Goal: Task Accomplishment & Management: Use online tool/utility

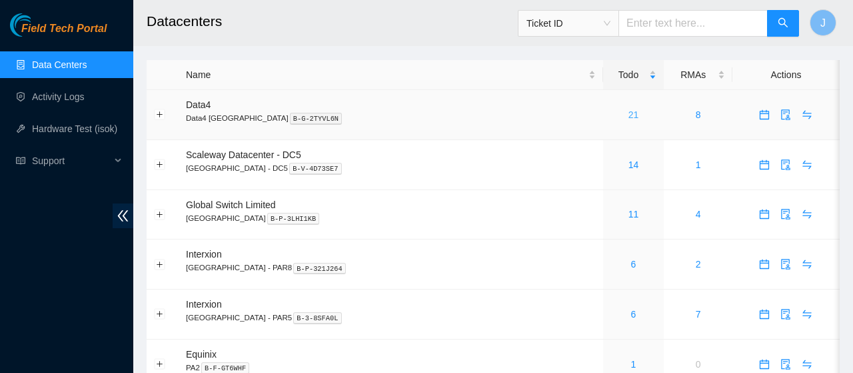
click at [628, 117] on link "21" at bounding box center [633, 114] width 11 height 11
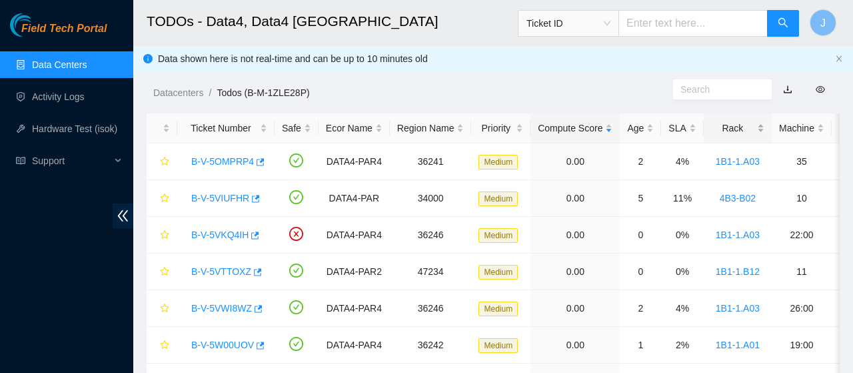
click at [754, 124] on div "Rack" at bounding box center [737, 128] width 53 height 15
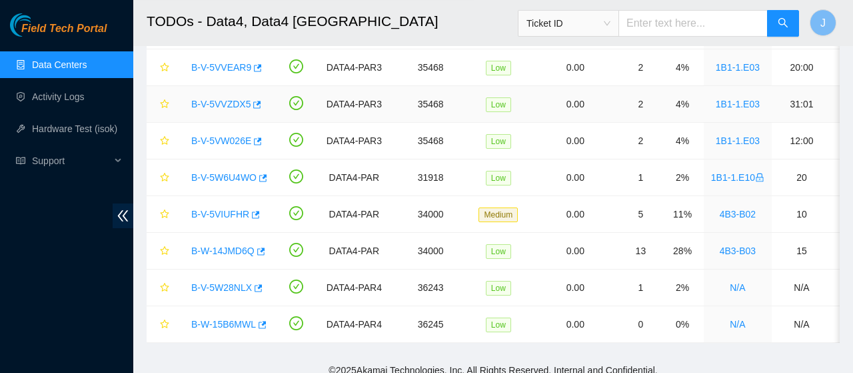
scroll to position [576, 0]
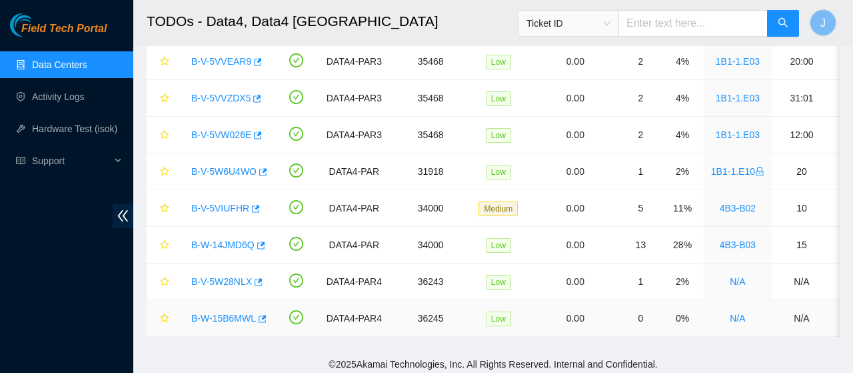
click at [228, 314] on link "B-W-15B6MWL" at bounding box center [223, 318] width 65 height 11
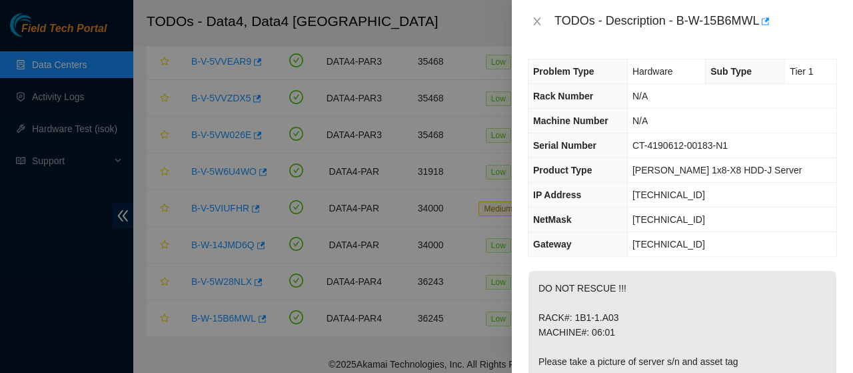
scroll to position [175, 0]
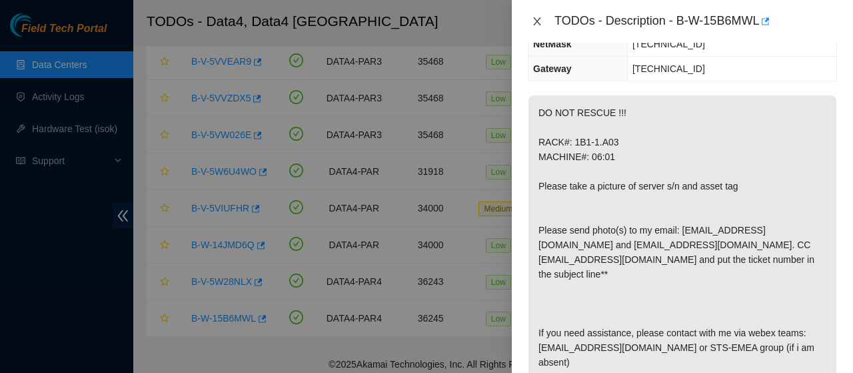
click at [536, 21] on icon "close" at bounding box center [536, 21] width 7 height 8
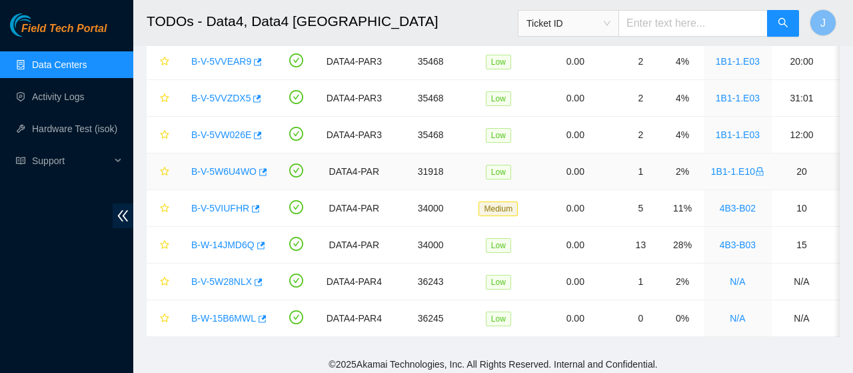
scroll to position [205, 0]
click at [229, 277] on link "B-V-5W28NLX" at bounding box center [221, 281] width 61 height 11
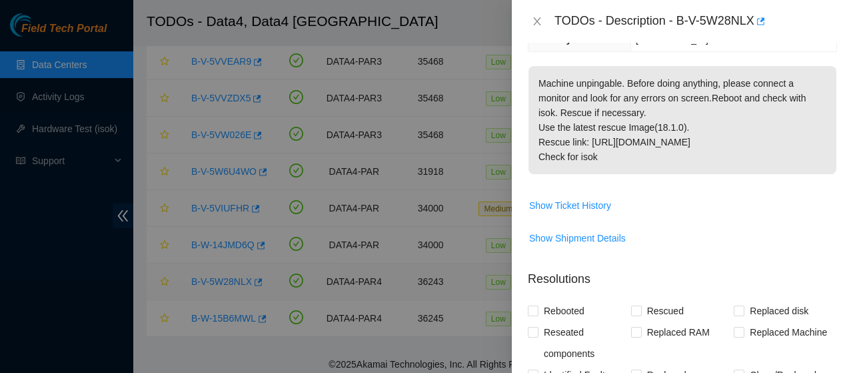
scroll to position [175, 0]
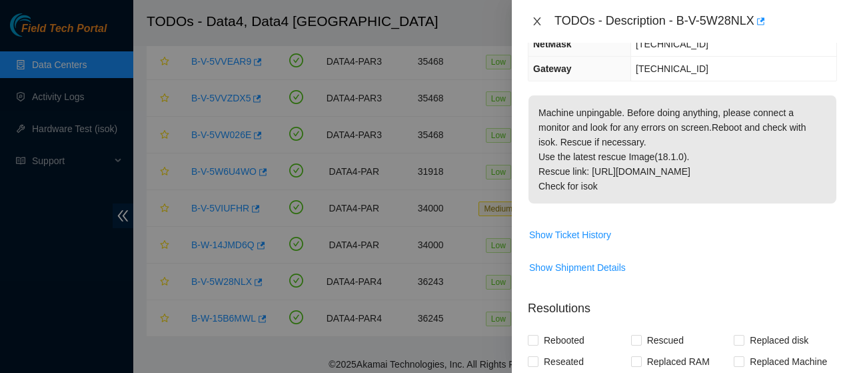
click at [534, 23] on icon "close" at bounding box center [536, 21] width 7 height 8
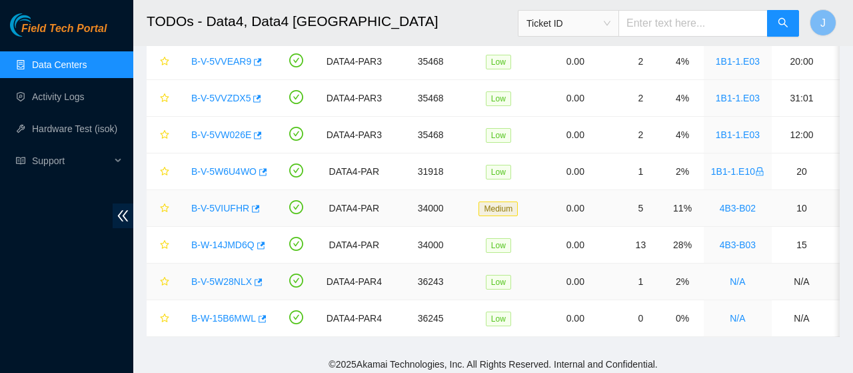
scroll to position [205, 0]
click at [234, 314] on link "B-W-15B6MWL" at bounding box center [223, 318] width 65 height 11
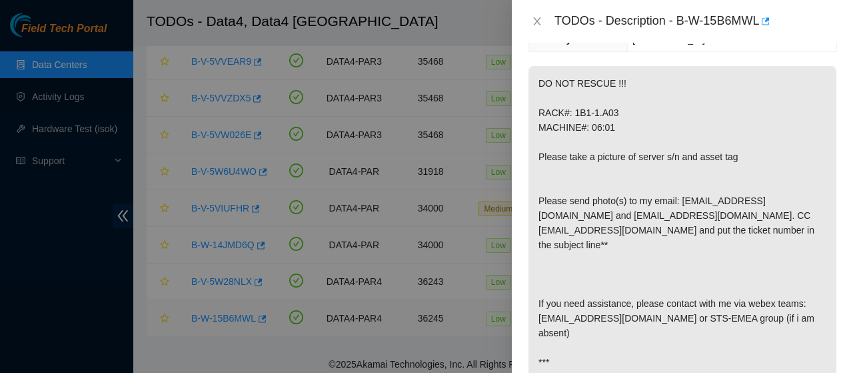
scroll to position [175, 0]
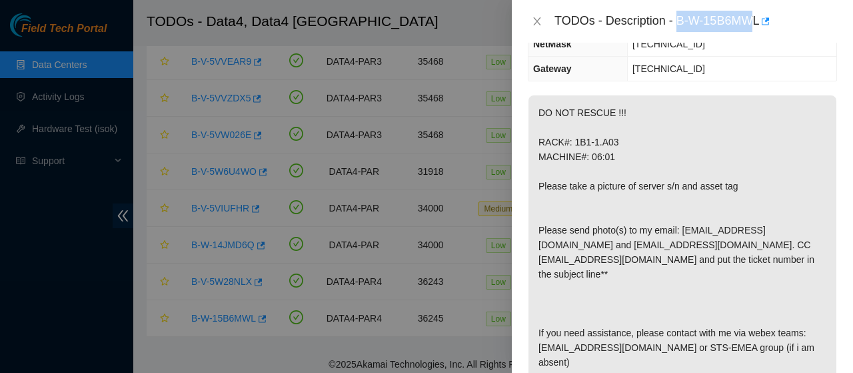
drag, startPoint x: 672, startPoint y: 18, endPoint x: 748, endPoint y: 20, distance: 76.0
click at [748, 20] on div "TODOs - Description - B-W-15B6MWL" at bounding box center [695, 21] width 283 height 21
drag, startPoint x: 674, startPoint y: 21, endPoint x: 768, endPoint y: 19, distance: 94.0
click at [768, 19] on div "TODOs - Description - B-W-15B6MWL" at bounding box center [695, 21] width 283 height 21
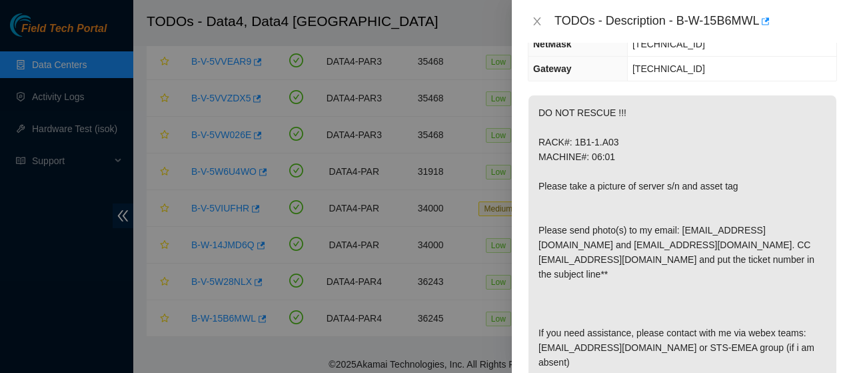
scroll to position [22, 0]
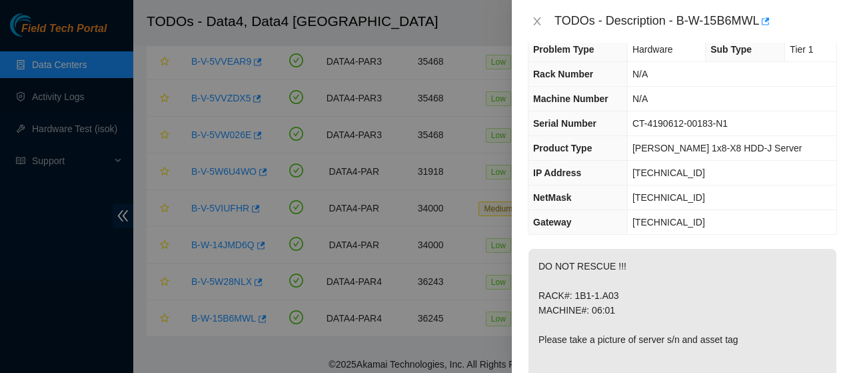
copy div
click at [536, 24] on icon "close" at bounding box center [537, 21] width 11 height 11
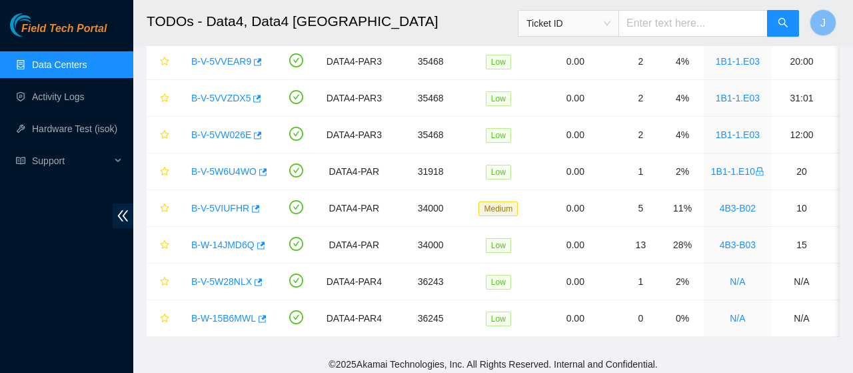
scroll to position [29, 0]
click at [52, 63] on link "Data Centers" at bounding box center [59, 64] width 55 height 11
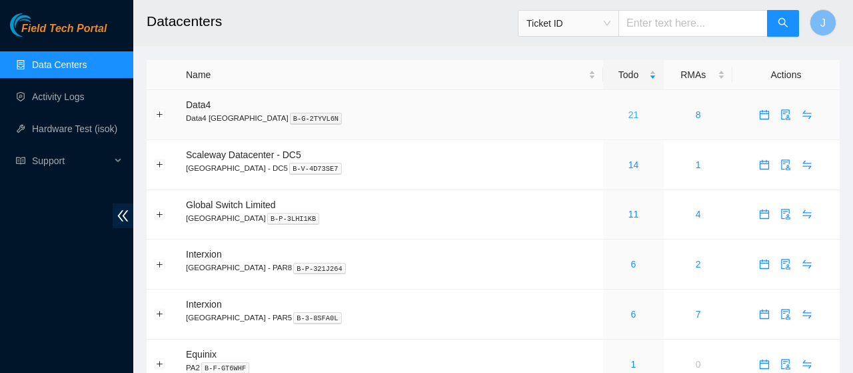
click at [628, 115] on link "21" at bounding box center [633, 114] width 11 height 11
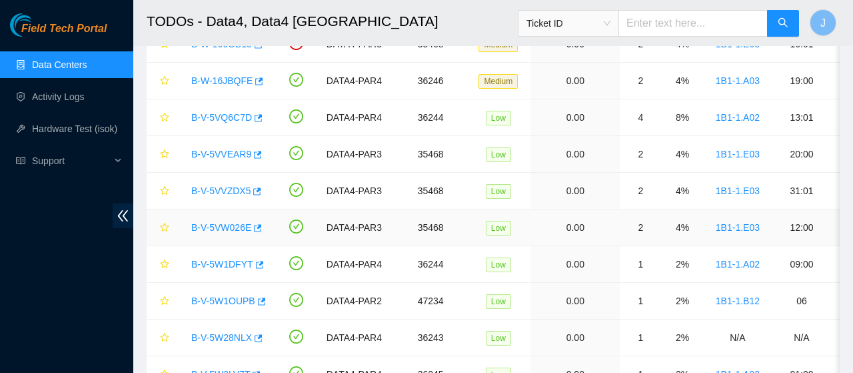
scroll to position [576, 0]
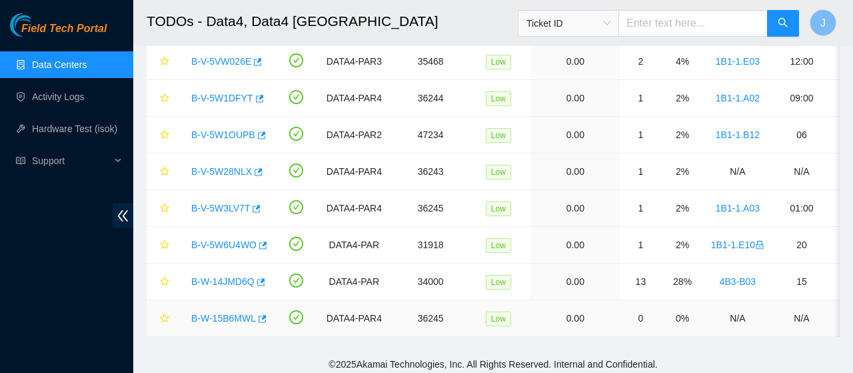
click at [237, 313] on link "B-W-15B6MWL" at bounding box center [223, 318] width 65 height 11
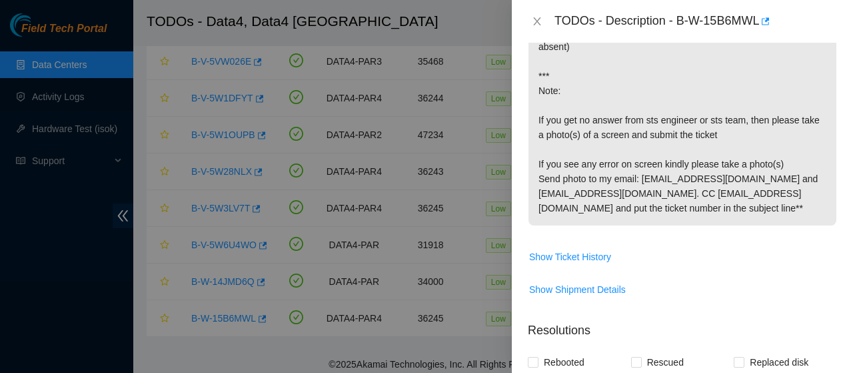
scroll to position [502, 0]
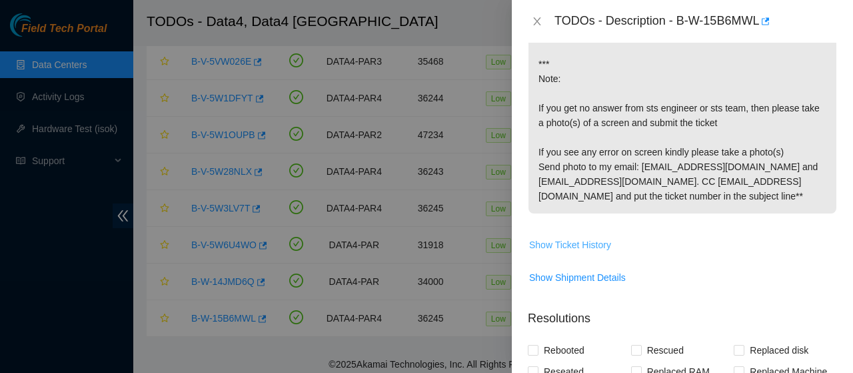
click at [599, 237] on span "Show Ticket History" at bounding box center [570, 244] width 82 height 15
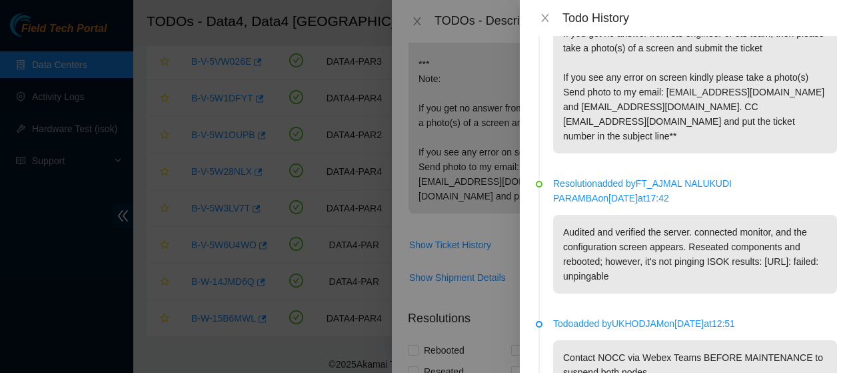
scroll to position [377, 0]
click at [545, 24] on button "Close" at bounding box center [545, 18] width 19 height 13
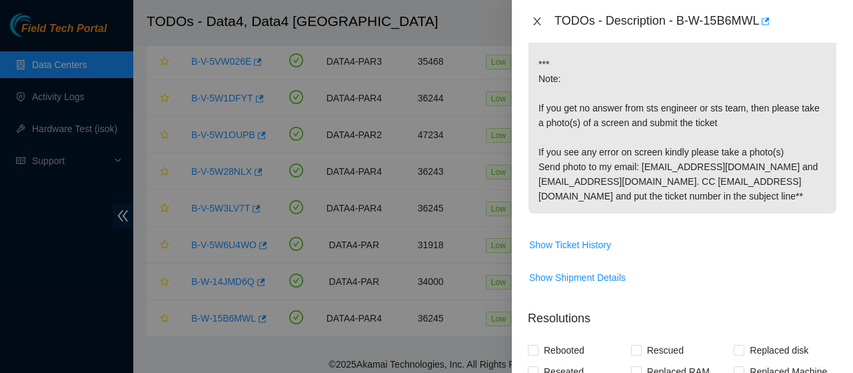
click at [534, 22] on icon "close" at bounding box center [537, 21] width 11 height 11
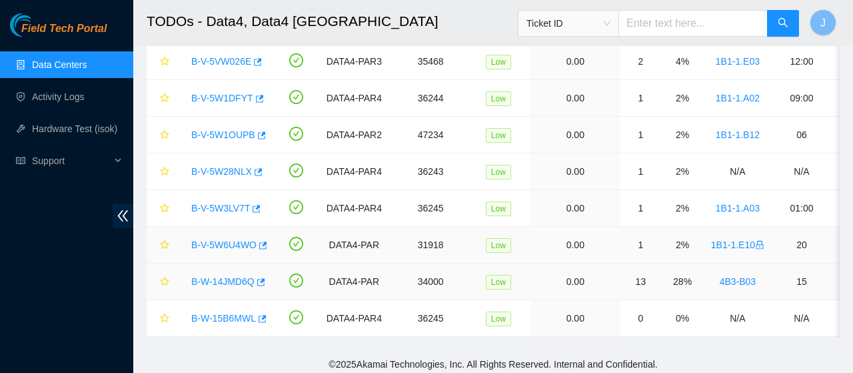
scroll to position [398, 0]
click at [217, 276] on link "B-W-14JMD6Q" at bounding box center [222, 281] width 63 height 11
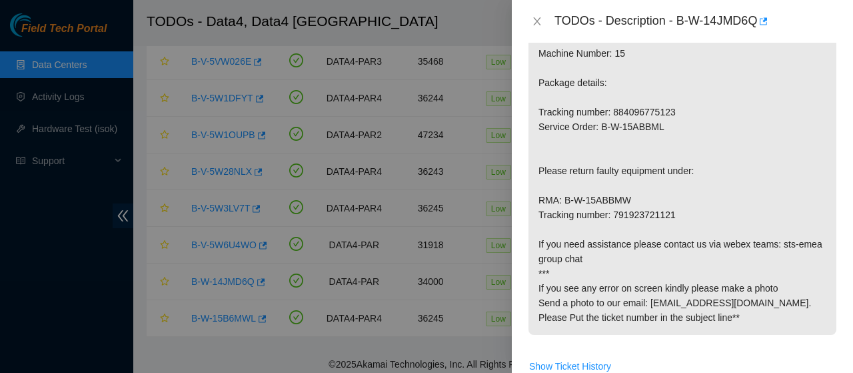
scroll to position [454, 0]
click at [532, 23] on icon "close" at bounding box center [537, 21] width 11 height 11
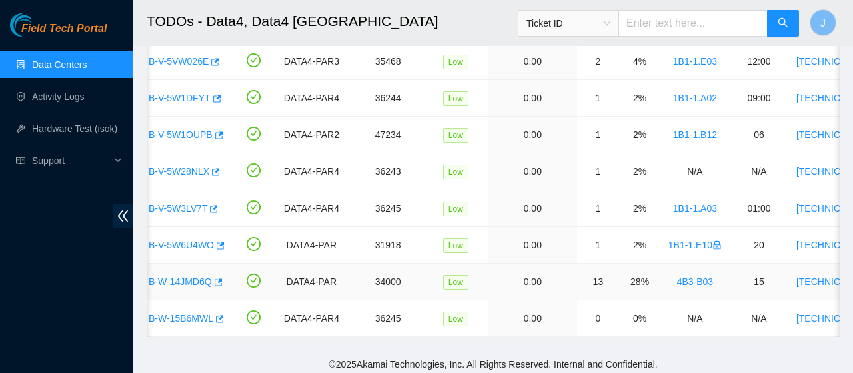
scroll to position [0, 0]
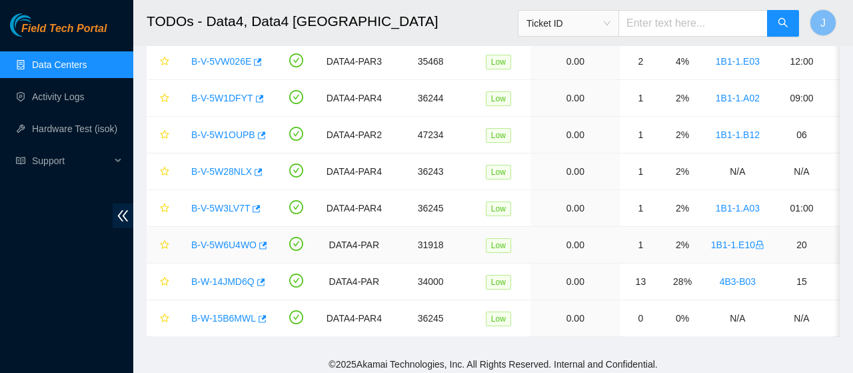
click at [227, 240] on link "B-V-5W6U4WO" at bounding box center [223, 244] width 65 height 11
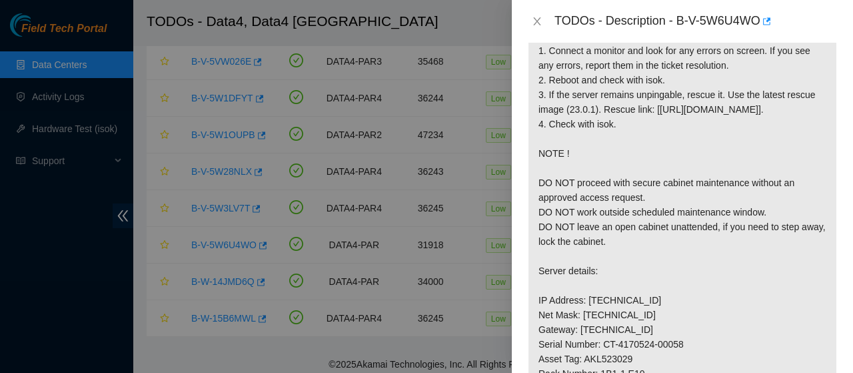
scroll to position [267, 0]
click at [532, 23] on icon "close" at bounding box center [537, 21] width 11 height 11
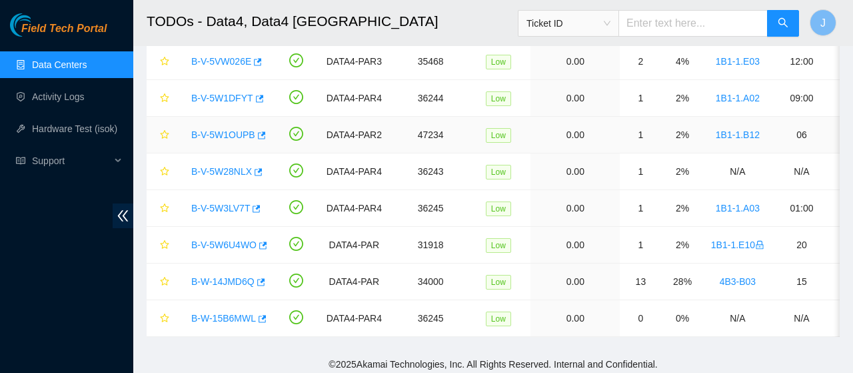
scroll to position [272, 0]
click at [77, 62] on link "Data Centers" at bounding box center [59, 64] width 55 height 11
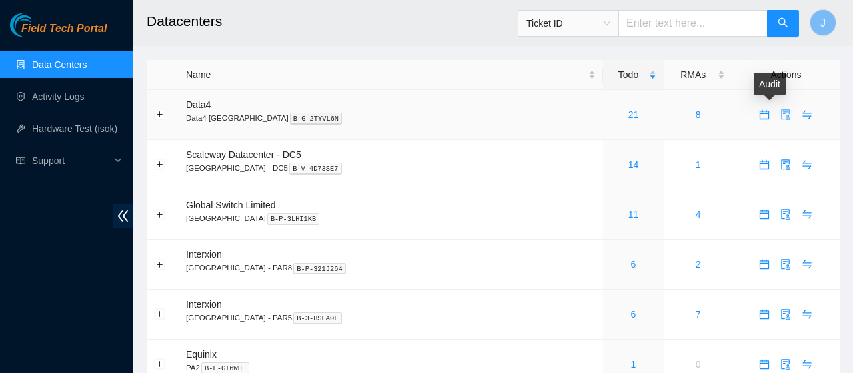
click at [780, 114] on icon "audit" at bounding box center [785, 114] width 11 height 11
click at [760, 115] on icon "calendar" at bounding box center [764, 114] width 9 height 9
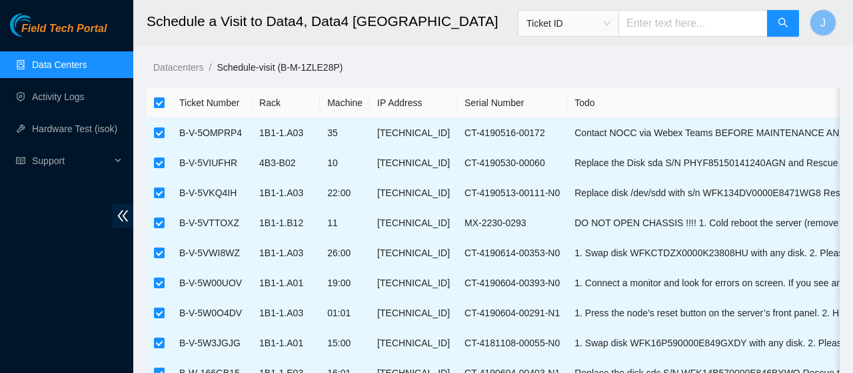
click at [164, 103] on input "checkbox" at bounding box center [159, 102] width 11 height 11
checkbox input "false"
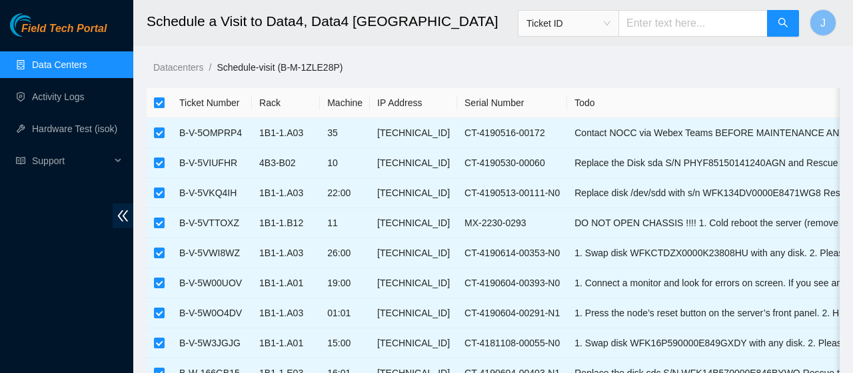
checkbox input "false"
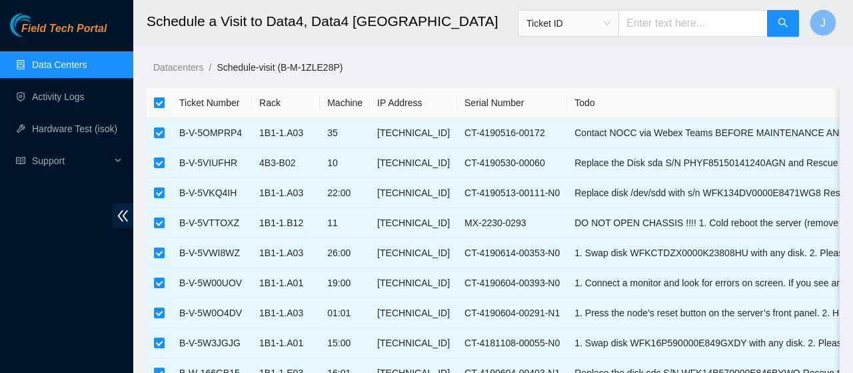
checkbox input "false"
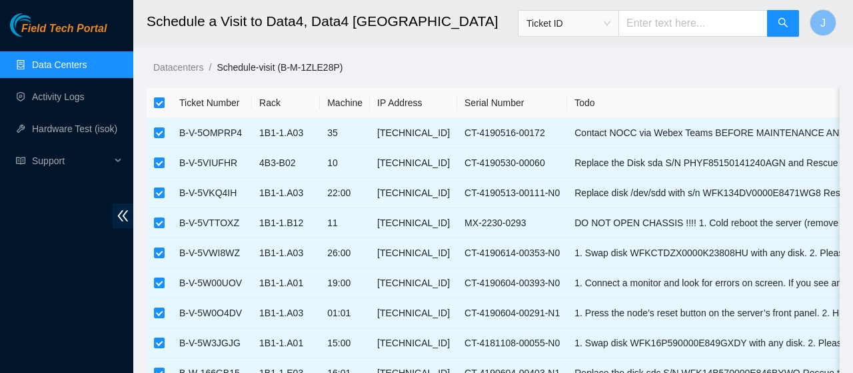
checkbox input "false"
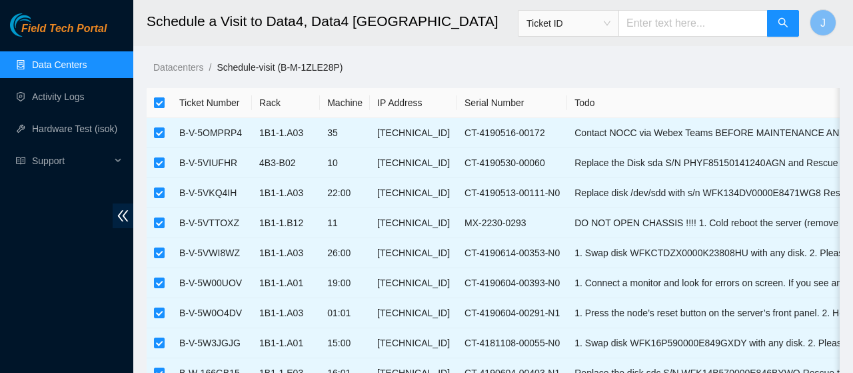
checkbox input "false"
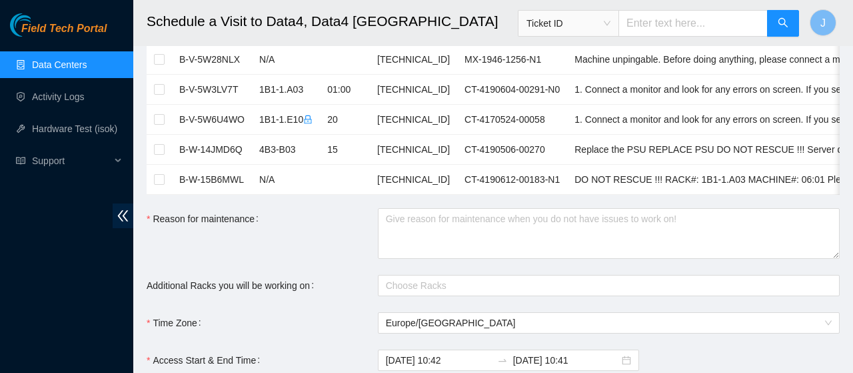
scroll to position [552, 0]
click at [161, 115] on input "checkbox" at bounding box center [159, 120] width 11 height 11
checkbox input "true"
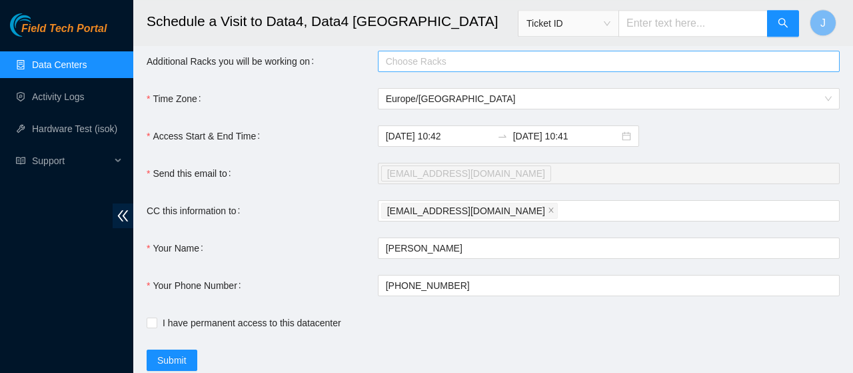
scroll to position [813, 0]
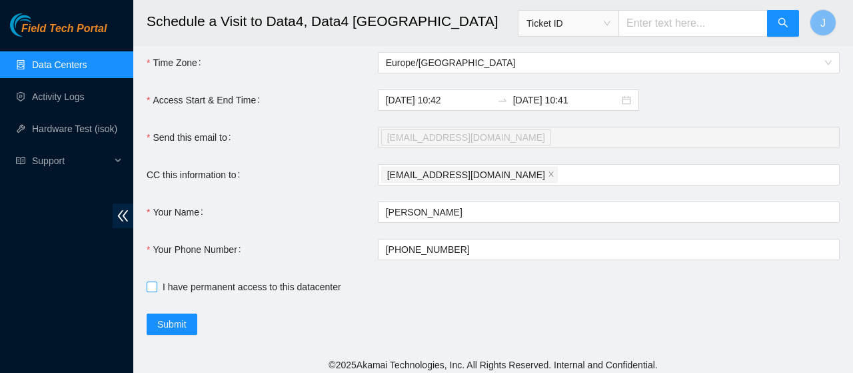
click at [152, 282] on input "I have permanent access to this datacenter" at bounding box center [151, 285] width 9 height 9
checkbox input "true"
click at [166, 321] on span "Submit" at bounding box center [171, 324] width 29 height 15
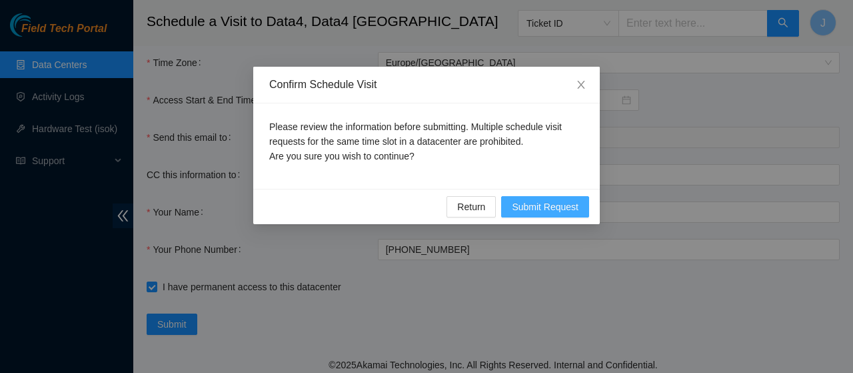
click at [535, 202] on span "Submit Request" at bounding box center [545, 206] width 67 height 15
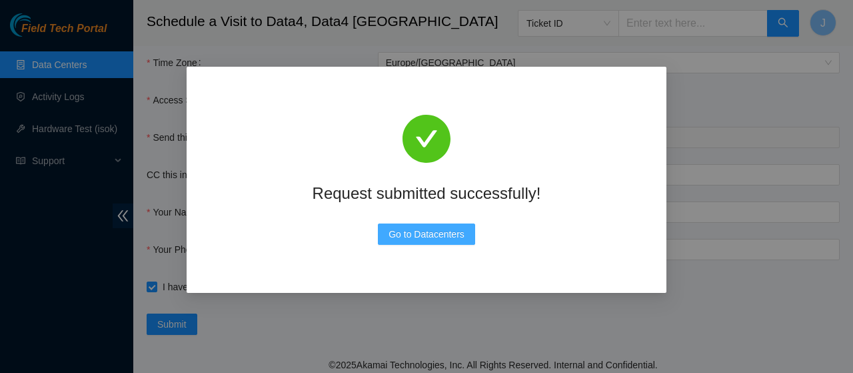
click at [423, 233] on span "Go to Datacenters" at bounding box center [426, 234] width 76 height 15
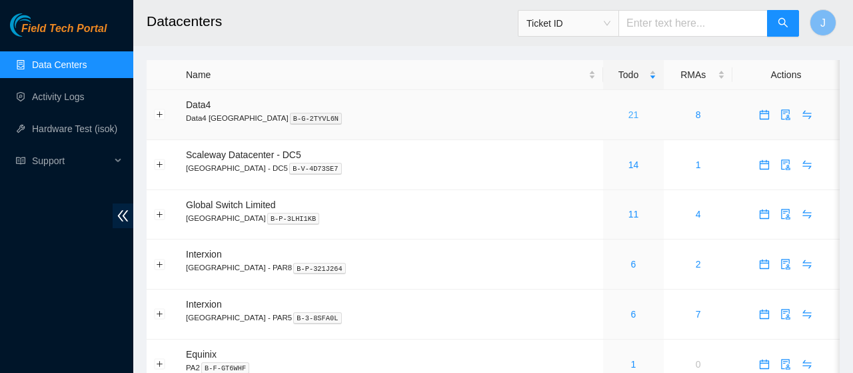
click at [628, 115] on link "21" at bounding box center [633, 114] width 11 height 11
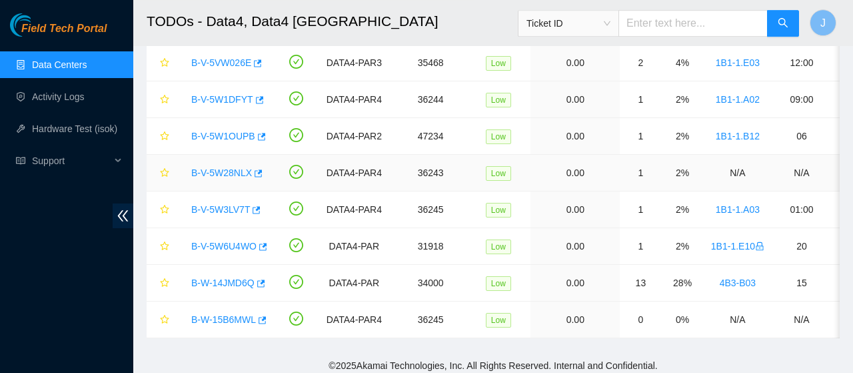
scroll to position [576, 0]
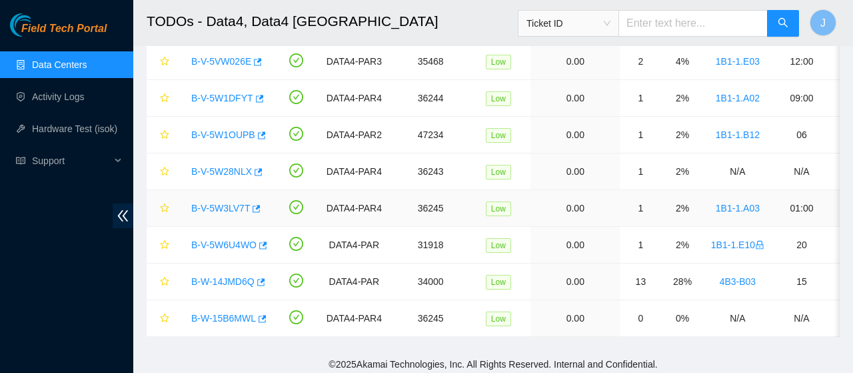
click at [223, 207] on link "B-V-5W3LV7T" at bounding box center [220, 208] width 59 height 11
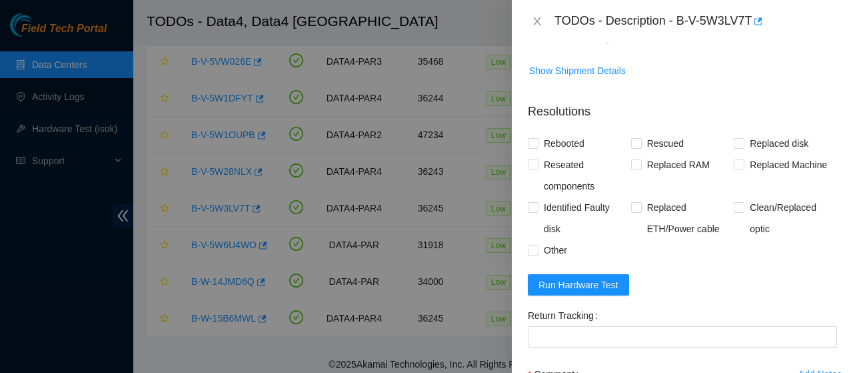
scroll to position [832, 0]
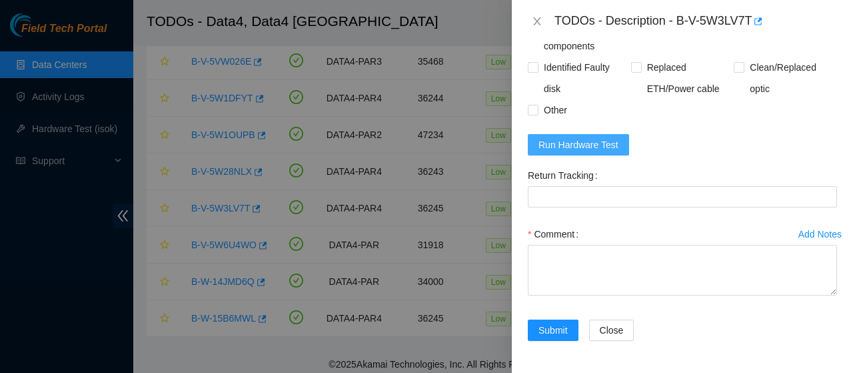
click at [566, 145] on span "Run Hardware Test" at bounding box center [578, 144] width 80 height 15
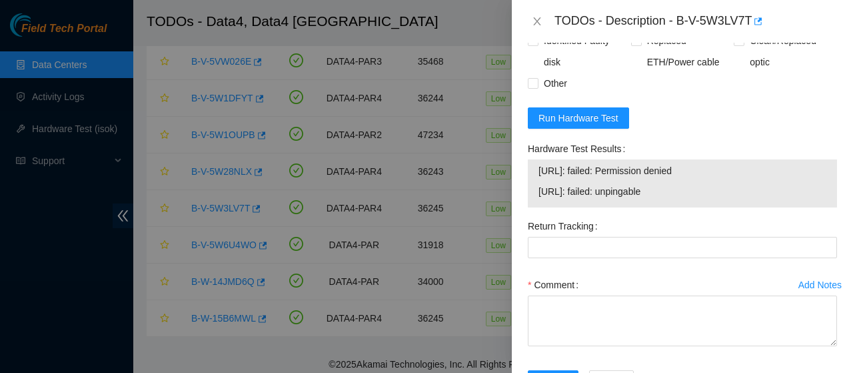
scroll to position [822, 0]
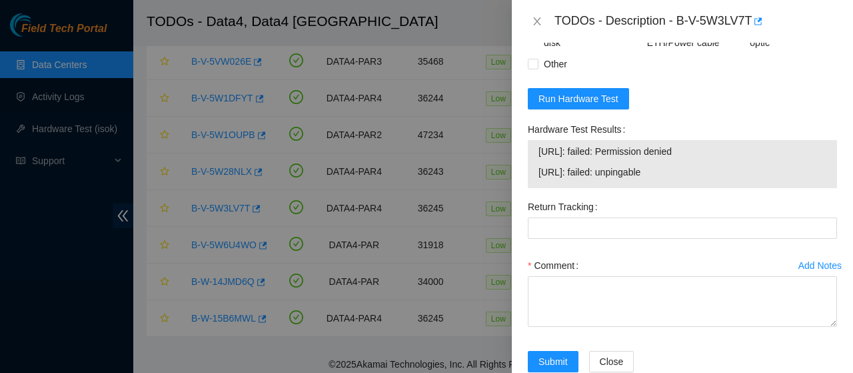
click at [456, 91] on div at bounding box center [426, 186] width 853 height 373
click at [535, 19] on icon "close" at bounding box center [537, 21] width 11 height 11
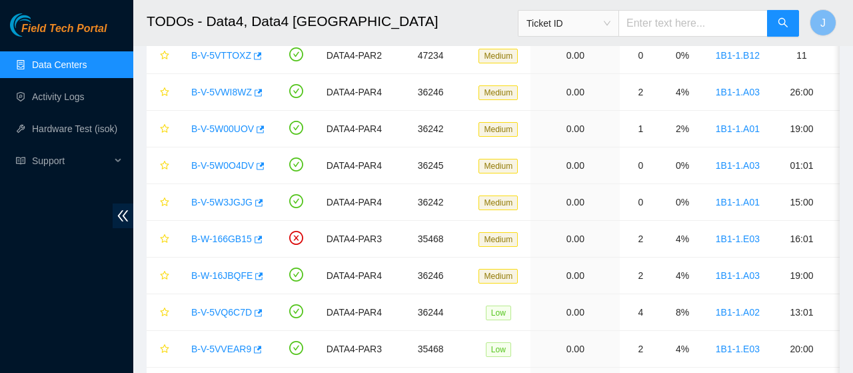
scroll to position [217, 0]
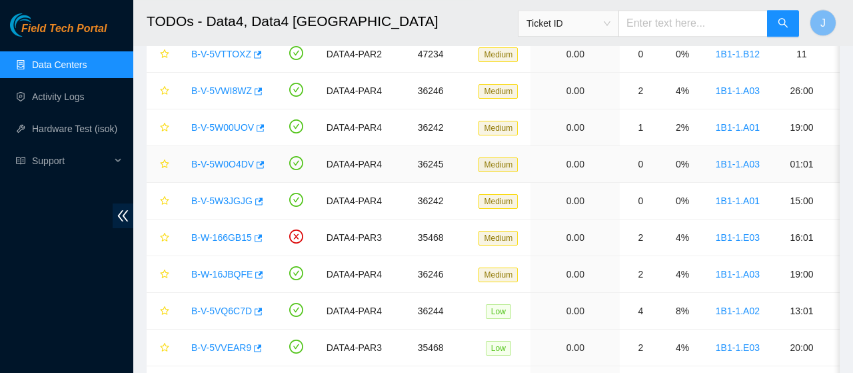
click at [232, 164] on link "B-V-5W0O4DV" at bounding box center [222, 164] width 63 height 11
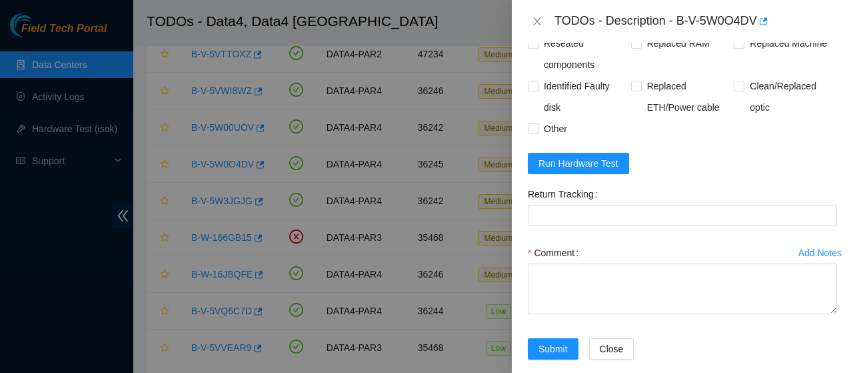
scroll to position [1037, 0]
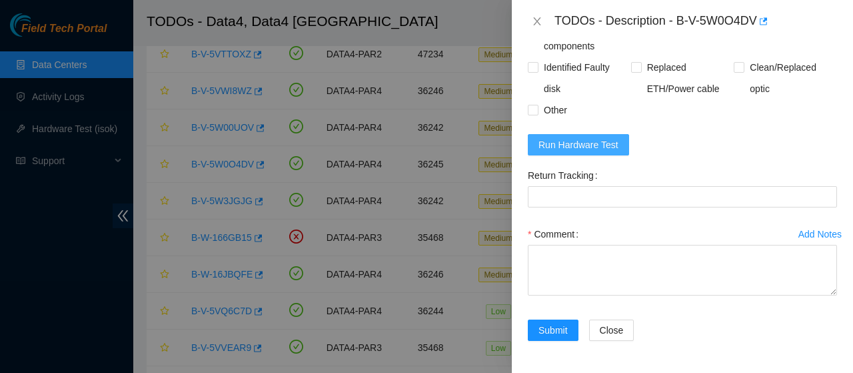
click at [607, 141] on span "Run Hardware Test" at bounding box center [578, 144] width 80 height 15
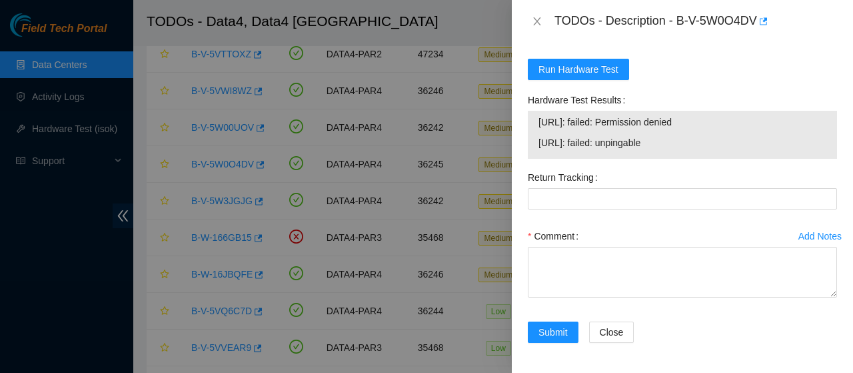
scroll to position [1070, 0]
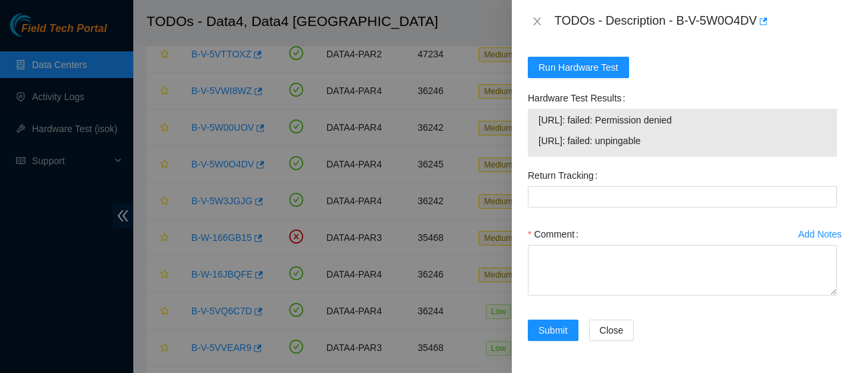
click at [674, 21] on div "TODOs - Description - B-V-5W0O4DV" at bounding box center [695, 21] width 283 height 21
drag, startPoint x: 698, startPoint y: 13, endPoint x: 746, endPoint y: -7, distance: 52.0
click at [746, 0] on div "TODOs - Description - B-V-5W0O4DV Problem Type Hardware Sub Type Tier 1 - Disk …" at bounding box center [682, 186] width 341 height 373
click at [714, 22] on span "Replaced ETH/Power cable" at bounding box center [688, 0] width 93 height 43
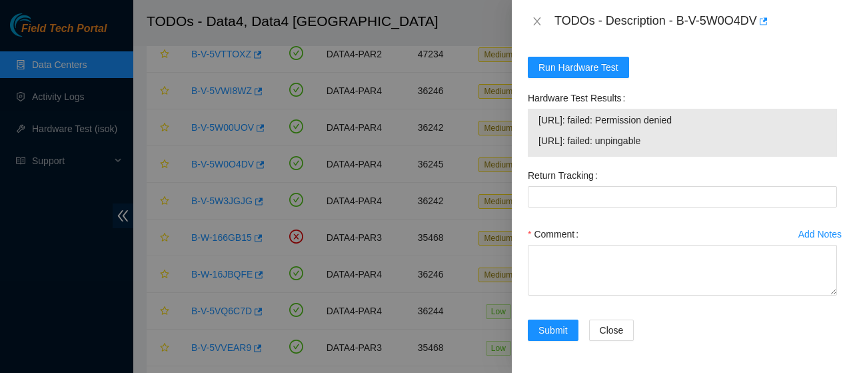
scroll to position [897, 0]
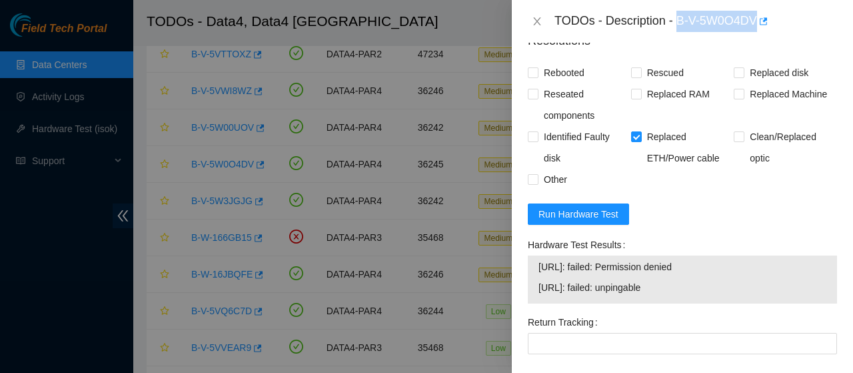
drag, startPoint x: 674, startPoint y: 21, endPoint x: 762, endPoint y: 26, distance: 87.5
click at [762, 26] on div "TODOs - Description - B-V-5W0O4DV" at bounding box center [695, 21] width 283 height 21
copy div "B-V-5W0O4DV"
click at [636, 141] on input "Replaced ETH/Power cable" at bounding box center [635, 135] width 9 height 9
checkbox input "false"
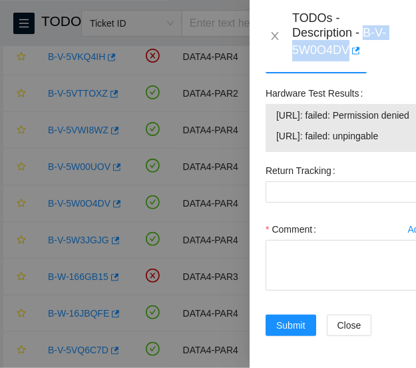
scroll to position [1495, 0]
copy div "B-V-5W0O4DV"
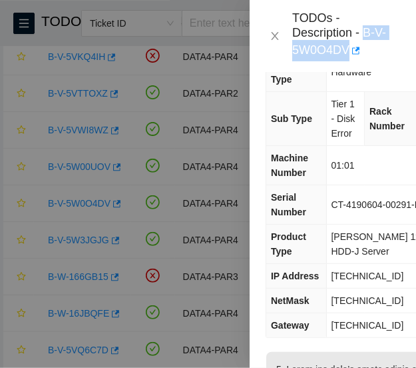
scroll to position [0, 47]
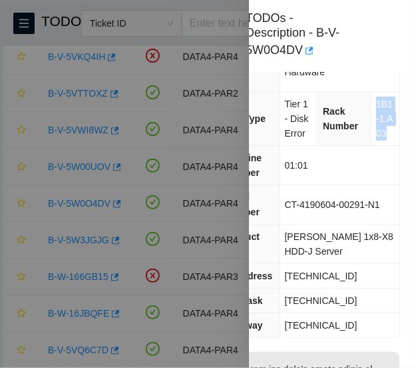
drag, startPoint x: 376, startPoint y: 87, endPoint x: 391, endPoint y: 116, distance: 32.2
click at [391, 116] on td "1B1-1.A03" at bounding box center [386, 119] width 28 height 54
copy span "1B1-1.A03"
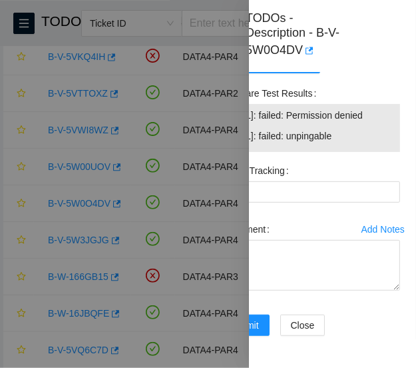
scroll to position [1458, 0]
click at [303, 70] on span "Run Hardware Test" at bounding box center [270, 62] width 80 height 15
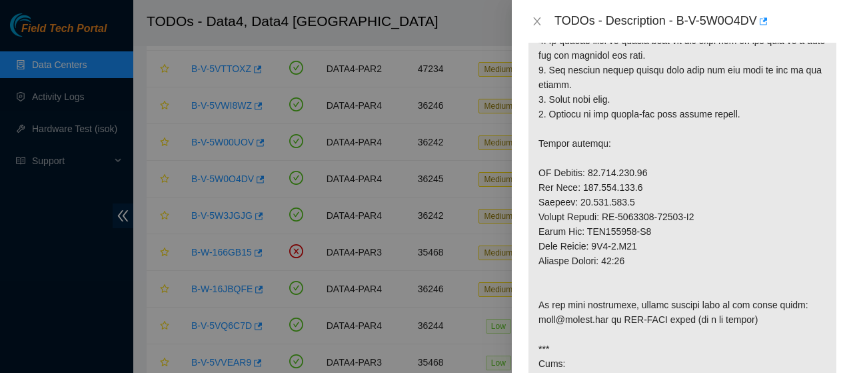
scroll to position [336, 0]
click at [538, 21] on icon "close" at bounding box center [537, 21] width 11 height 11
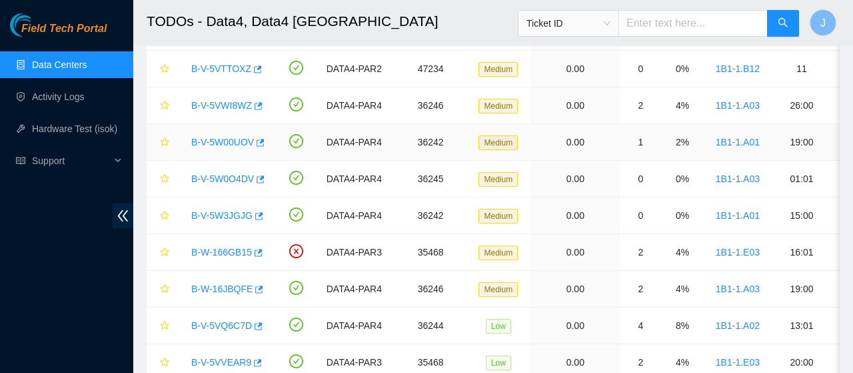
scroll to position [341, 0]
click at [578, 201] on td "0.00" at bounding box center [574, 215] width 89 height 37
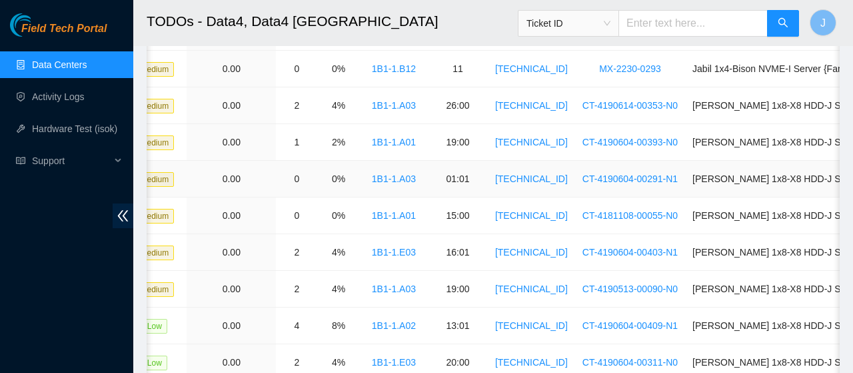
scroll to position [0, 0]
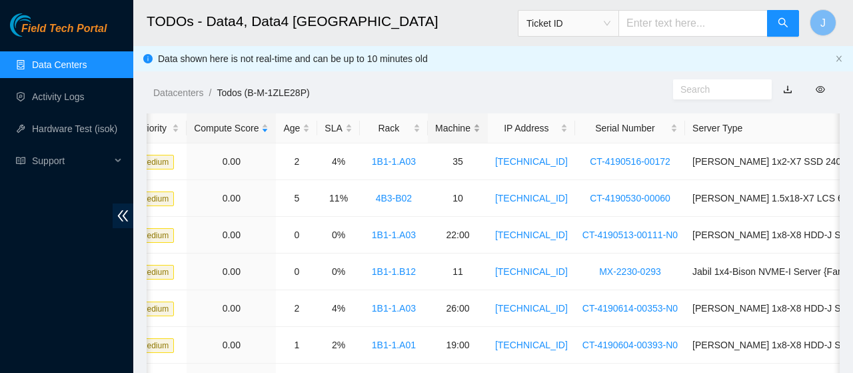
click at [465, 125] on div "Machine" at bounding box center [457, 128] width 45 height 15
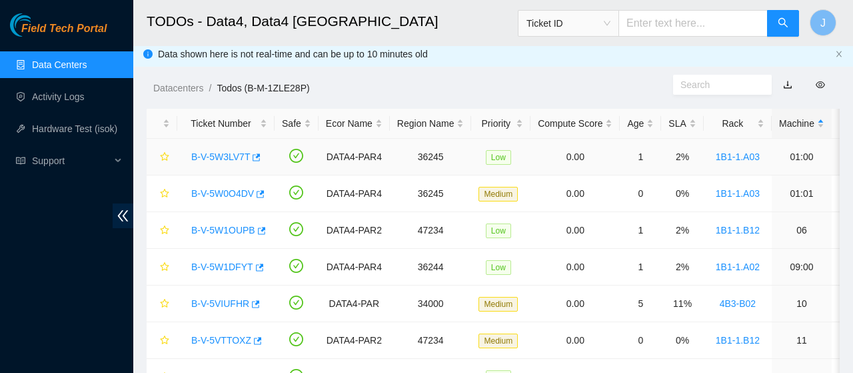
click at [236, 160] on link "B-V-5W3LV7T" at bounding box center [220, 156] width 59 height 11
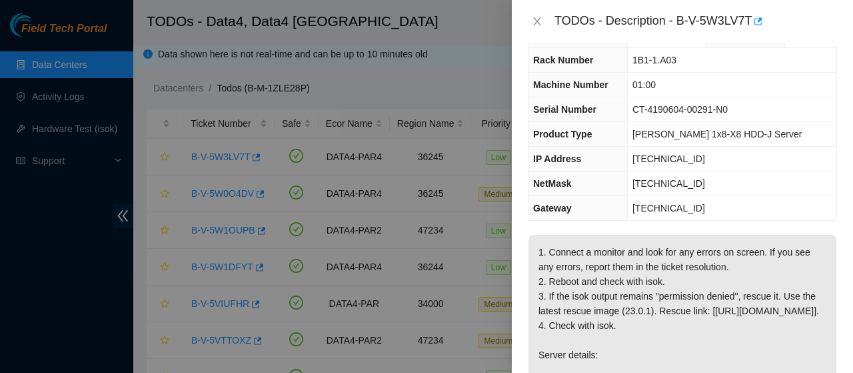
scroll to position [12, 0]
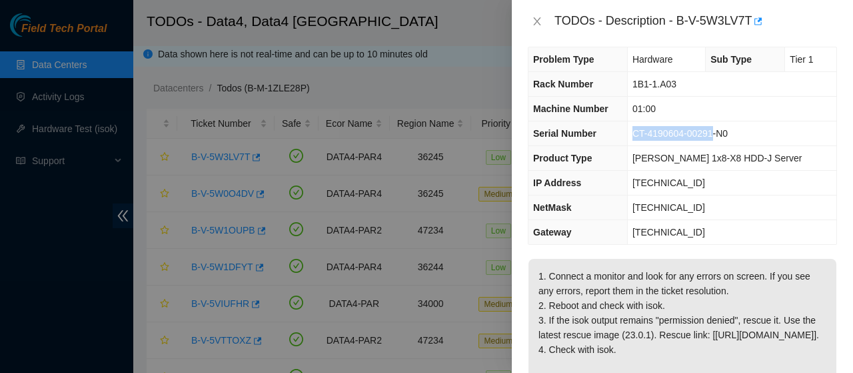
drag, startPoint x: 655, startPoint y: 132, endPoint x: 731, endPoint y: 135, distance: 76.0
click at [728, 136] on span "CT-4190604-00291-N0" at bounding box center [679, 133] width 95 height 11
copy span "CT-4190604-00291"
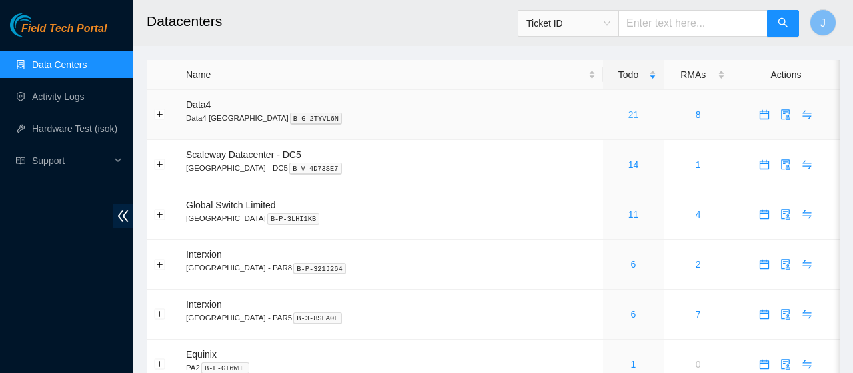
click at [628, 114] on link "21" at bounding box center [633, 114] width 11 height 11
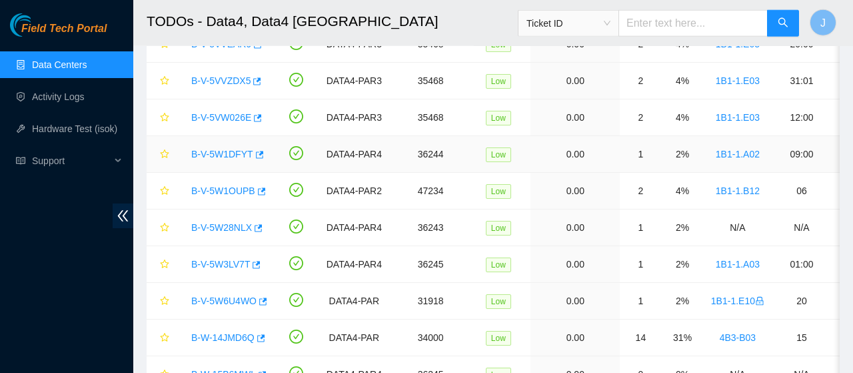
scroll to position [540, 0]
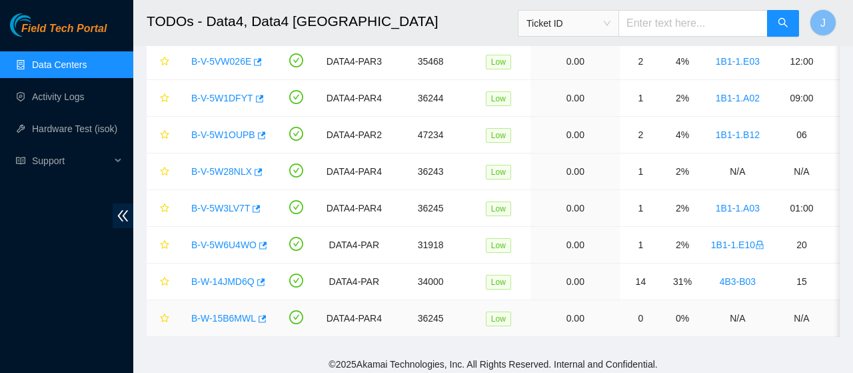
click at [228, 313] on link "B-W-15B6MWL" at bounding box center [223, 318] width 65 height 11
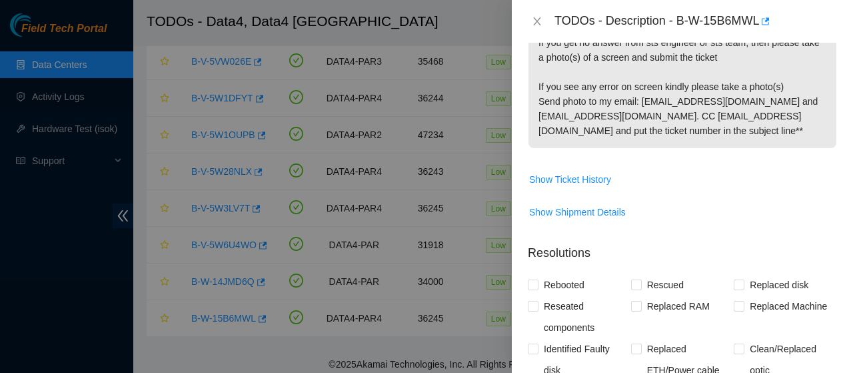
scroll to position [568, 0]
click at [575, 172] on span "Show Ticket History" at bounding box center [570, 179] width 82 height 15
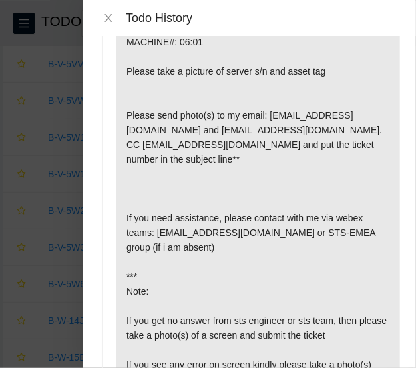
scroll to position [0, 0]
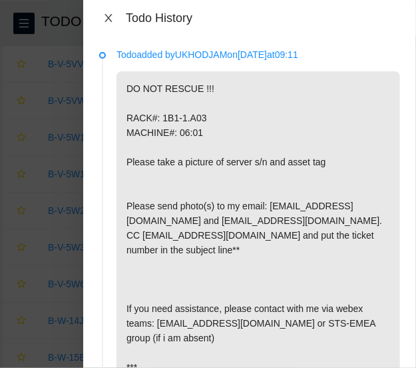
click at [110, 18] on icon "close" at bounding box center [108, 18] width 11 height 11
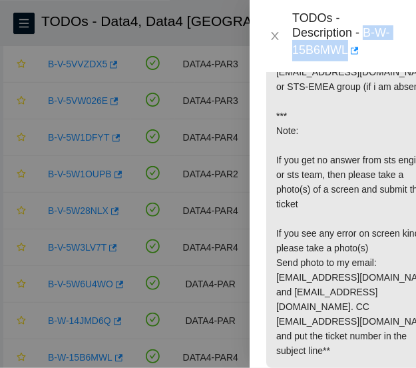
drag, startPoint x: 299, startPoint y: 36, endPoint x: 378, endPoint y: 42, distance: 78.9
click at [378, 42] on div "TODOs - Description - B-W-15B6MWL" at bounding box center [347, 36] width 108 height 51
copy div "B-W-15B6MWL"
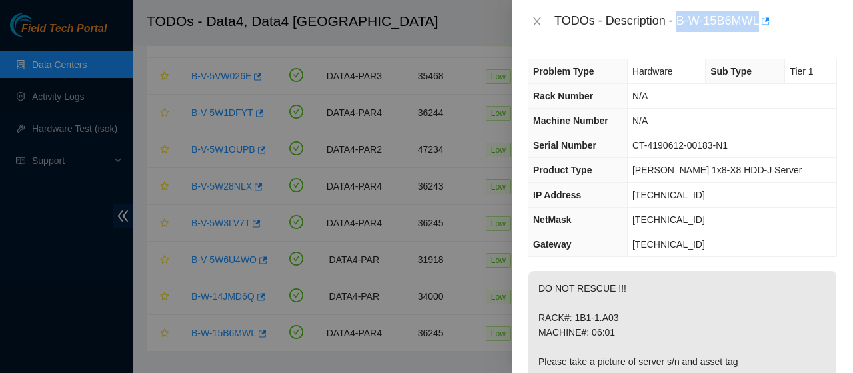
copy div "B-W-15B6MWL"
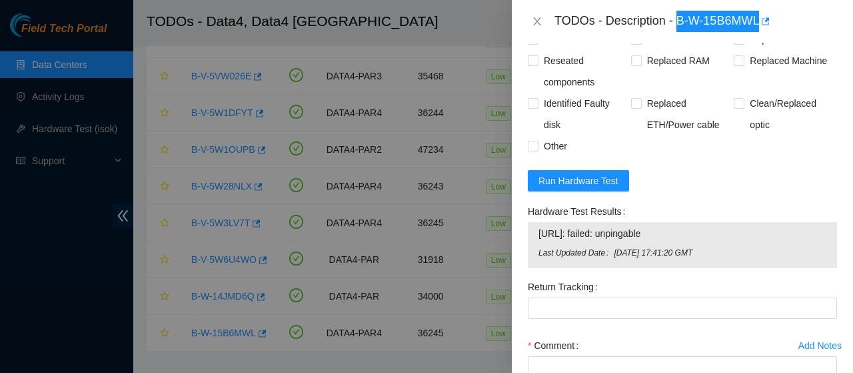
scroll to position [814, 0]
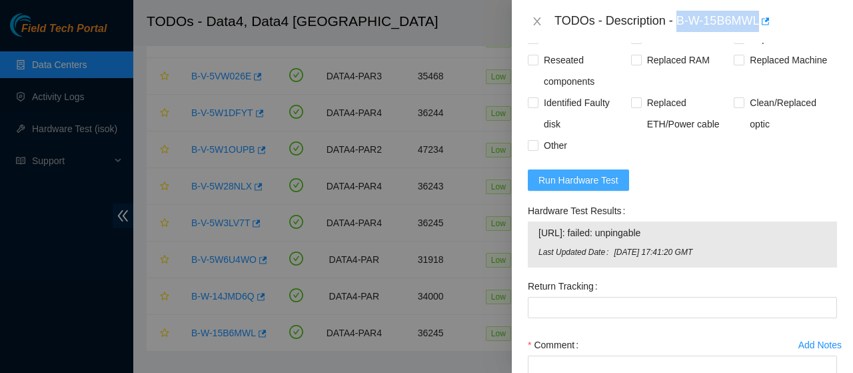
click at [598, 173] on span "Run Hardware Test" at bounding box center [578, 180] width 80 height 15
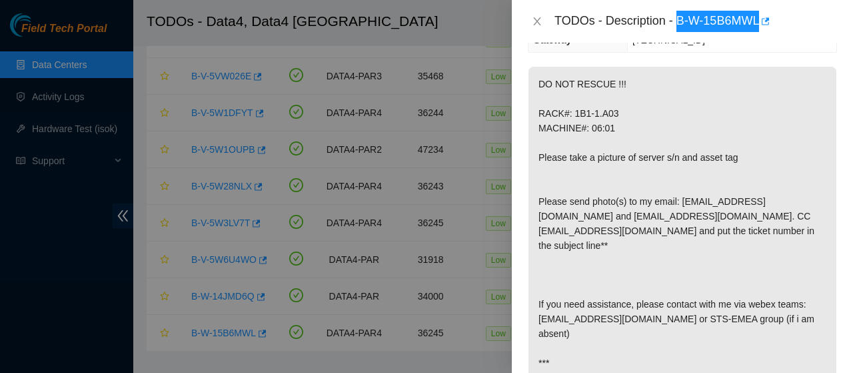
scroll to position [207, 0]
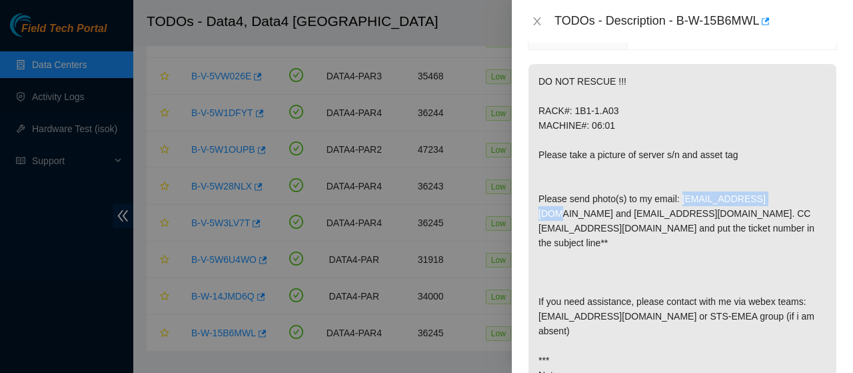
drag, startPoint x: 679, startPoint y: 195, endPoint x: 779, endPoint y: 201, distance: 100.1
click at [779, 201] on p "DO NOT RESCUE !!! RACK#: 1B1-1.A03 MACHINE#: 06:01 Please take a picture of ser…" at bounding box center [682, 286] width 308 height 445
copy p "ukhodjam@akamai.com"
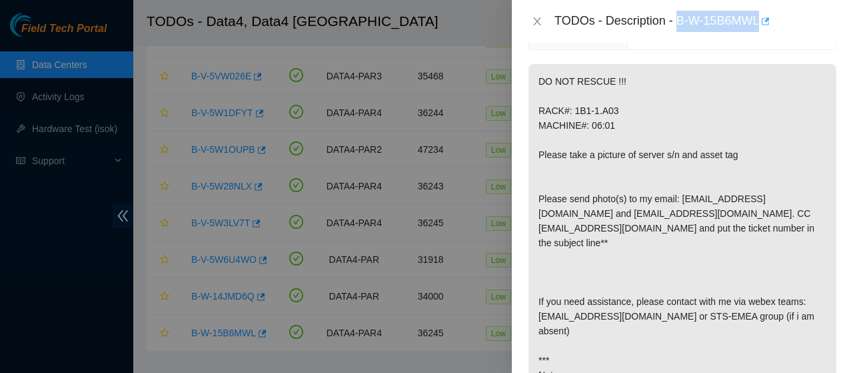
drag, startPoint x: 675, startPoint y: 20, endPoint x: 754, endPoint y: 20, distance: 79.3
click at [754, 20] on div "TODOs - Description - B-W-15B6MWL" at bounding box center [695, 21] width 283 height 21
copy div "B-W-15B6MWL"
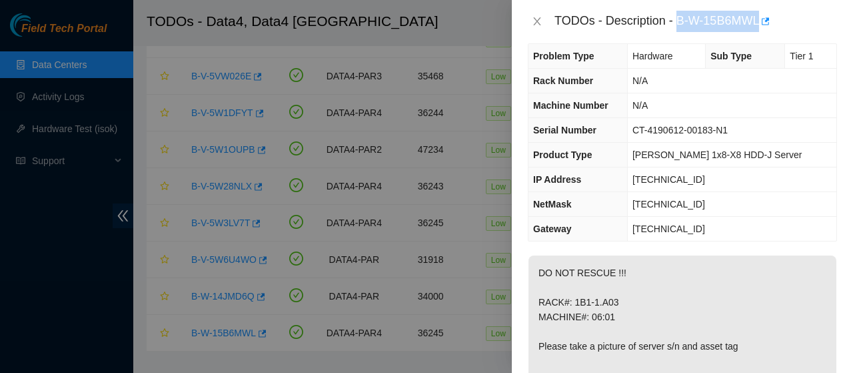
scroll to position [0, 0]
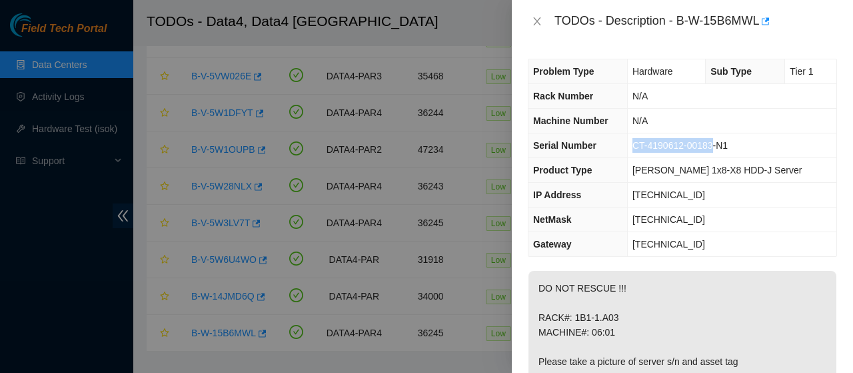
drag, startPoint x: 731, startPoint y: 145, endPoint x: 652, endPoint y: 154, distance: 79.8
click at [652, 154] on td "CT-4190612-00183-N1" at bounding box center [731, 145] width 209 height 25
copy span "CT-4190612-00183"
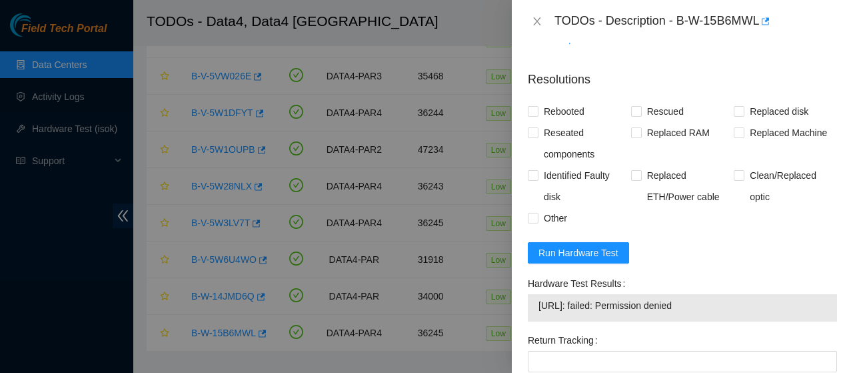
scroll to position [742, 0]
click at [595, 245] on span "Run Hardware Test" at bounding box center [578, 252] width 80 height 15
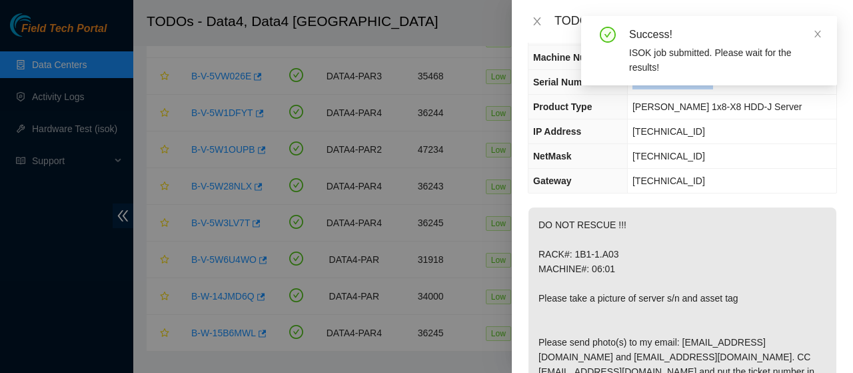
scroll to position [0, 0]
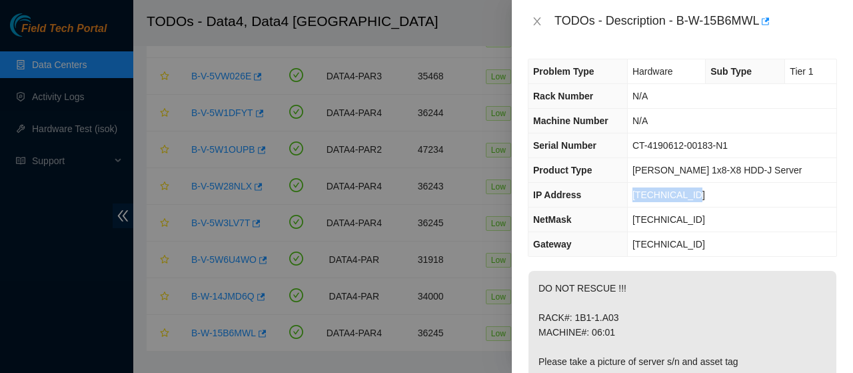
drag, startPoint x: 654, startPoint y: 193, endPoint x: 724, endPoint y: 195, distance: 70.7
click at [724, 195] on td "95.100.202.85" at bounding box center [731, 195] width 209 height 25
copy span "95.100.202.85"
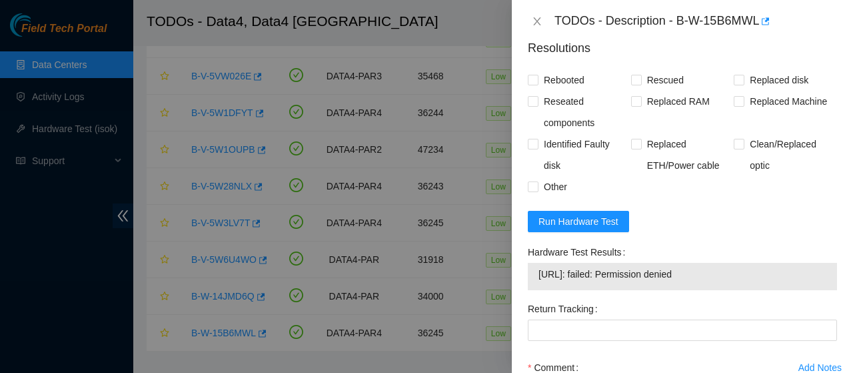
scroll to position [773, 0]
click at [595, 213] on span "Run Hardware Test" at bounding box center [578, 220] width 80 height 15
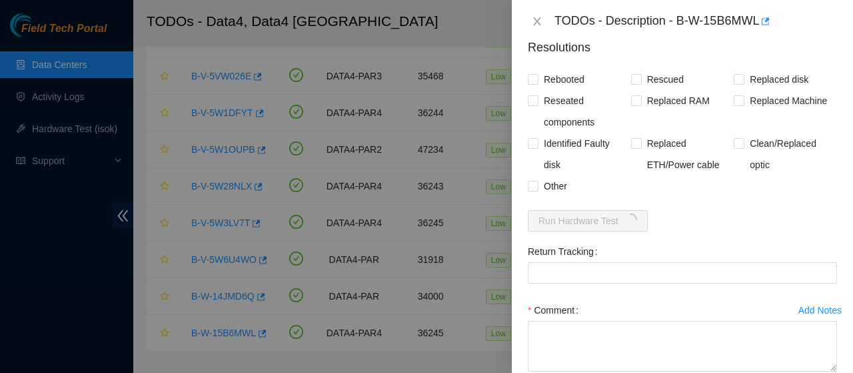
drag, startPoint x: 622, startPoint y: 159, endPoint x: 620, endPoint y: 253, distance: 93.3
click at [620, 253] on form "Resolutions Rebooted Rescued Replaced disk Reseated components Replaced RAM Rep…" at bounding box center [682, 230] width 309 height 404
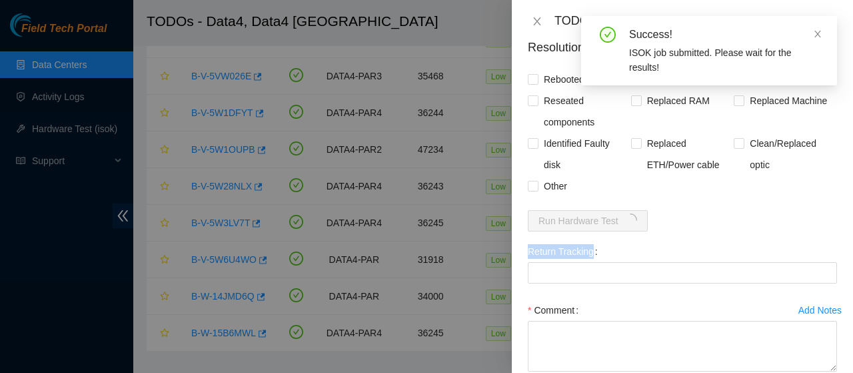
scroll to position [817, 0]
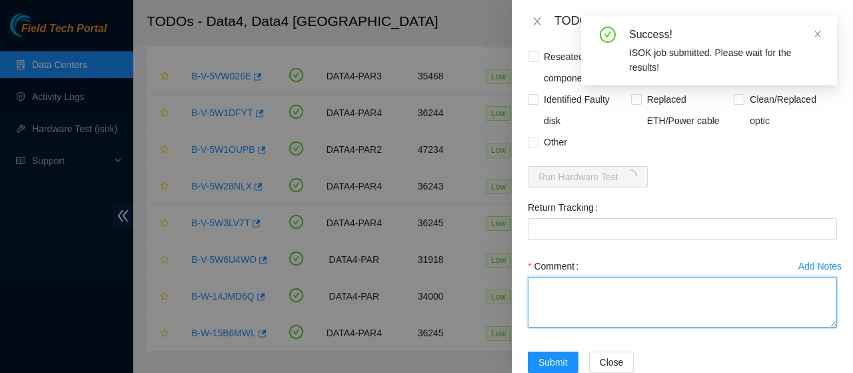
click at [602, 277] on textarea "Comment" at bounding box center [682, 302] width 309 height 51
paste textarea "pictures of the SN of the chassis containing machine 06:01 in rack 1B1-1.A03 at…"
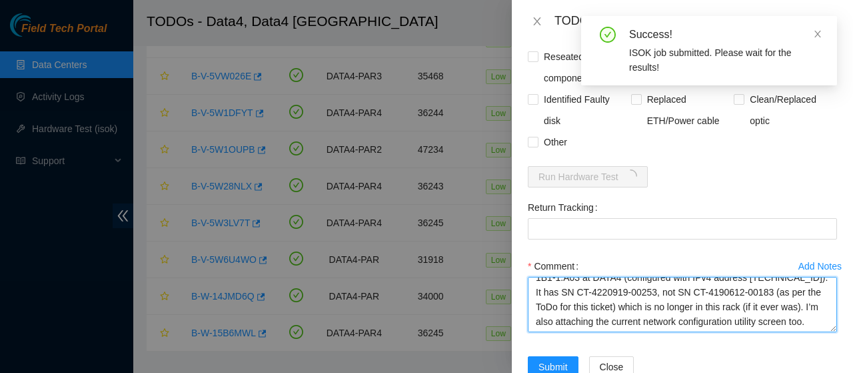
scroll to position [0, 0]
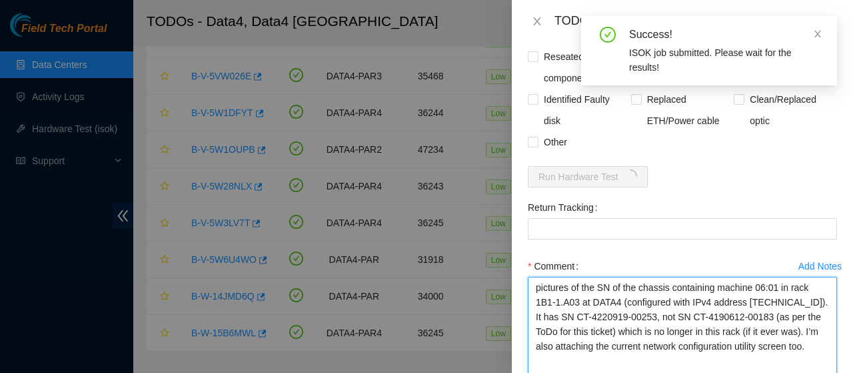
drag, startPoint x: 828, startPoint y: 291, endPoint x: 825, endPoint y: 396, distance: 104.7
click at [825, 372] on textarea "pictures of the SN of the chassis containing machine 06:01 in rack 1B1-1.A03 at…" at bounding box center [682, 353] width 309 height 153
click at [535, 277] on textarea "pictures of the SN of the chassis containing machine 06:01 in rack 1B1-1.A03 at…" at bounding box center [682, 354] width 309 height 155
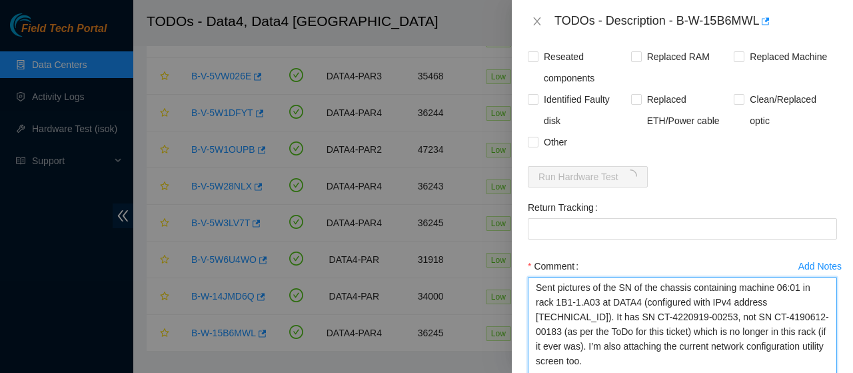
click at [800, 277] on textarea "Sent pictures of the SN of the chassis containing machine 06:01 in rack 1B1-1.A…" at bounding box center [682, 354] width 309 height 155
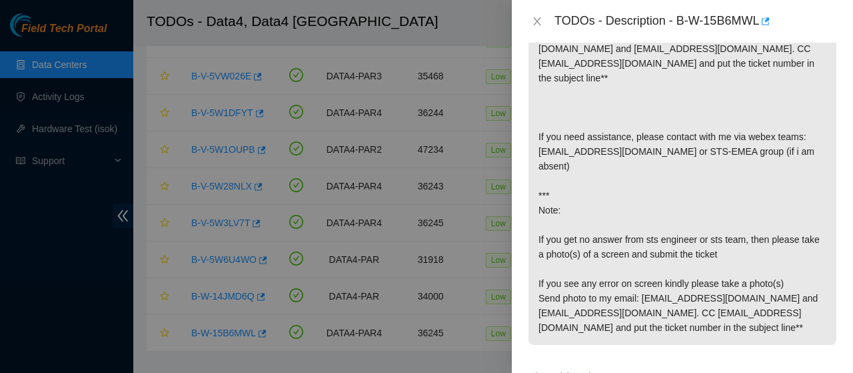
scroll to position [372, 0]
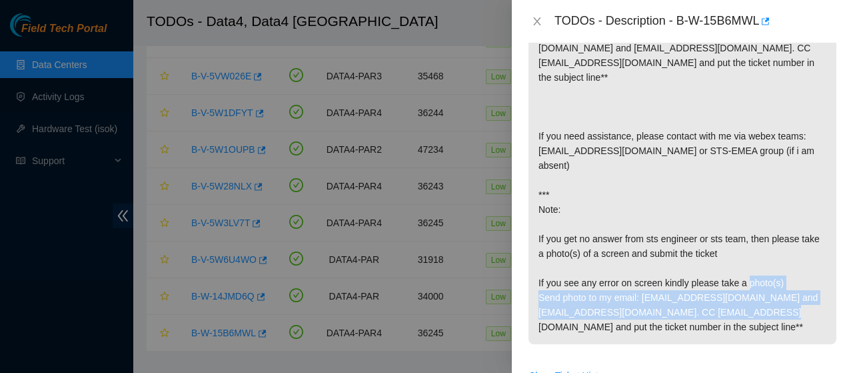
drag, startPoint x: 644, startPoint y: 268, endPoint x: 647, endPoint y: 298, distance: 30.1
click at [647, 298] on p "DO NOT RESCUE !!! RACK#: 1B1-1.A03 MACHINE#: 06:01 Please take a picture of ser…" at bounding box center [682, 121] width 308 height 445
copy p "ukhodjam@akamai.com and sts-emea@akamai.com. CC deploy-tix@akamai.com and put t…"
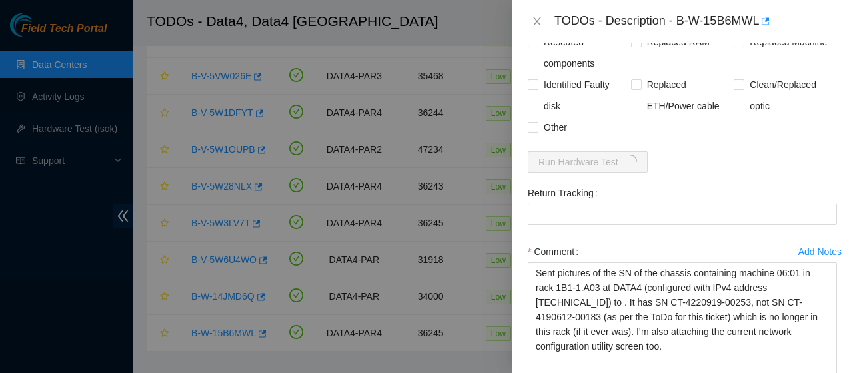
scroll to position [922, 0]
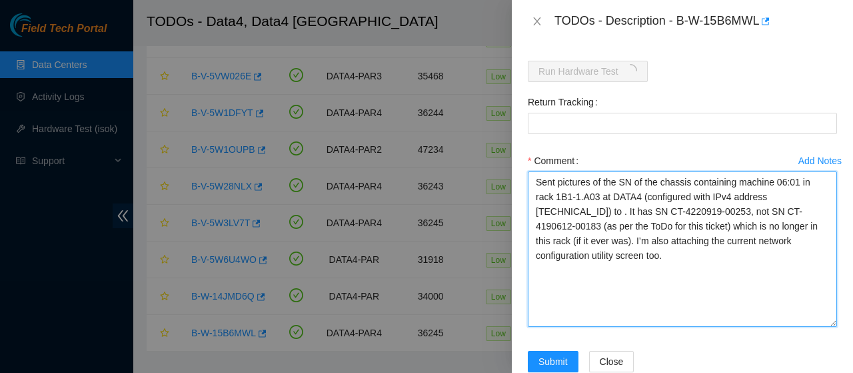
click at [816, 171] on textarea "Sent pictures of the SN of the chassis containing machine 06:01 in rack 1B1-1.A…" at bounding box center [682, 248] width 309 height 155
paste textarea "ukhodjam@akamai.com and sts-emea@akamai.com. CC deploy-tix@akamai.com and put t…"
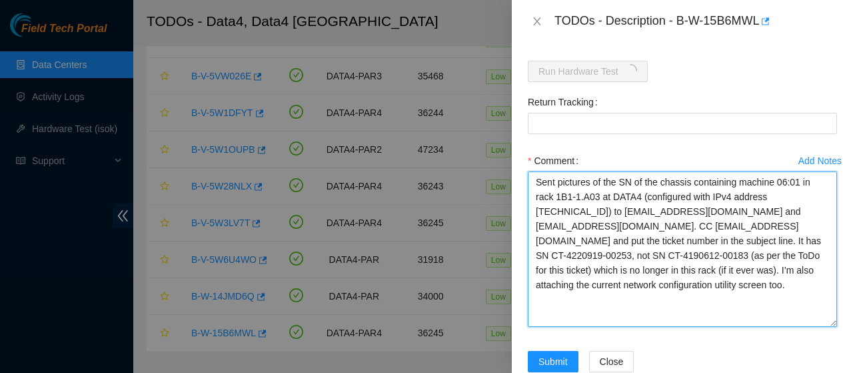
click at [756, 183] on textarea "Sent pictures of the SN of the chassis containing machine 06:01 in rack 1B1-1.A…" at bounding box center [682, 248] width 309 height 155
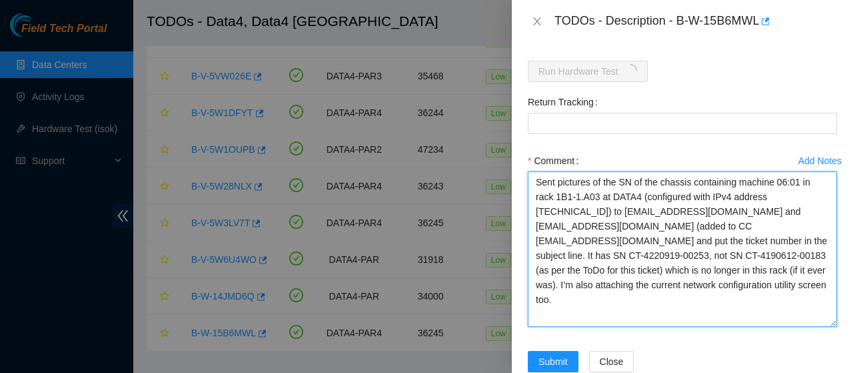
click at [820, 195] on textarea "Sent pictures of the SN of the chassis containing machine 06:01 in rack 1B1-1.A…" at bounding box center [682, 248] width 309 height 155
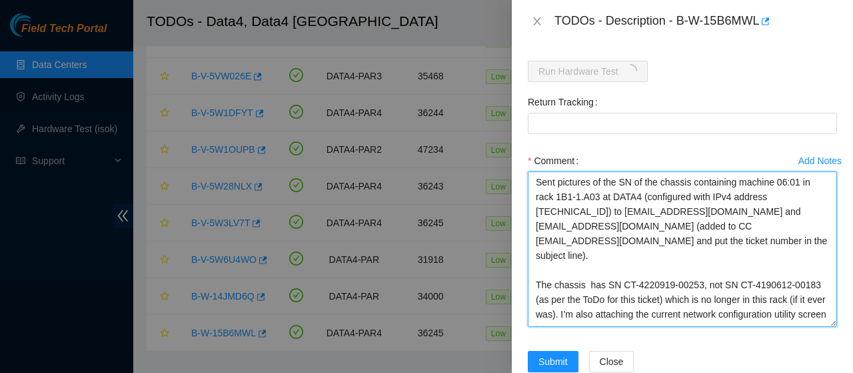
click at [587, 223] on textarea "Sent pictures of the SN of the chassis containing machine 06:01 in rack 1B1-1.A…" at bounding box center [682, 248] width 309 height 155
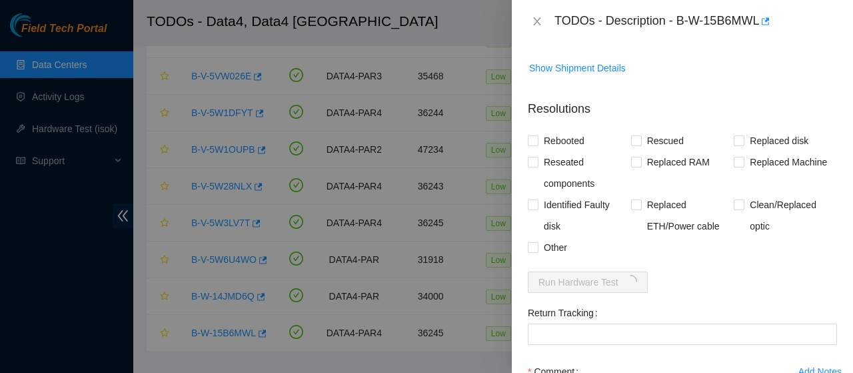
scroll to position [717, 0]
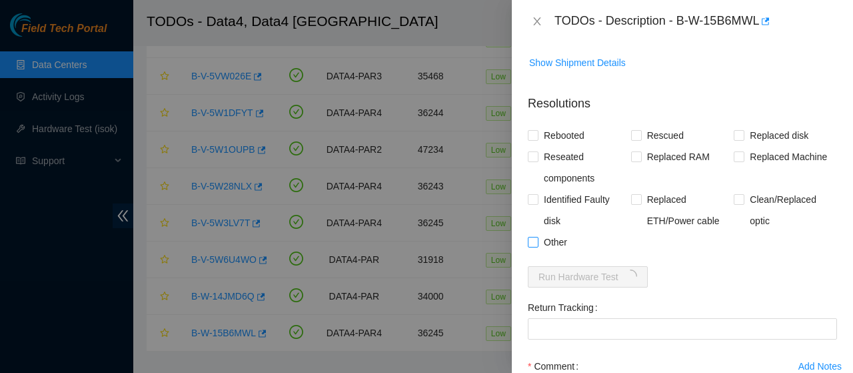
type textarea "Sent pictures of the SN of the chassis containing machine 06:01 in rack 1B1-1.A…"
click at [534, 237] on input "Other" at bounding box center [532, 241] width 9 height 9
checkbox input "true"
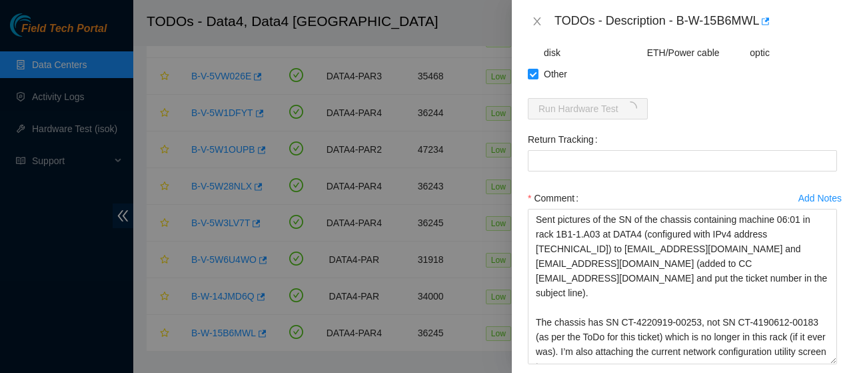
scroll to position [922, 0]
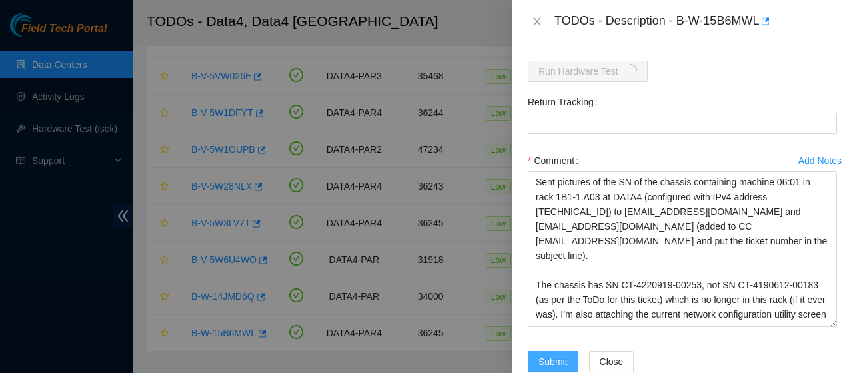
click at [558, 354] on span "Submit" at bounding box center [552, 361] width 29 height 15
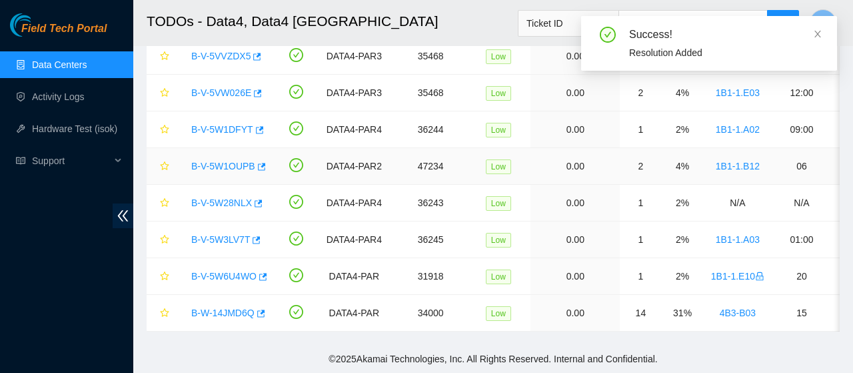
scroll to position [430, 0]
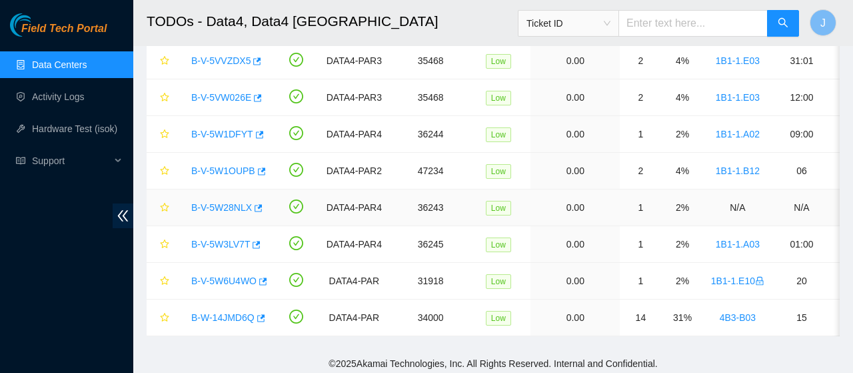
click at [229, 205] on link "B-V-5W28NLX" at bounding box center [221, 207] width 61 height 11
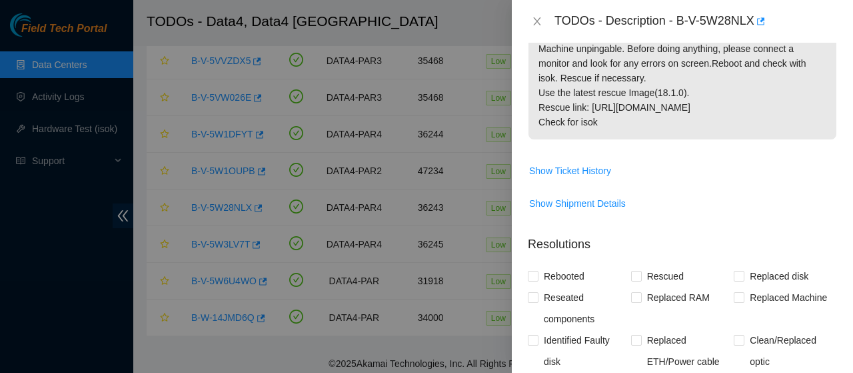
scroll to position [241, 0]
drag, startPoint x: 672, startPoint y: 19, endPoint x: 750, endPoint y: 18, distance: 77.3
click at [750, 18] on div "TODOs - Description - B-V-5W28NLX" at bounding box center [695, 21] width 283 height 21
click at [679, 25] on div "TODOs - Description - B-V-5W28NLX" at bounding box center [695, 21] width 283 height 21
drag, startPoint x: 674, startPoint y: 18, endPoint x: 750, endPoint y: 21, distance: 76.0
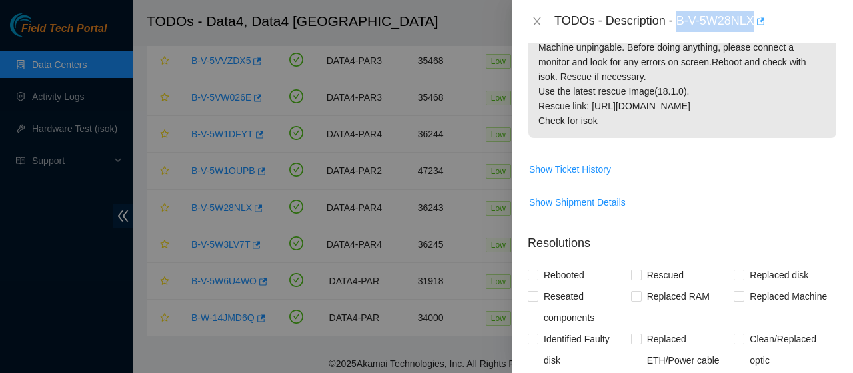
click at [750, 21] on div "TODOs - Description - B-V-5W28NLX" at bounding box center [695, 21] width 283 height 21
copy div "B-V-5W28NLX"
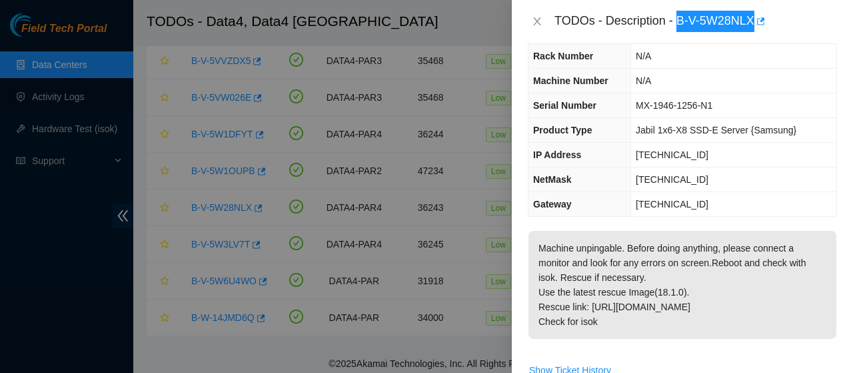
scroll to position [0, 0]
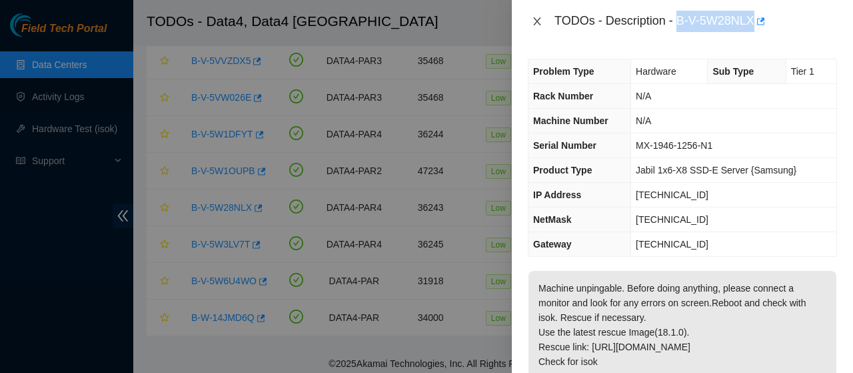
click at [534, 21] on icon "close" at bounding box center [536, 21] width 7 height 8
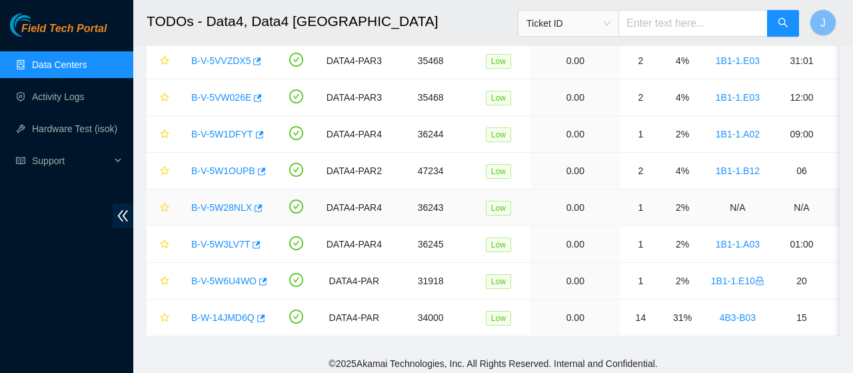
click at [213, 203] on link "B-V-5W28NLX" at bounding box center [221, 207] width 61 height 11
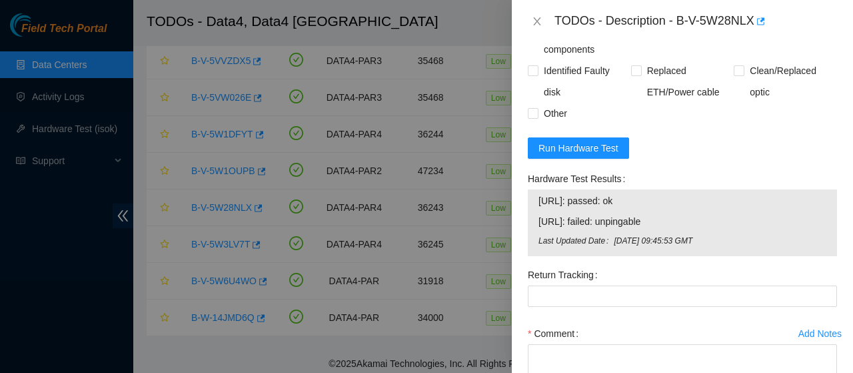
scroll to position [605, 0]
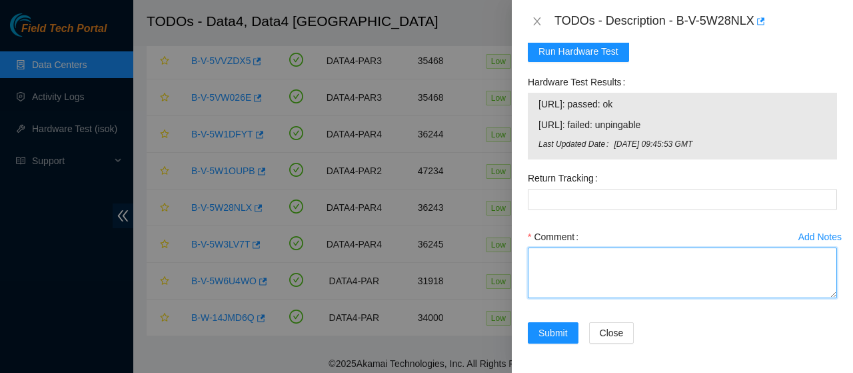
click at [556, 254] on textarea "Comment" at bounding box center [682, 272] width 309 height 51
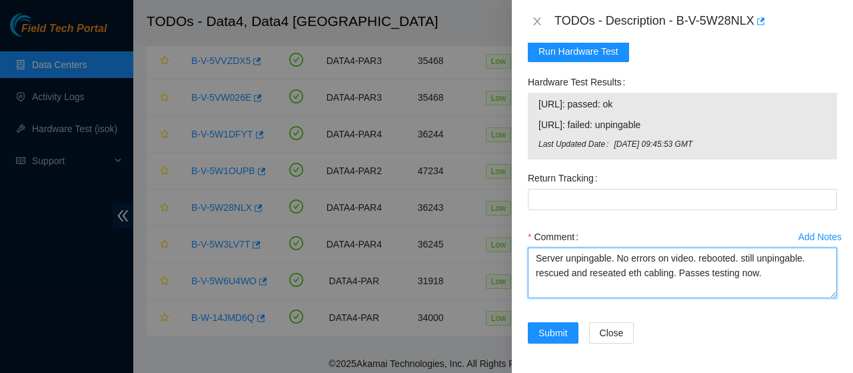
type textarea "Server unpingable. No errors on video. rebooted. still unpingable. rescued and …"
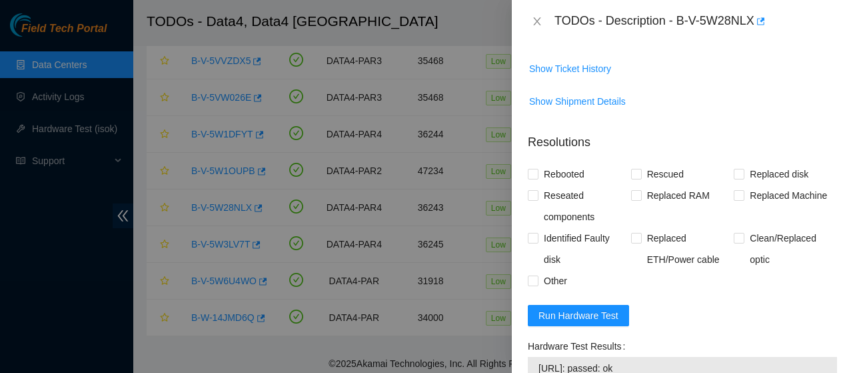
scroll to position [402, 0]
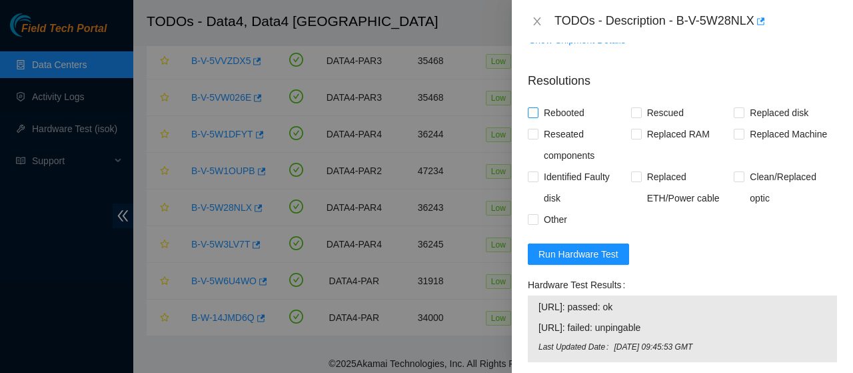
click at [540, 106] on span "Rebooted" at bounding box center [563, 112] width 51 height 21
click at [537, 107] on input "Rebooted" at bounding box center [532, 111] width 9 height 9
checkbox input "true"
click at [638, 109] on input "Rescued" at bounding box center [635, 111] width 9 height 9
checkbox input "true"
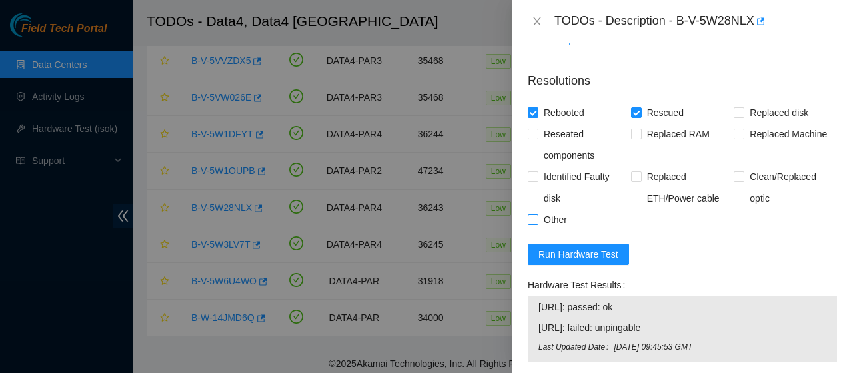
click at [528, 218] on input "Other" at bounding box center [532, 218] width 9 height 9
checkbox input "true"
click at [607, 251] on span "Run Hardware Test" at bounding box center [578, 254] width 80 height 15
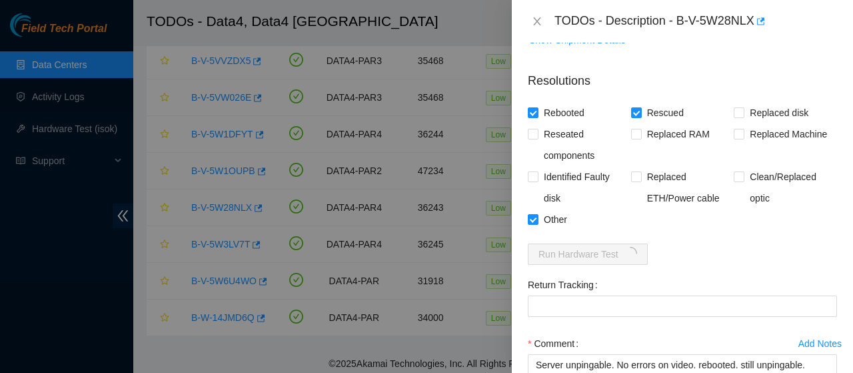
scroll to position [509, 0]
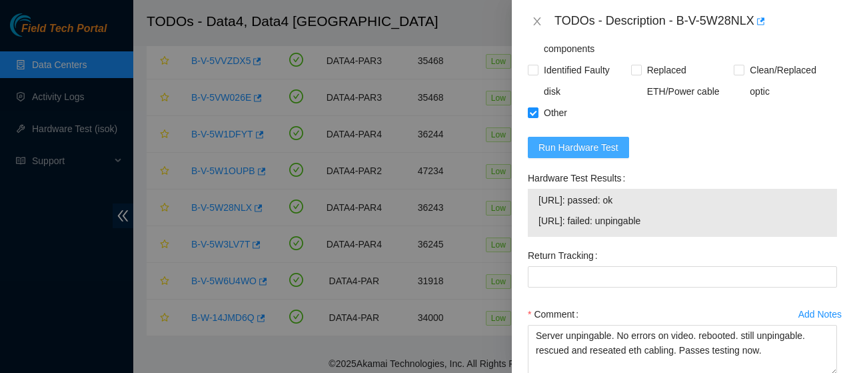
click at [585, 142] on span "Run Hardware Test" at bounding box center [578, 147] width 80 height 15
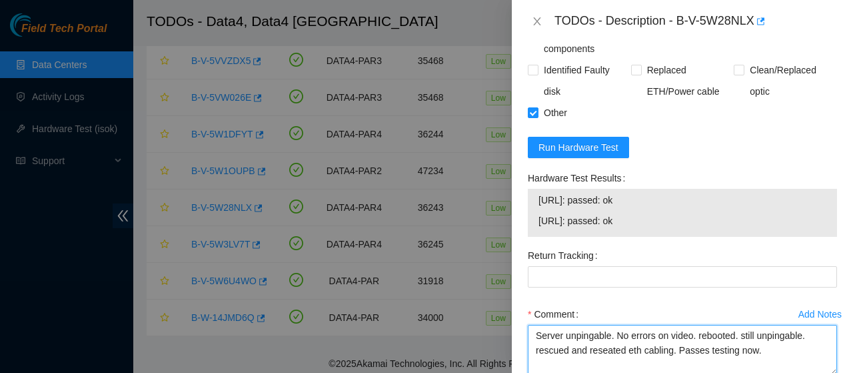
click at [587, 349] on textarea "Server unpingable. No errors on video. rebooted. still unpingable. rescued and …" at bounding box center [682, 350] width 309 height 51
drag, startPoint x: 590, startPoint y: 348, endPoint x: 626, endPoint y: 349, distance: 36.0
click at [626, 349] on textarea "Server unpingable. No errors on video. rebooted. still unpingable. rescued and …" at bounding box center [682, 350] width 309 height 51
click at [568, 348] on textarea "Server unpingable. No errors on video. rebooted. still unpingable. rescued and …" at bounding box center [682, 350] width 309 height 51
click at [657, 345] on textarea "Server unpingable. No errors on video. rebooted. still unpingable. rescued but …" at bounding box center [682, 350] width 309 height 51
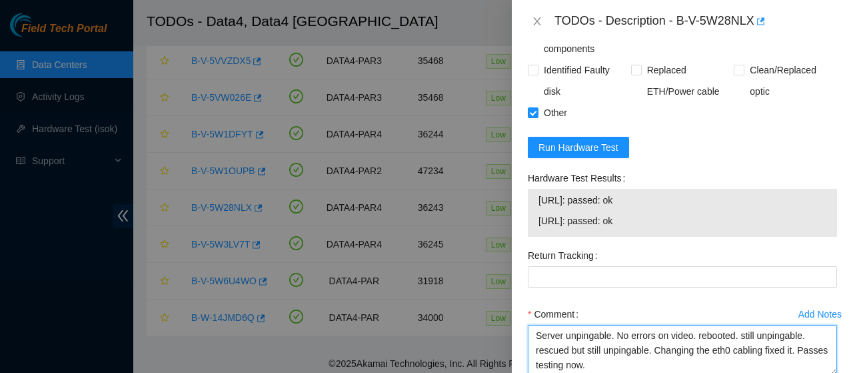
click at [588, 367] on textarea "Server unpingable. No errors on video. rebooted. still unpingable. rescued but …" at bounding box center [682, 350] width 309 height 51
click at [539, 349] on textarea "Server unpingable. No errors on video. rebooted. still unpingable. rescued but …" at bounding box center [682, 350] width 309 height 51
click at [696, 335] on textarea "Server unpingable. No errors on video. rebooted. still unpingable. Rescued but …" at bounding box center [682, 350] width 309 height 51
click at [646, 351] on textarea "Server unpingable. No errors on video. Eth ports up. Rebooted. Still unpingable…" at bounding box center [682, 350] width 309 height 51
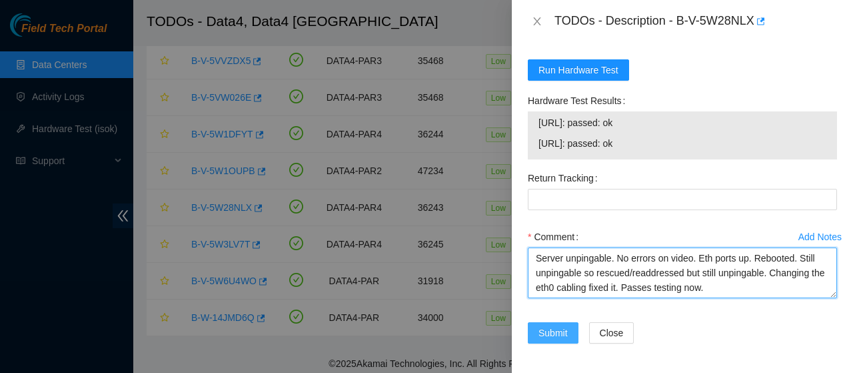
type textarea "Server unpingable. No errors on video. Eth ports up. Rebooted. Still unpingable…"
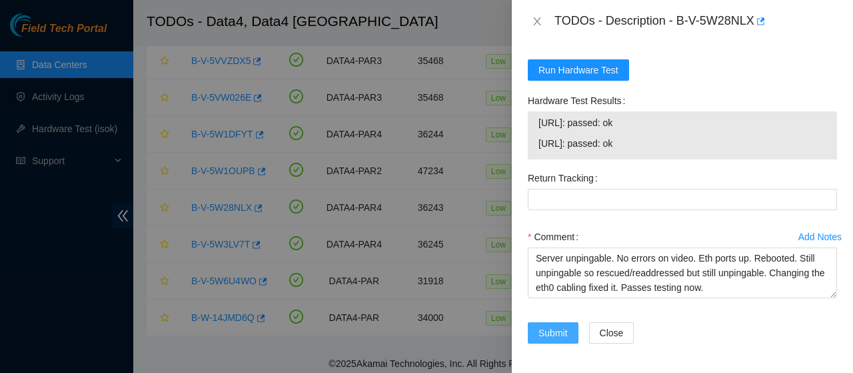
click at [558, 330] on span "Submit" at bounding box center [552, 332] width 29 height 15
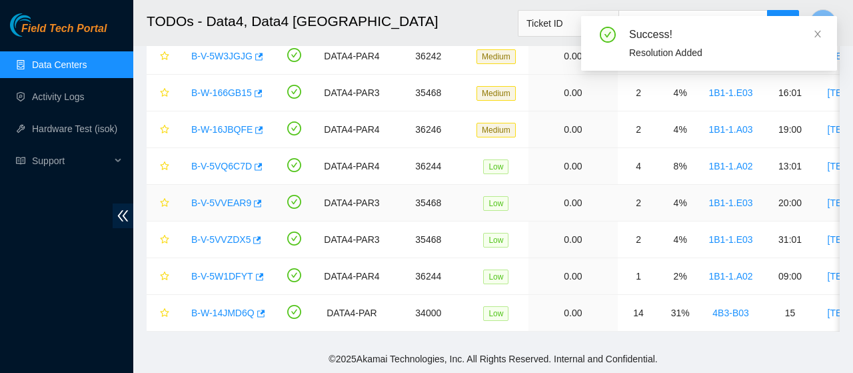
scroll to position [212, 0]
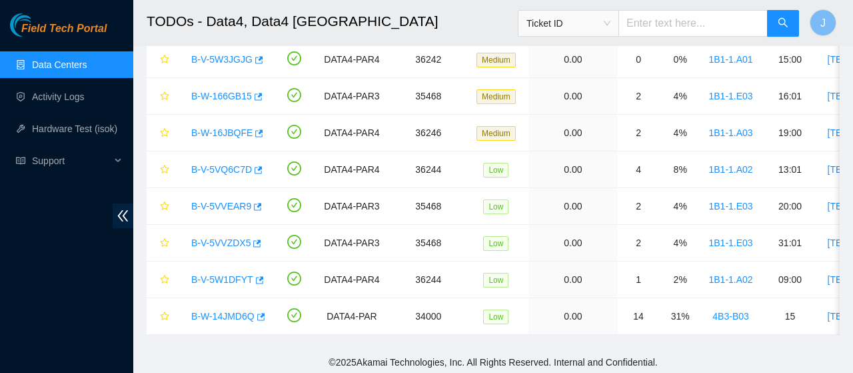
click at [34, 59] on link "Data Centers" at bounding box center [59, 64] width 55 height 11
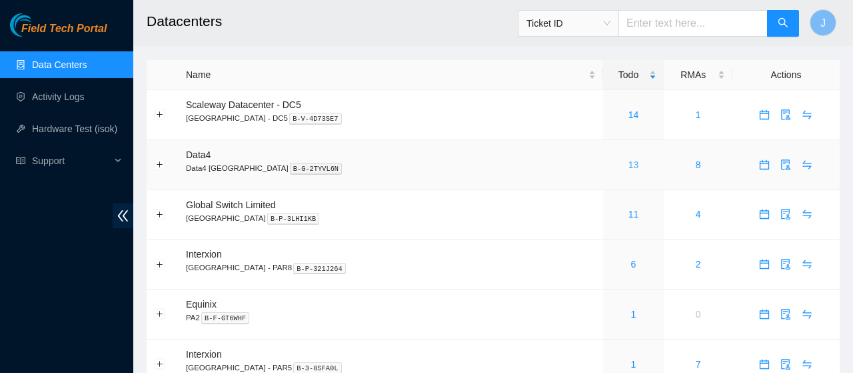
click at [628, 167] on link "13" at bounding box center [633, 164] width 11 height 11
click at [776, 169] on span "audit" at bounding box center [786, 164] width 20 height 11
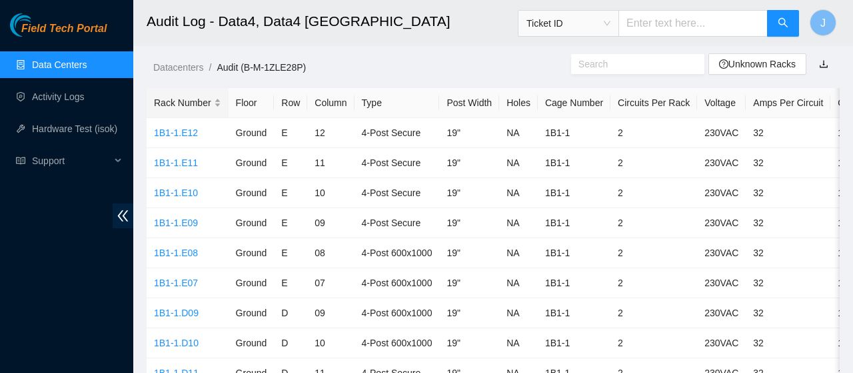
click at [217, 99] on div "Rack Number" at bounding box center [187, 102] width 67 height 15
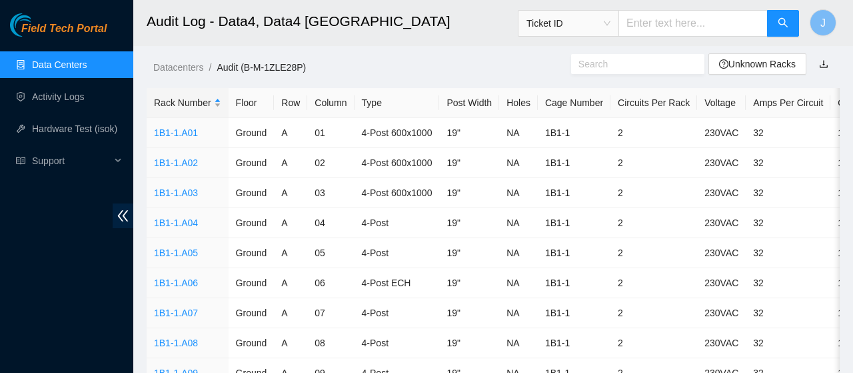
click at [217, 99] on div "Rack Number" at bounding box center [187, 102] width 67 height 15
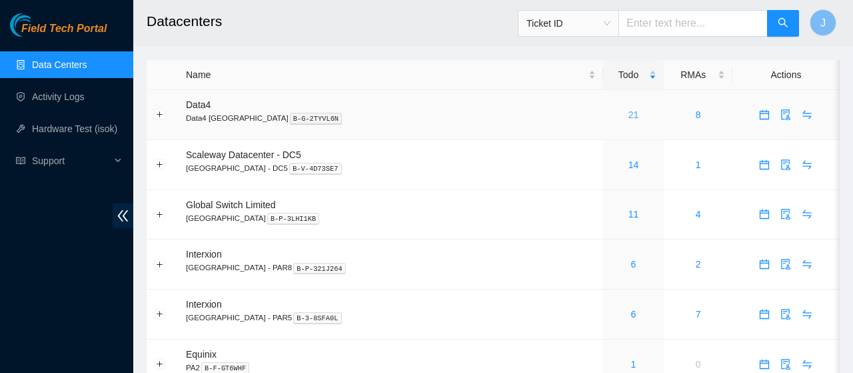
click at [628, 115] on link "21" at bounding box center [633, 114] width 11 height 11
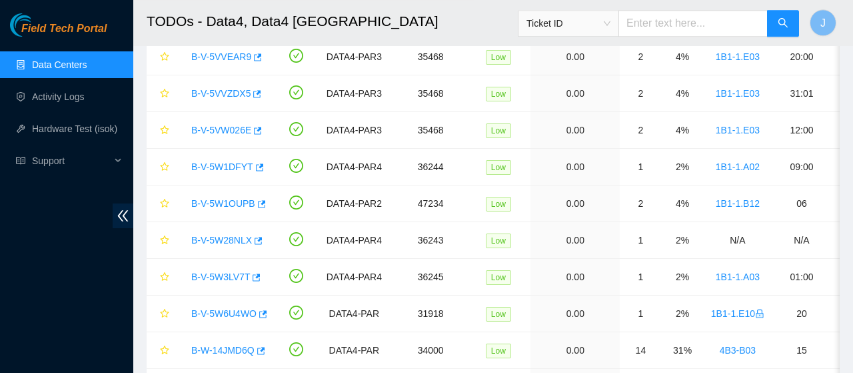
scroll to position [504, 0]
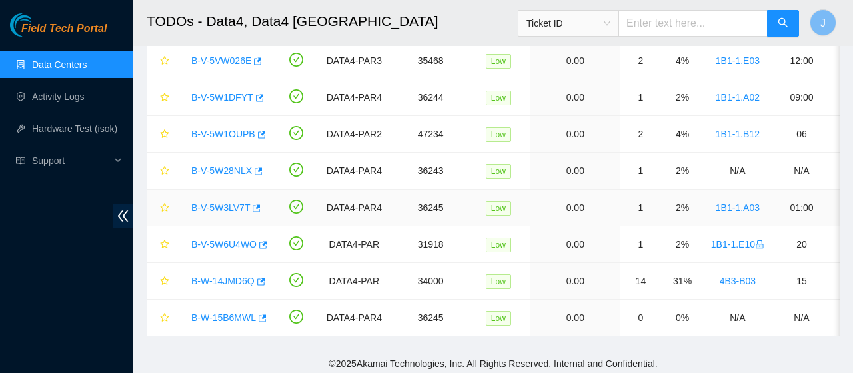
click at [229, 206] on link "B-V-5W3LV7T" at bounding box center [220, 207] width 59 height 11
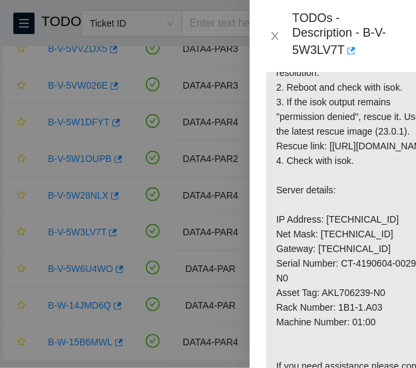
scroll to position [489, 0]
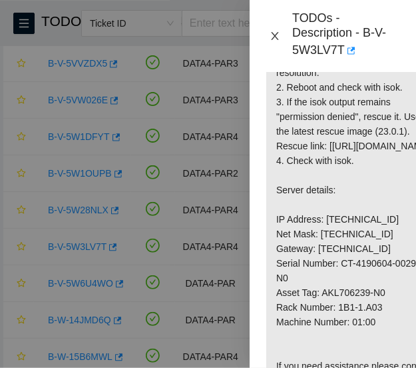
click at [275, 32] on icon "close" at bounding box center [274, 36] width 7 height 8
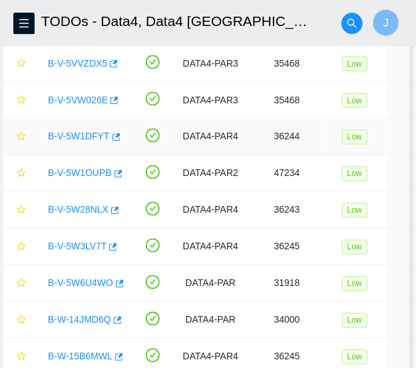
scroll to position [523, 0]
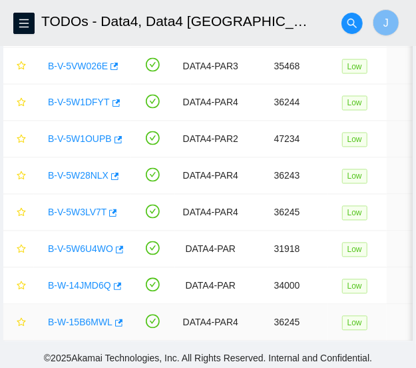
click at [90, 322] on link "B-W-15B6MWL" at bounding box center [80, 322] width 65 height 11
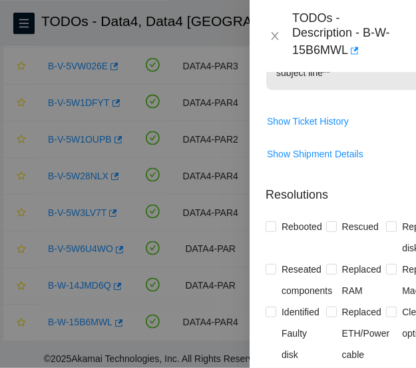
scroll to position [1106, 0]
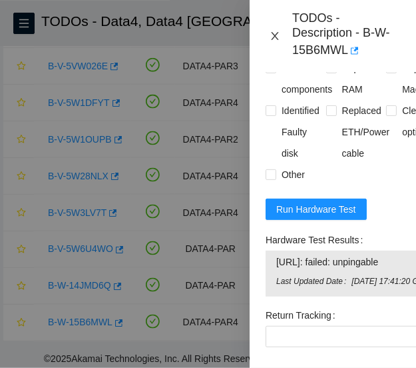
click at [275, 32] on icon "close" at bounding box center [274, 36] width 7 height 8
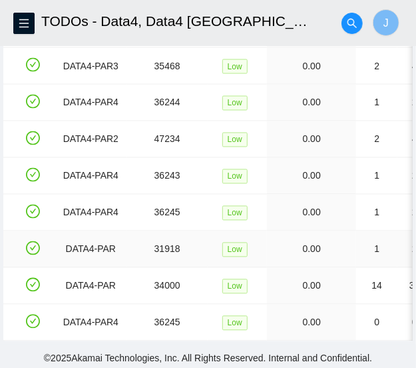
scroll to position [0, 0]
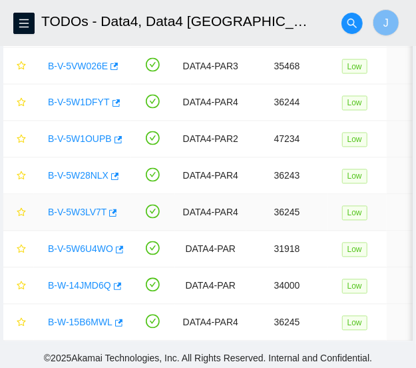
click at [83, 210] on link "B-V-5W3LV7T" at bounding box center [77, 212] width 59 height 11
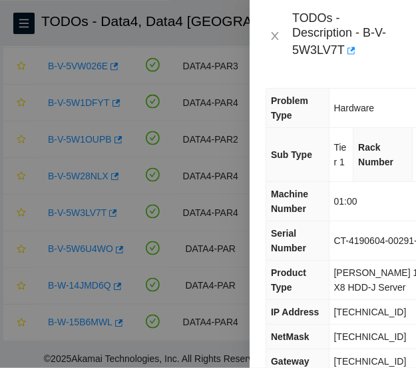
scroll to position [0, 47]
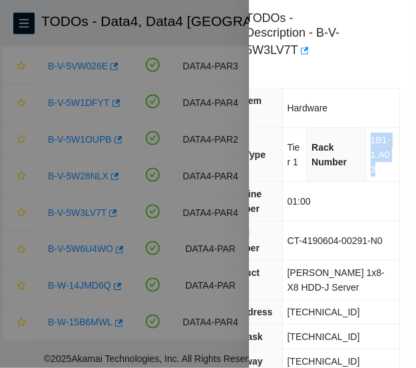
drag, startPoint x: 373, startPoint y: 123, endPoint x: 398, endPoint y: 141, distance: 30.5
click at [398, 141] on td "1B1-1.A03" at bounding box center [383, 155] width 34 height 54
copy span "1B1-1.A03"
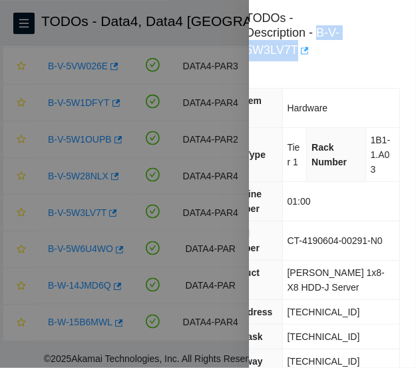
drag, startPoint x: 253, startPoint y: 32, endPoint x: 326, endPoint y: 33, distance: 73.3
click at [326, 33] on div "TODOs - Description - B-V-5W3LV7T" at bounding box center [300, 36] width 108 height 51
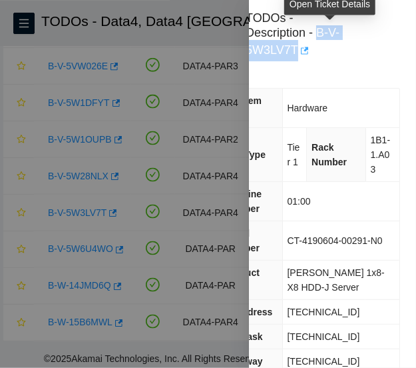
copy div "B-V-5W3LV7T"
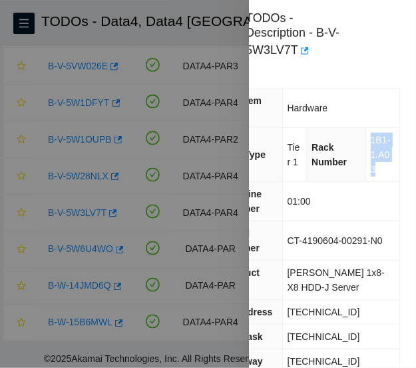
drag, startPoint x: 374, startPoint y: 124, endPoint x: 404, endPoint y: 147, distance: 38.5
click at [404, 147] on div "Problem Type Hardware Sub Type Tier 1 Rack Number 1B1-1.A03 Machine Number 01:0…" at bounding box center [309, 220] width 213 height 296
copy span "1B1-1.A03"
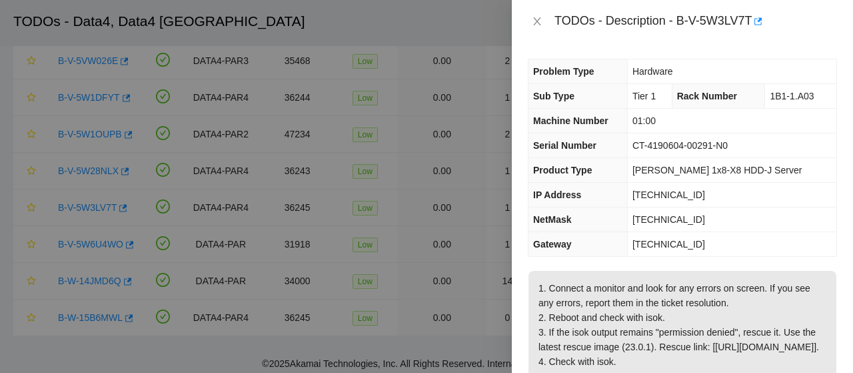
scroll to position [0, 0]
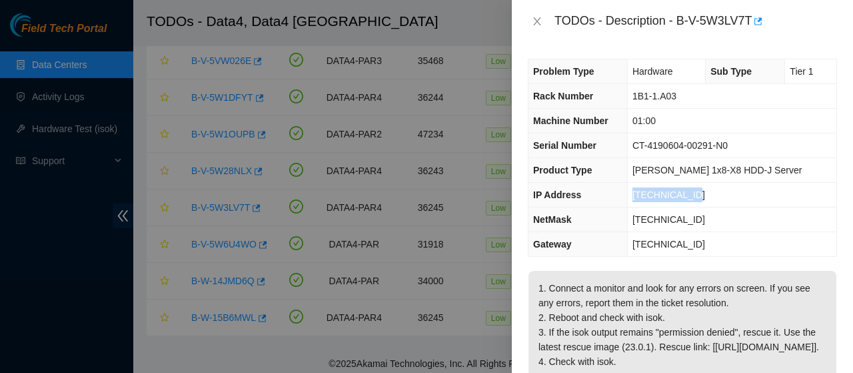
drag, startPoint x: 655, startPoint y: 193, endPoint x: 727, endPoint y: 202, distance: 72.6
click at [727, 202] on td "[TECHNICAL_ID]" at bounding box center [731, 195] width 209 height 25
copy span "[TECHNICAL_ID]"
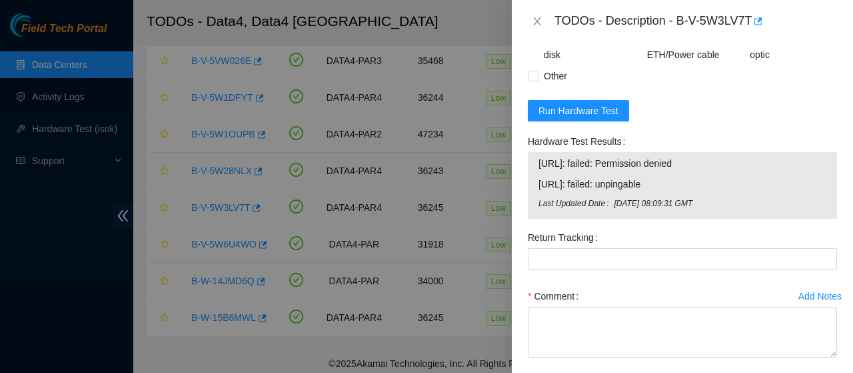
scroll to position [809, 0]
click at [590, 119] on span "Run Hardware Test" at bounding box center [578, 111] width 80 height 15
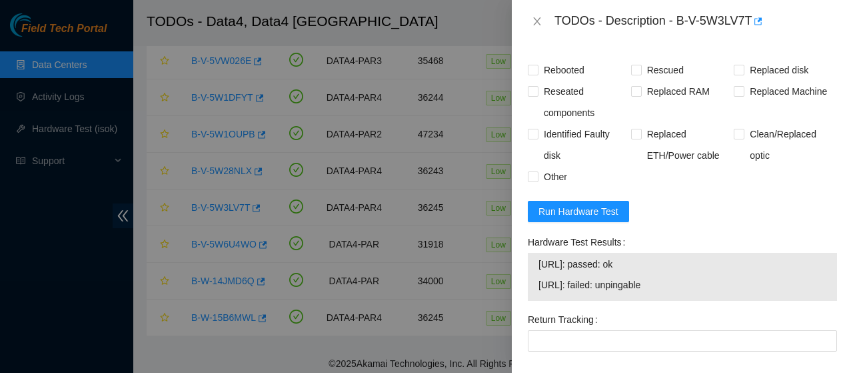
scroll to position [828, 0]
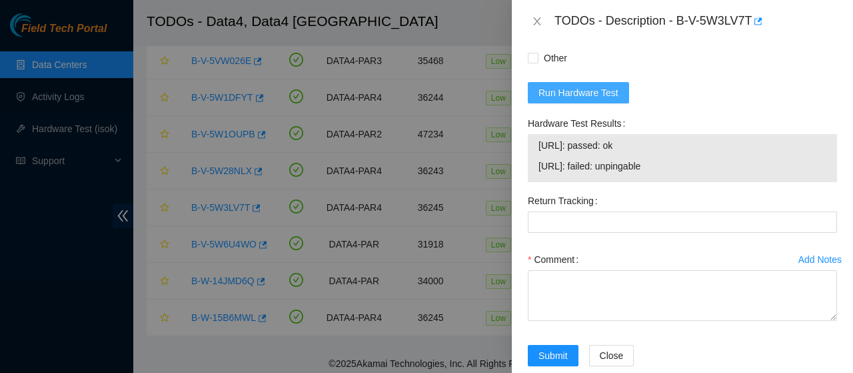
click at [590, 103] on button "Run Hardware Test" at bounding box center [578, 92] width 101 height 21
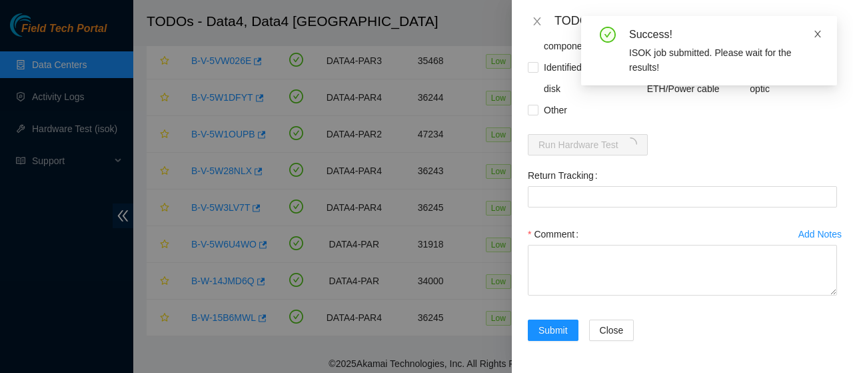
click at [817, 35] on icon "close" at bounding box center [817, 34] width 7 height 7
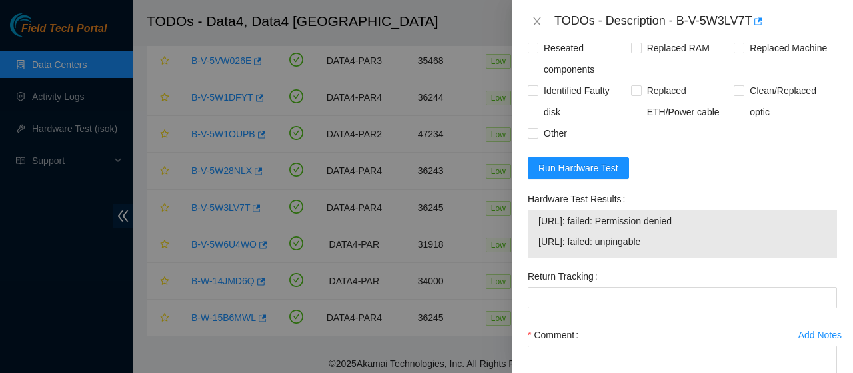
scroll to position [753, 0]
click at [592, 175] on span "Run Hardware Test" at bounding box center [578, 167] width 80 height 15
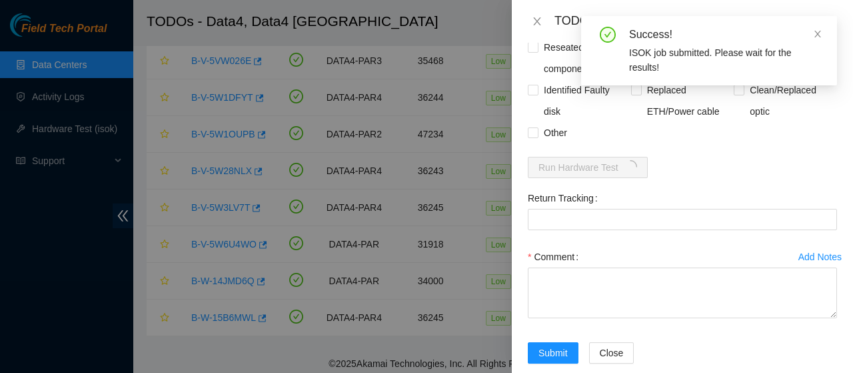
click at [537, 31] on span at bounding box center [533, 26] width 11 height 11
click at [537, 30] on input "Rebooted" at bounding box center [532, 25] width 9 height 9
checkbox input "true"
click at [637, 30] on input "Rescued" at bounding box center [635, 25] width 9 height 9
checkbox input "true"
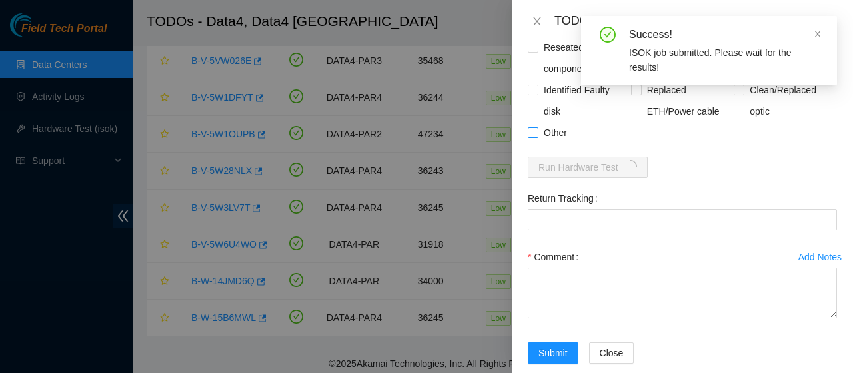
click at [534, 137] on input "Other" at bounding box center [532, 131] width 9 height 9
checkbox input "true"
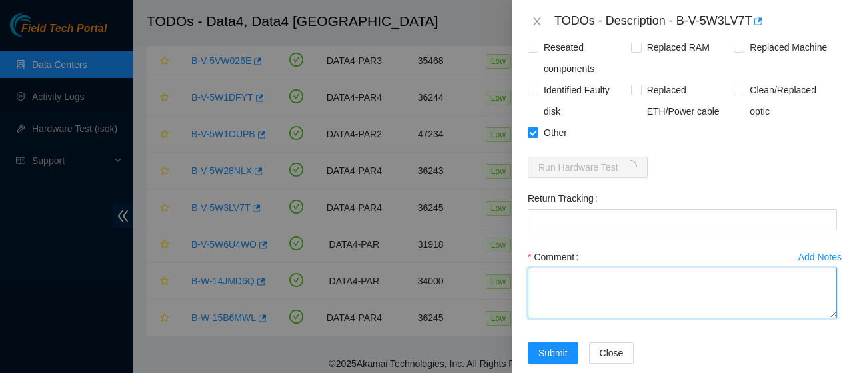
click at [598, 318] on textarea "Comment" at bounding box center [682, 292] width 309 height 51
type textarea "s"
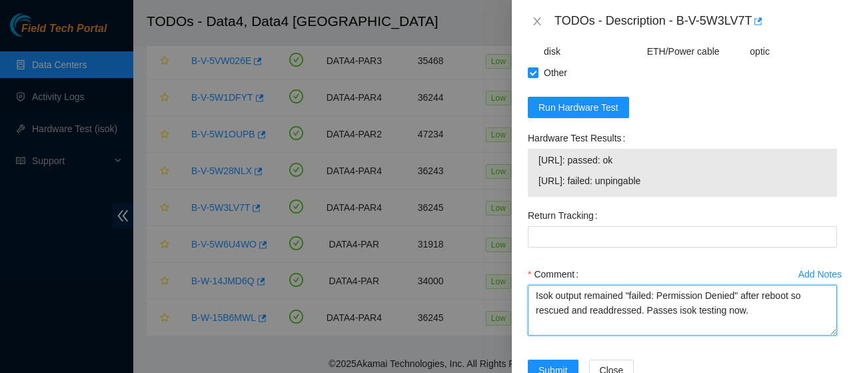
scroll to position [870, 0]
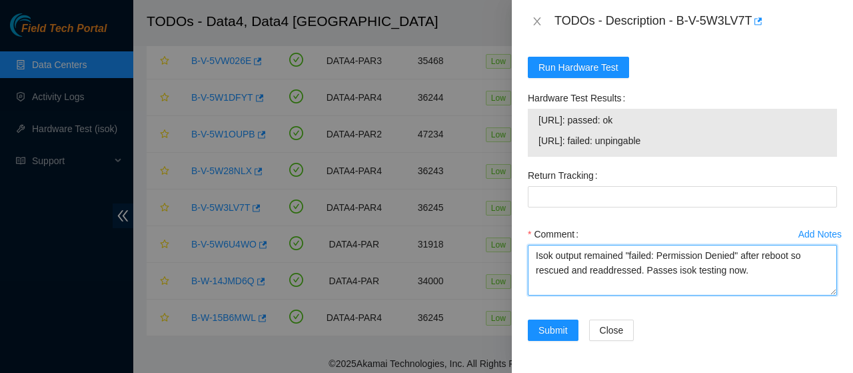
type textarea "Isok output remained "failed: Permission Denied" after reboot so rescued and re…"
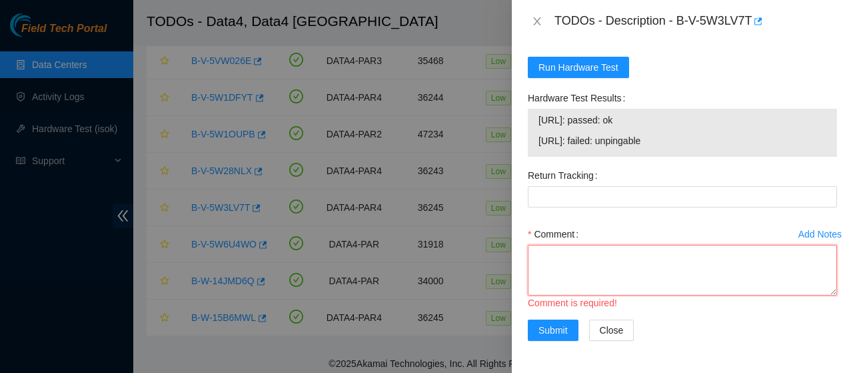
paste textarea "Isok output remained "failed: Permission Denied" after reboot so rescued and re…"
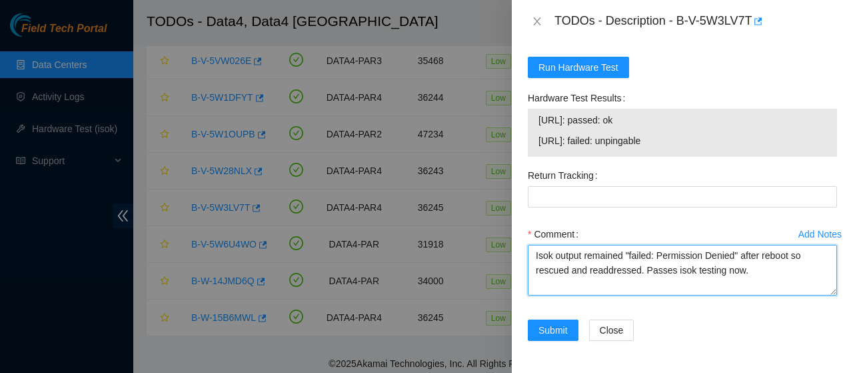
drag, startPoint x: 734, startPoint y: 292, endPoint x: 508, endPoint y: 289, distance: 226.6
click at [528, 289] on textarea "Isok output remained "failed: Permission Denied" after reboot so rescued and re…" at bounding box center [682, 270] width 309 height 51
paste textarea "Isok output remained "failed: Permission Denied" after reboot so rescued and re…"
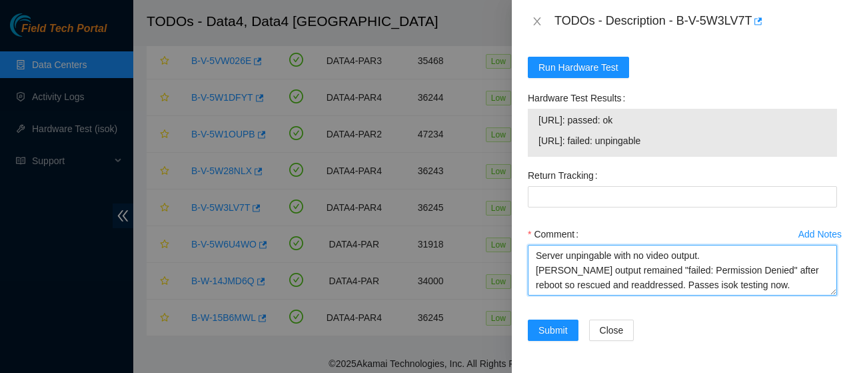
scroll to position [0, 0]
click at [711, 257] on textarea "Server unpingable with no video output. Isok output remained "failed: Permissio…" at bounding box center [682, 270] width 309 height 51
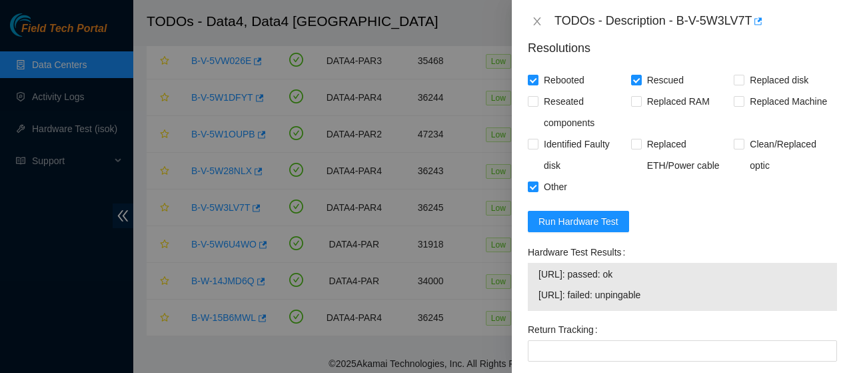
scroll to position [909, 0]
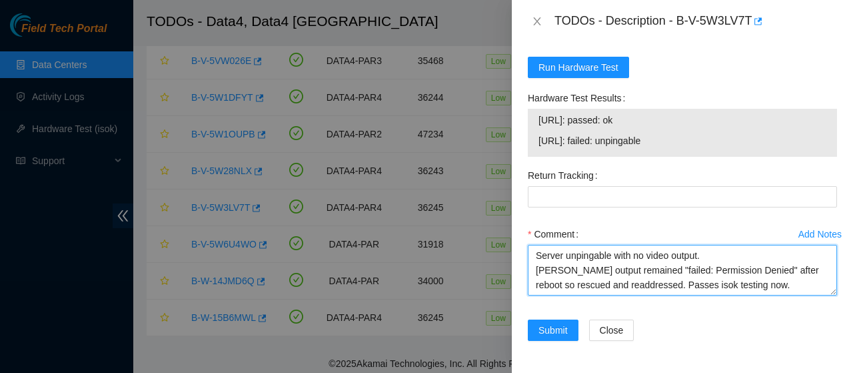
paste textarea "after reboot so rescued and readdressed. Passes isok testing now."
drag, startPoint x: 699, startPoint y: 273, endPoint x: 484, endPoint y: 253, distance: 216.2
click at [528, 253] on textarea "Server unpingable with no video output. after reboot so rescued and readdressed…" at bounding box center [682, 270] width 309 height 51
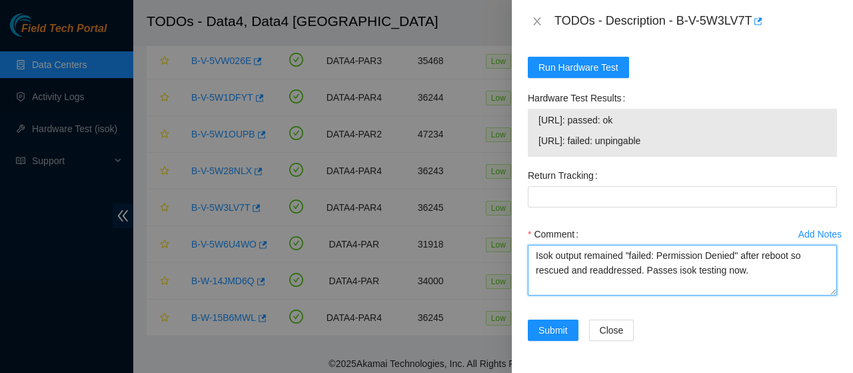
type textarea "Isok output remained "failed: Permission Denied" after reboot so rescued and re…"
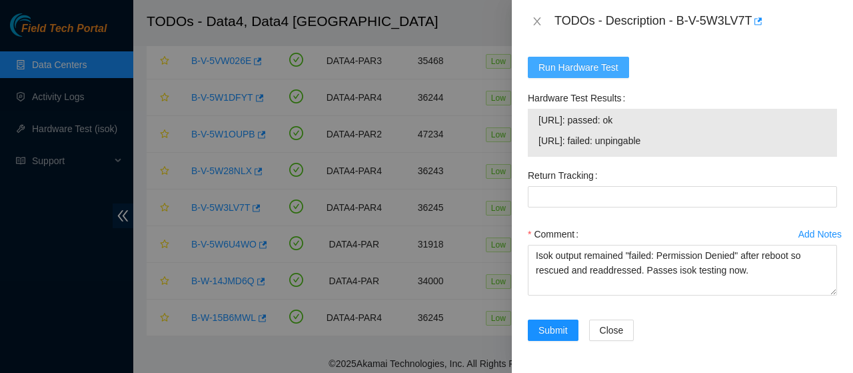
click at [574, 71] on span "Run Hardware Test" at bounding box center [578, 67] width 80 height 15
click at [574, 61] on button "Run Hardware Test" at bounding box center [578, 67] width 101 height 21
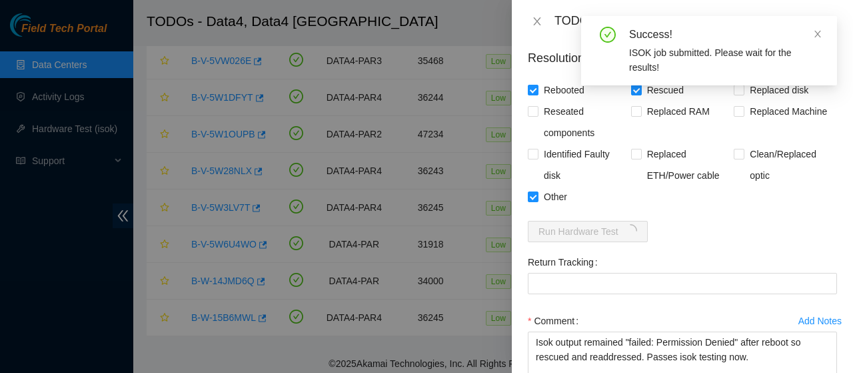
scroll to position [832, 0]
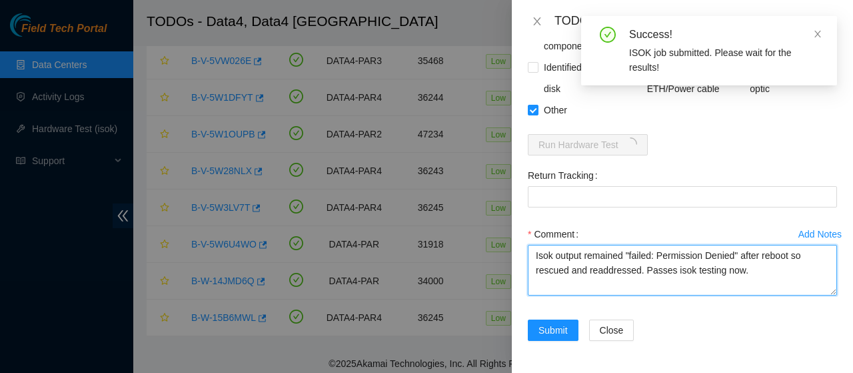
click at [643, 275] on textarea "Isok output remained "failed: Permission Denied" after reboot so rescued and re…" at bounding box center [682, 270] width 309 height 51
drag, startPoint x: 750, startPoint y: 271, endPoint x: 506, endPoint y: 249, distance: 245.6
click at [528, 249] on textarea "Isok output remained "failed: Permission Denied" after reboot so rescued and re…" at bounding box center [682, 270] width 309 height 51
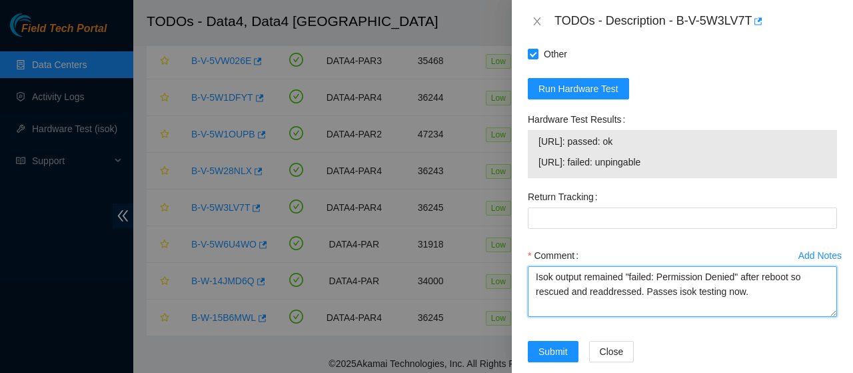
scroll to position [909, 0]
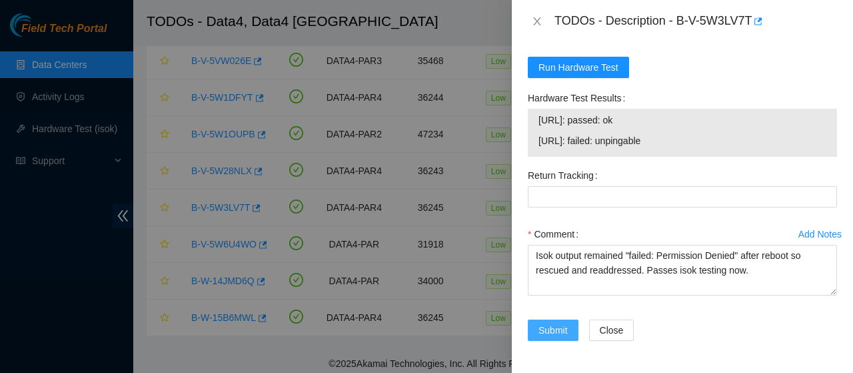
click at [556, 334] on span "Submit" at bounding box center [552, 330] width 29 height 15
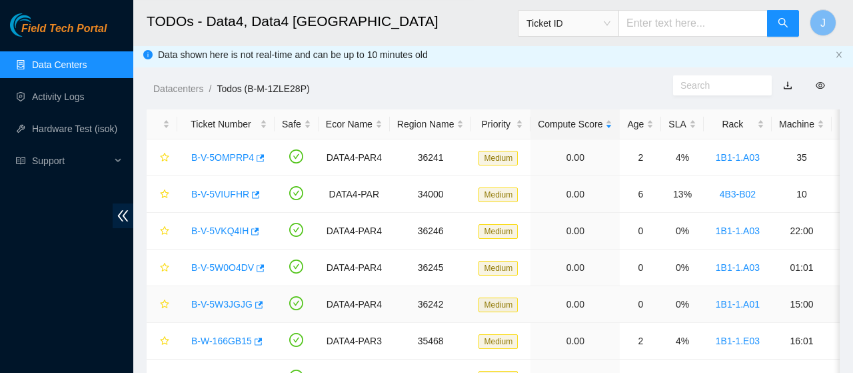
scroll to position [0, 0]
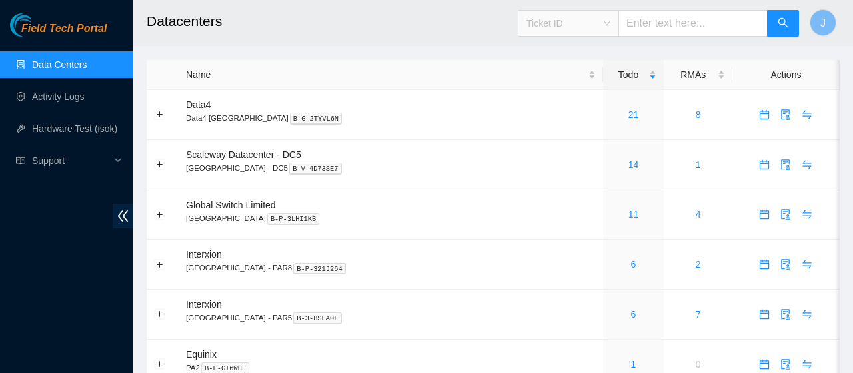
click at [610, 21] on span "Ticket ID" at bounding box center [568, 23] width 84 height 20
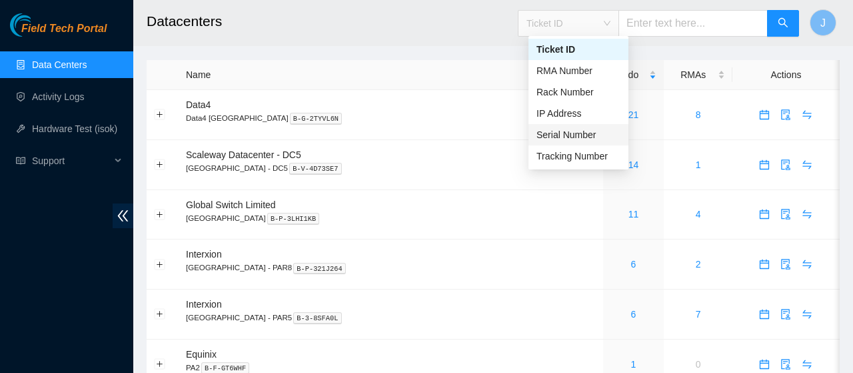
click at [594, 133] on div "Serial Number" at bounding box center [578, 134] width 84 height 15
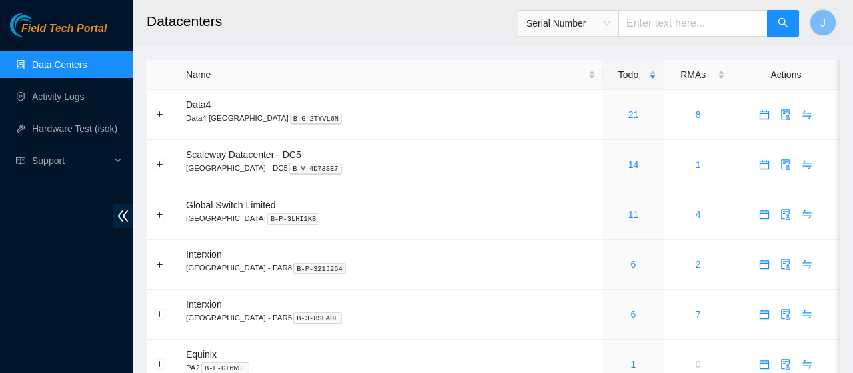
click at [679, 30] on input "text" at bounding box center [692, 23] width 149 height 27
paste input "CT-4190604-00291"
type input "CT-4190604-00291"
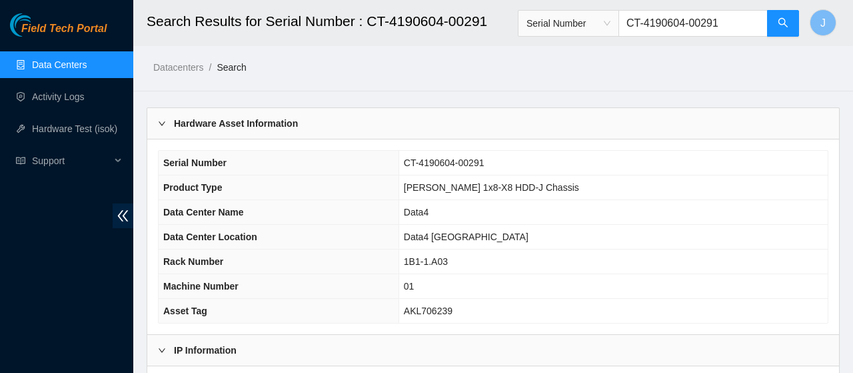
click at [610, 19] on span "Serial Number" at bounding box center [568, 23] width 84 height 20
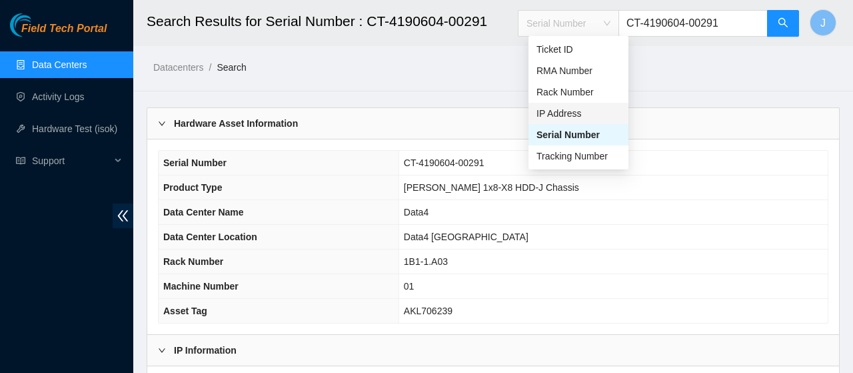
click at [570, 111] on div "IP Address" at bounding box center [578, 113] width 84 height 15
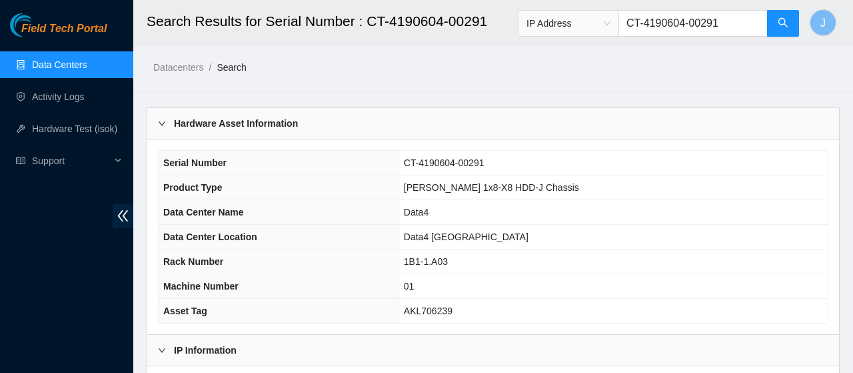
drag, startPoint x: 734, startPoint y: 23, endPoint x: 582, endPoint y: 11, distance: 153.0
click at [618, 11] on input "CT-4190604-00291" at bounding box center [692, 23] width 149 height 27
paste input "[TECHNICAL_ID]"
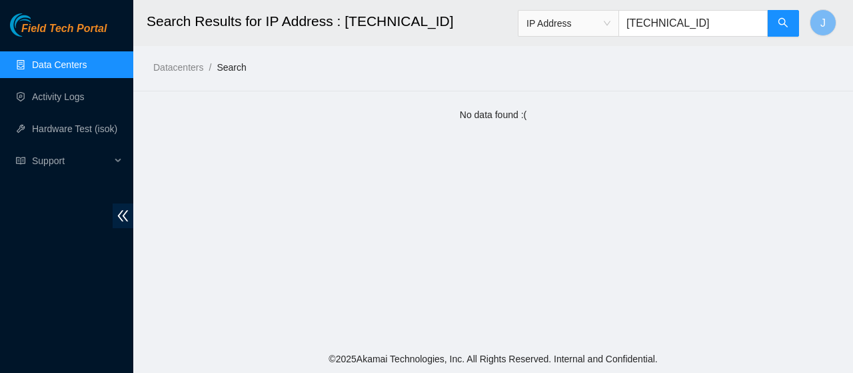
type input "[TECHNICAL_ID]"
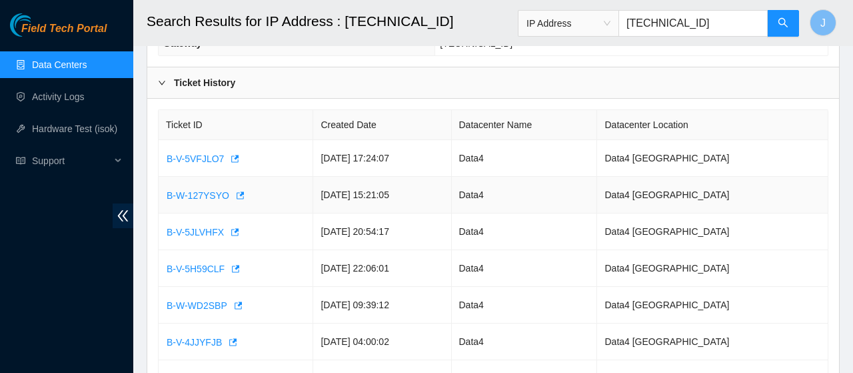
scroll to position [394, 0]
click at [219, 159] on button "B-V-5VFJLO7" at bounding box center [202, 159] width 73 height 21
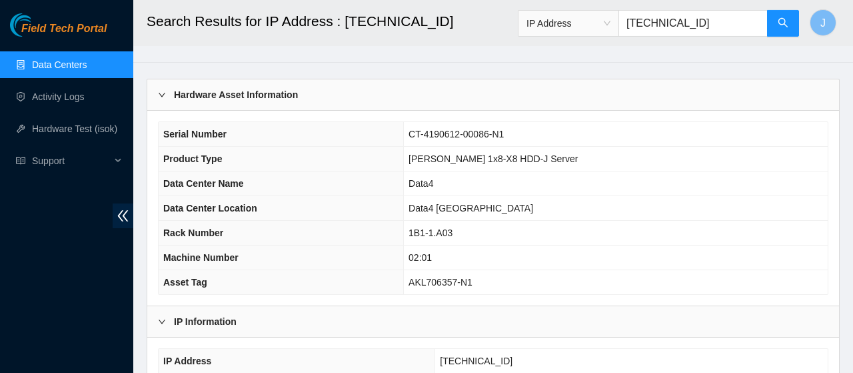
scroll to position [0, 0]
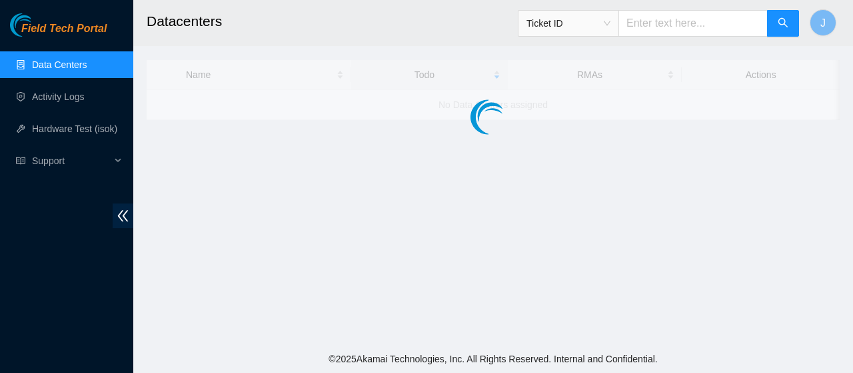
click at [610, 25] on span "Ticket ID" at bounding box center [568, 23] width 84 height 20
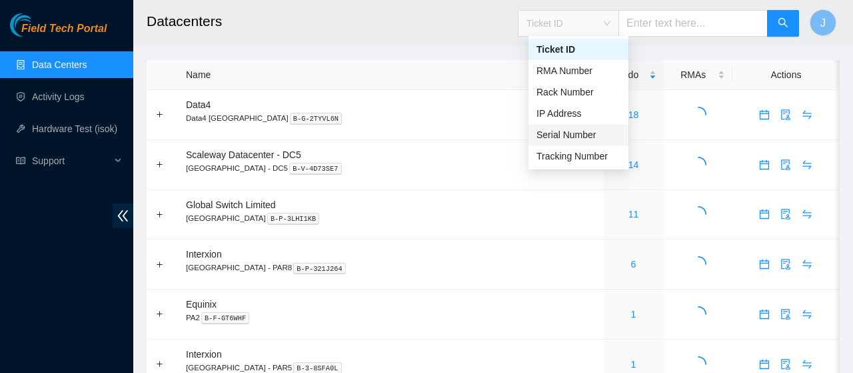
click at [575, 134] on div "Serial Number" at bounding box center [578, 134] width 84 height 15
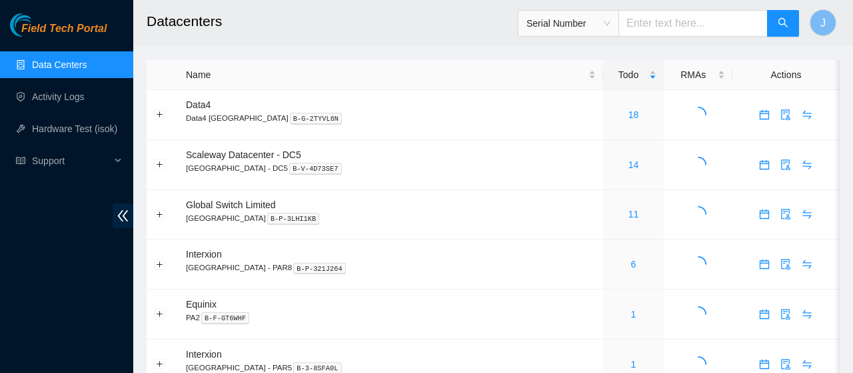
click at [679, 20] on input "text" at bounding box center [692, 23] width 149 height 27
paste input "CT-4190612-00183"
type input "CT-4190612-00183"
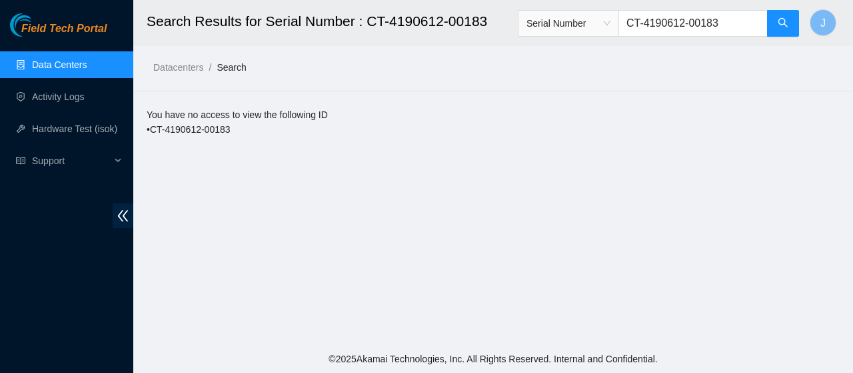
click at [729, 24] on input "CT-4190612-00183" at bounding box center [692, 23] width 149 height 27
type input "CT-4190612-00183-N1"
click at [165, 71] on link "Datacenters" at bounding box center [178, 67] width 50 height 11
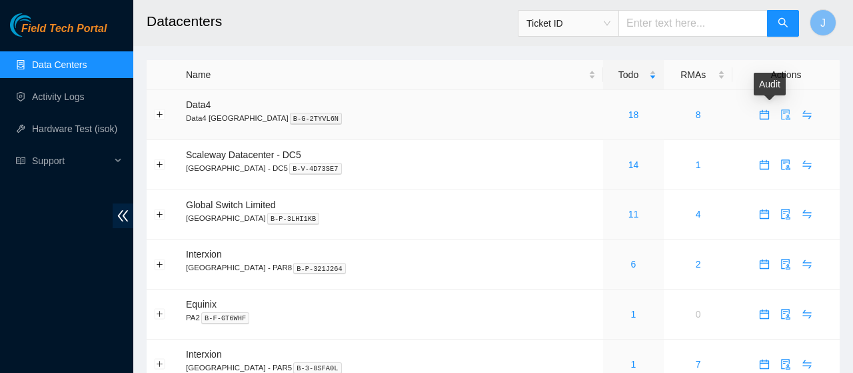
click at [780, 115] on icon "audit" at bounding box center [785, 114] width 11 height 11
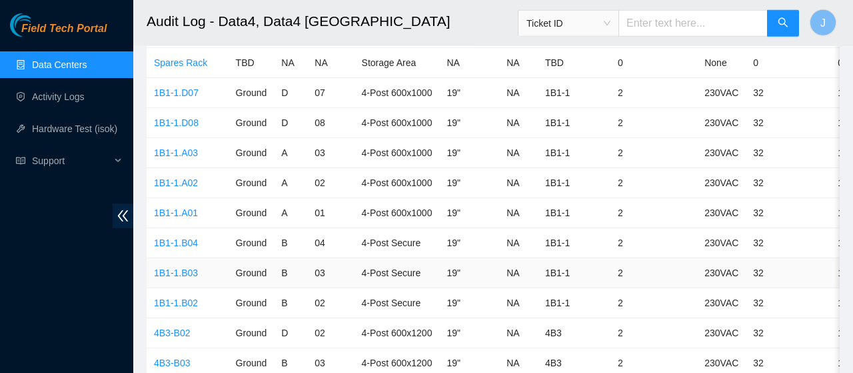
scroll to position [1837, 0]
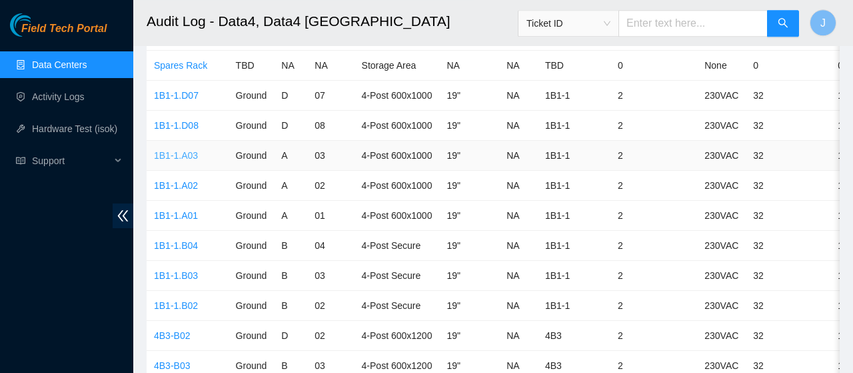
click at [175, 150] on link "1B1-1.A03" at bounding box center [176, 155] width 44 height 11
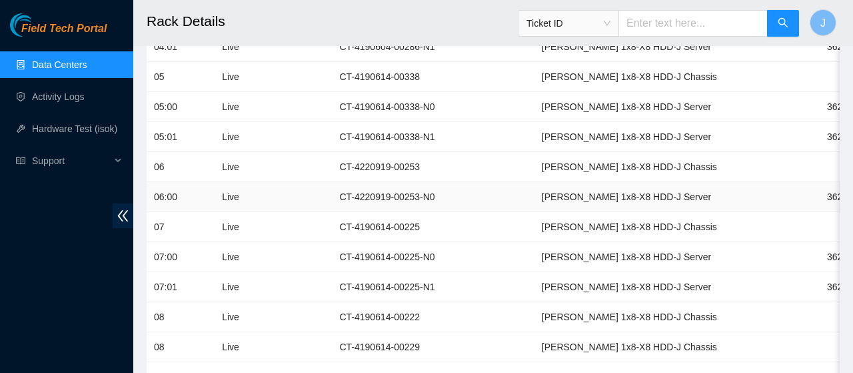
scroll to position [672, 0]
drag, startPoint x: 334, startPoint y: 189, endPoint x: 413, endPoint y: 194, distance: 79.4
click at [413, 194] on td "CT-4220919-00253-N0" at bounding box center [433, 196] width 202 height 30
copy td "CT-4220919-00253"
click at [820, 211] on td at bounding box center [865, 226] width 90 height 30
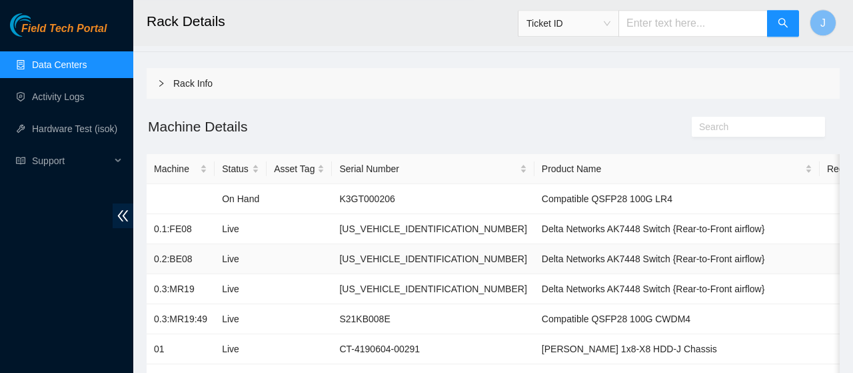
scroll to position [0, 0]
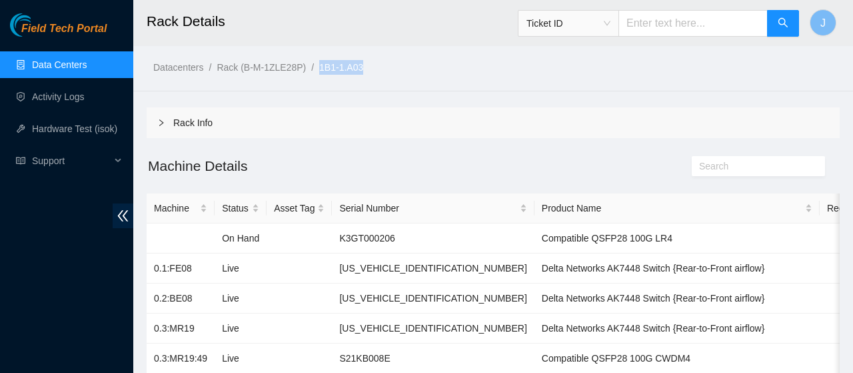
drag, startPoint x: 367, startPoint y: 66, endPoint x: 316, endPoint y: 71, distance: 51.6
click at [316, 71] on ol "Datacenters / Rack (B-M-1ZLE28P) / 1B1-1.A03 /" at bounding box center [413, 67] width 520 height 15
copy link "1B1-1.A03"
click at [49, 59] on link "Data Centers" at bounding box center [59, 64] width 55 height 11
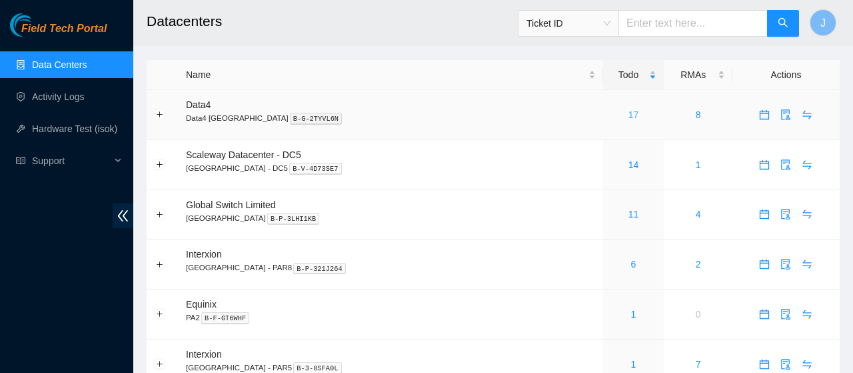
click at [628, 115] on link "17" at bounding box center [633, 114] width 11 height 11
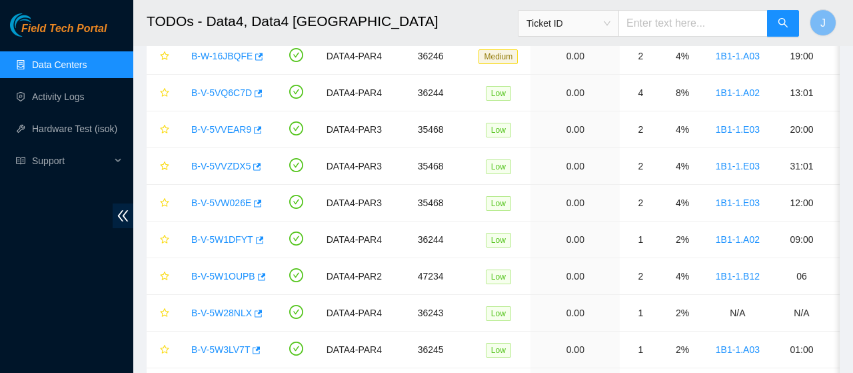
scroll to position [430, 0]
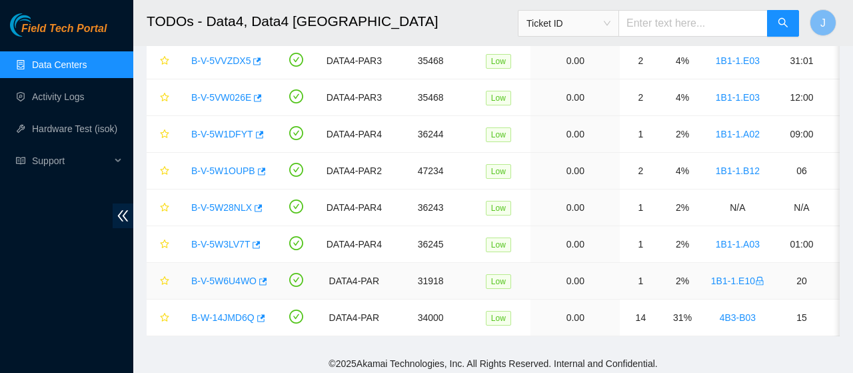
click at [222, 277] on link "B-V-5W6U4WO" at bounding box center [223, 280] width 65 height 11
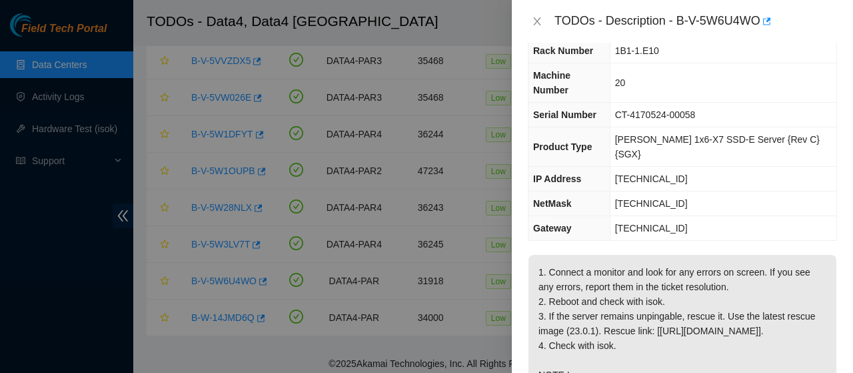
scroll to position [44, 0]
drag, startPoint x: 673, startPoint y: 22, endPoint x: 764, endPoint y: 23, distance: 91.3
click at [764, 23] on div "TODOs - Description - B-V-5W6U4WO" at bounding box center [695, 21] width 283 height 21
copy div "B-V-5W6U4WO"
drag, startPoint x: 679, startPoint y: 53, endPoint x: 626, endPoint y: 55, distance: 52.7
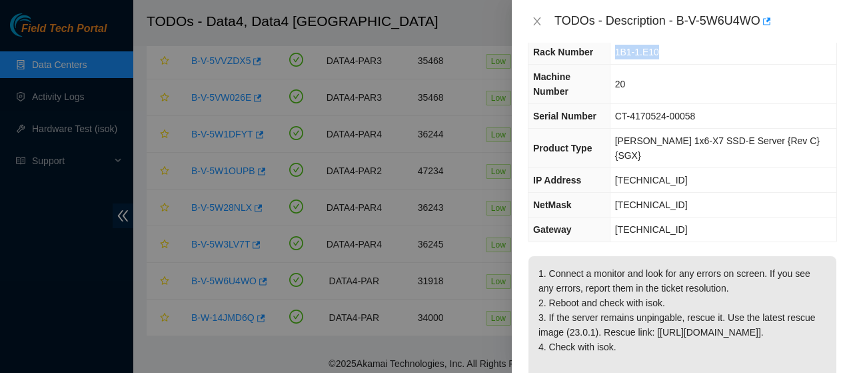
click at [626, 55] on tr "Rack Number 1B1-1.E10" at bounding box center [682, 52] width 308 height 25
copy tr "1B1-1.E10"
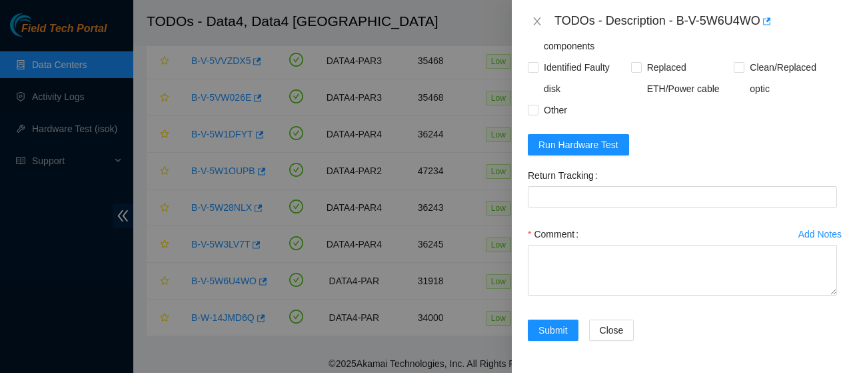
scroll to position [942, 0]
click at [604, 152] on span "Run Hardware Test" at bounding box center [578, 144] width 80 height 15
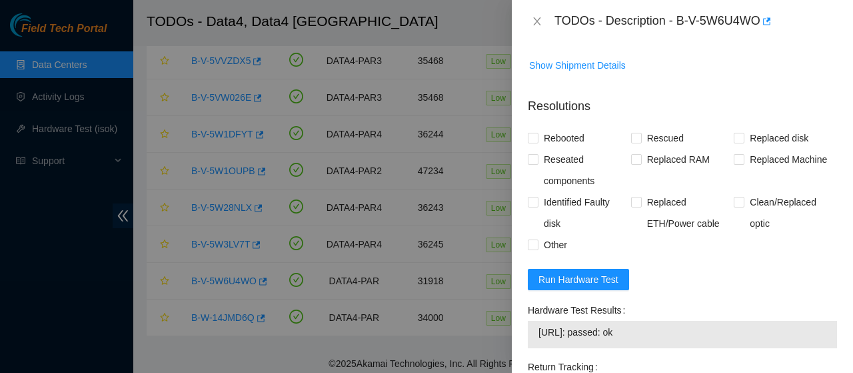
scroll to position [784, 0]
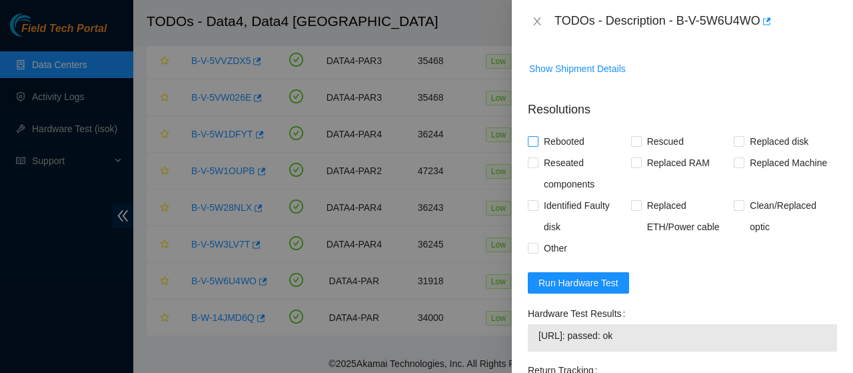
click at [530, 145] on input "Rebooted" at bounding box center [532, 140] width 9 height 9
checkbox input "true"
click at [643, 152] on span "Rescued" at bounding box center [665, 141] width 47 height 21
click at [640, 145] on input "Rescued" at bounding box center [635, 140] width 9 height 9
checkbox input "true"
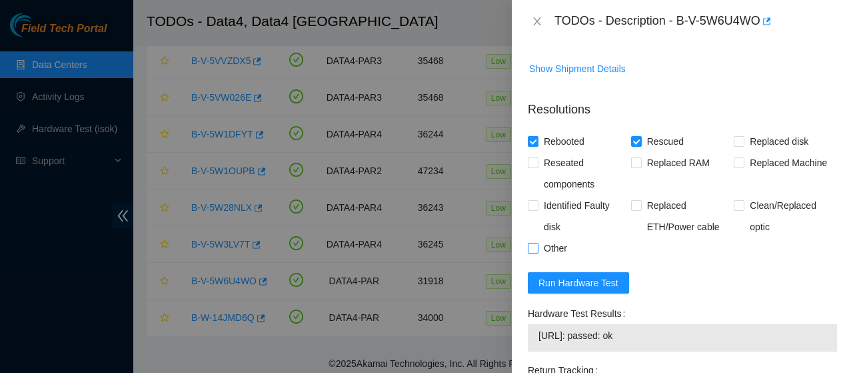
click at [532, 252] on input "Other" at bounding box center [532, 247] width 9 height 9
checkbox input "true"
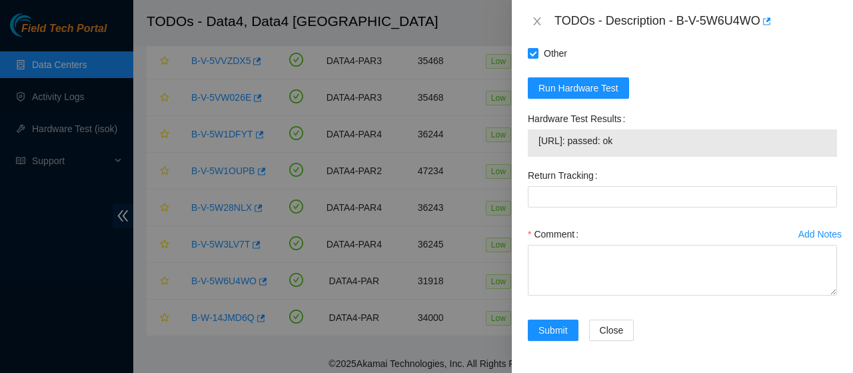
scroll to position [1006, 0]
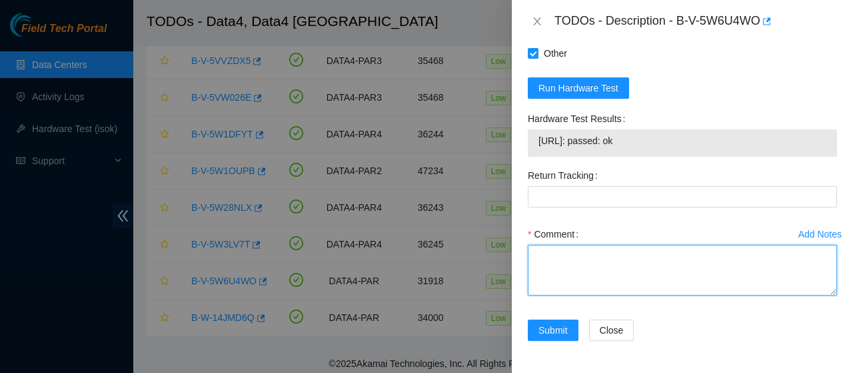
click at [615, 260] on textarea "Comment" at bounding box center [682, 270] width 309 height 51
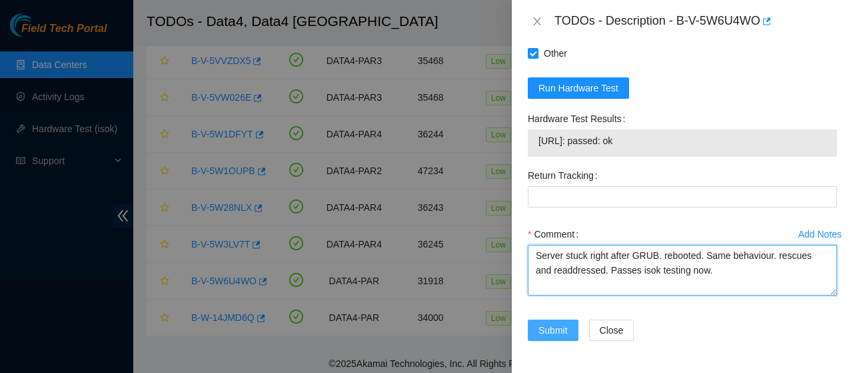
type textarea "Server stuck right after GRUB. rebooted. Same behaviour. rescues and readdresse…"
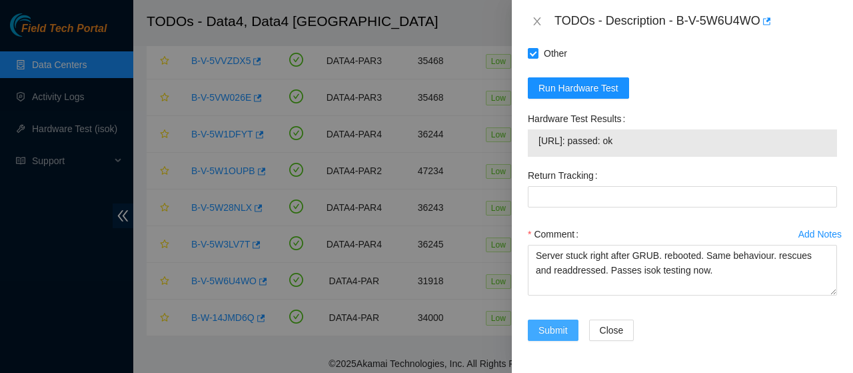
click at [549, 331] on span "Submit" at bounding box center [552, 330] width 29 height 15
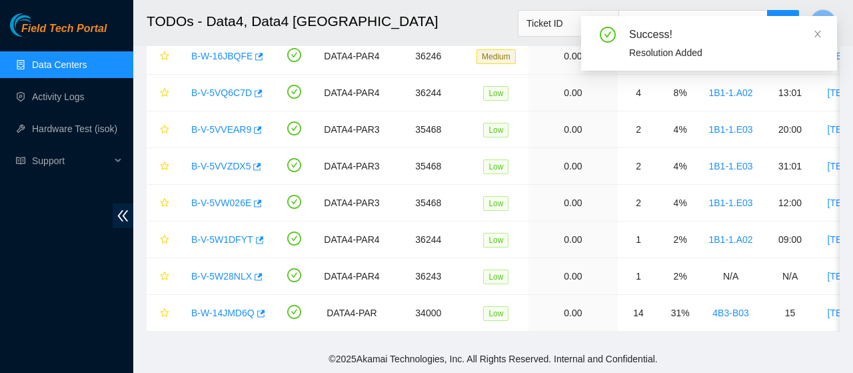
scroll to position [285, 0]
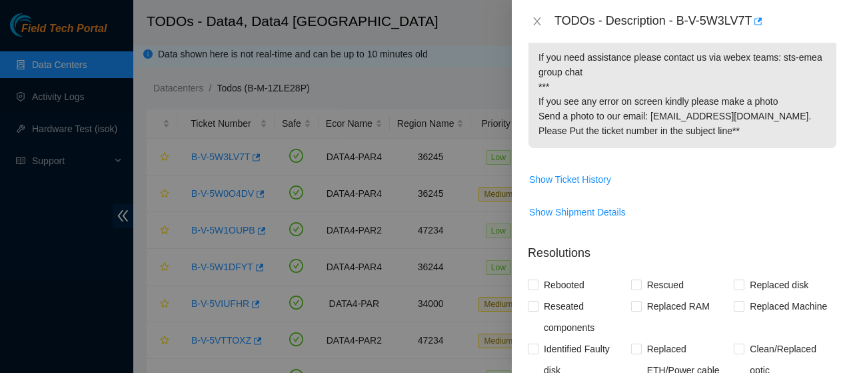
scroll to position [732, 0]
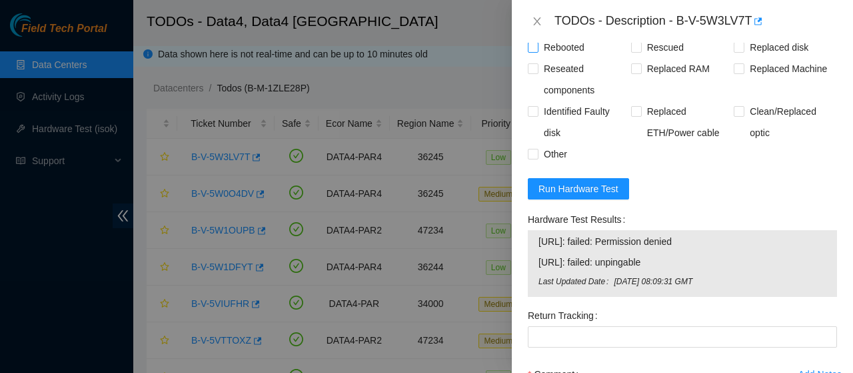
click at [534, 51] on input "Rebooted" at bounding box center [532, 46] width 9 height 9
checkbox input "true"
click at [638, 51] on input "Rescued" at bounding box center [635, 46] width 9 height 9
checkbox input "true"
click at [534, 165] on label "Other" at bounding box center [550, 153] width 45 height 21
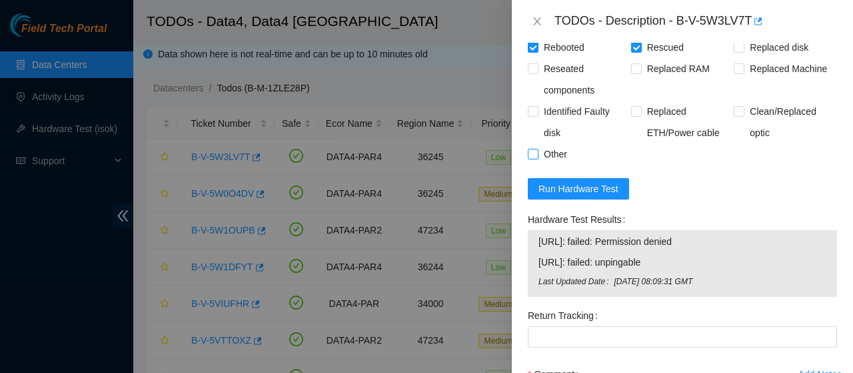
click at [534, 158] on input "Other" at bounding box center [532, 153] width 9 height 9
checkbox input "true"
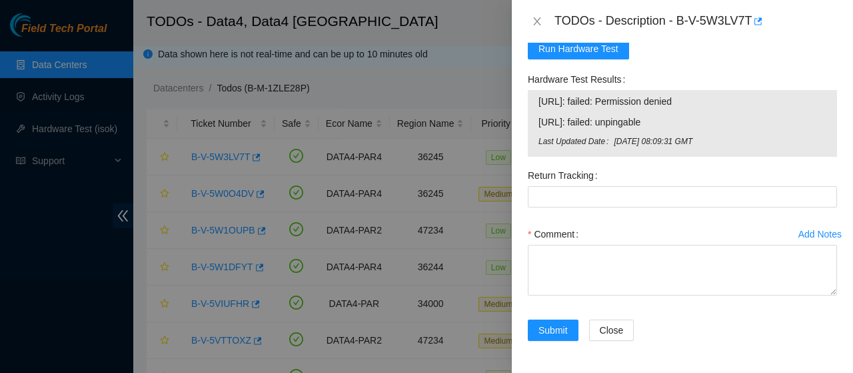
scroll to position [928, 0]
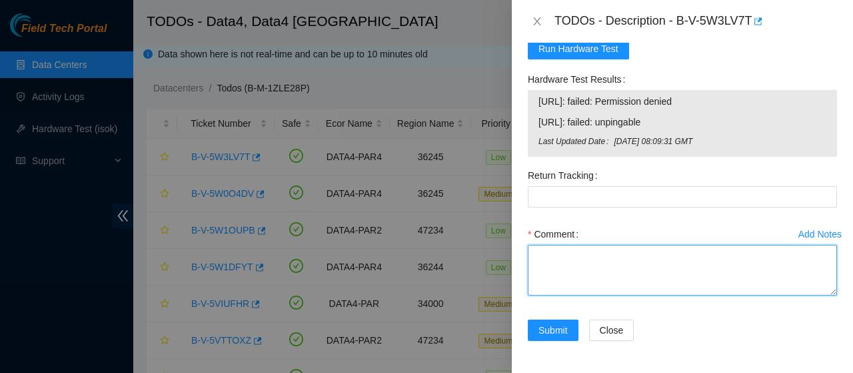
click at [574, 258] on textarea "Comment" at bounding box center [682, 270] width 309 height 51
paste textarea "Isok output remained "failed: Permission Denied" after reboot so rescued and re…"
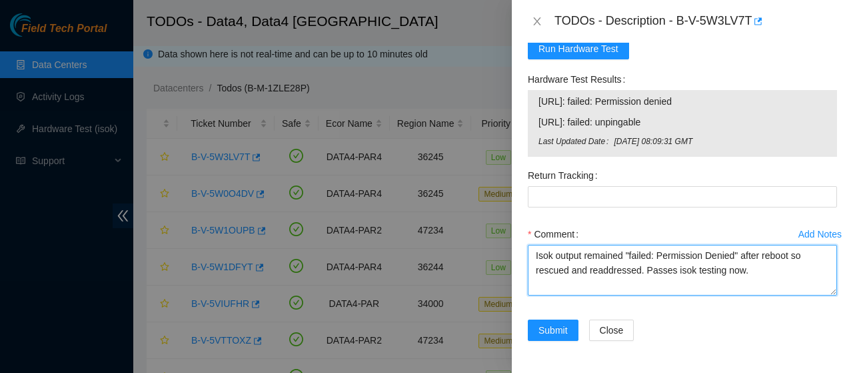
type textarea "Isok output remained "failed: Permission Denied" after reboot so rescued and re…"
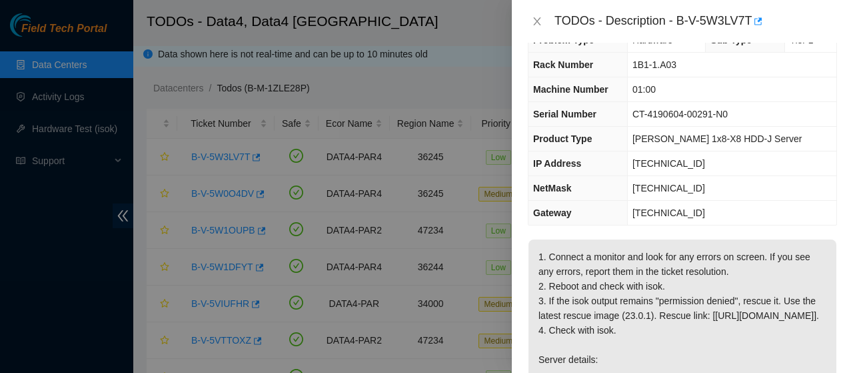
scroll to position [0, 0]
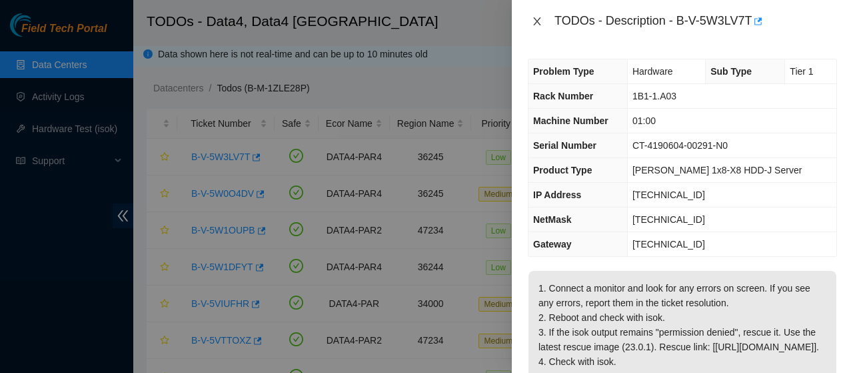
click at [534, 24] on icon "close" at bounding box center [537, 21] width 11 height 11
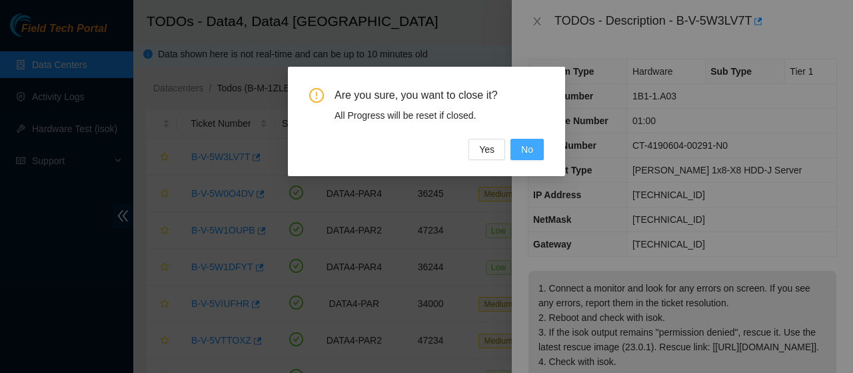
click at [522, 144] on span "No" at bounding box center [527, 149] width 12 height 15
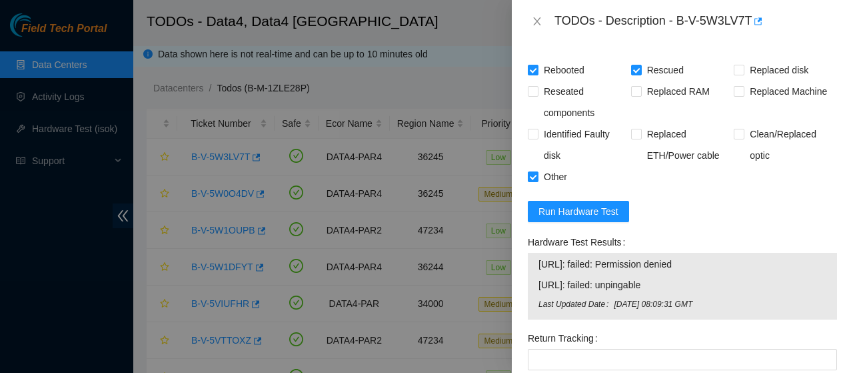
scroll to position [928, 0]
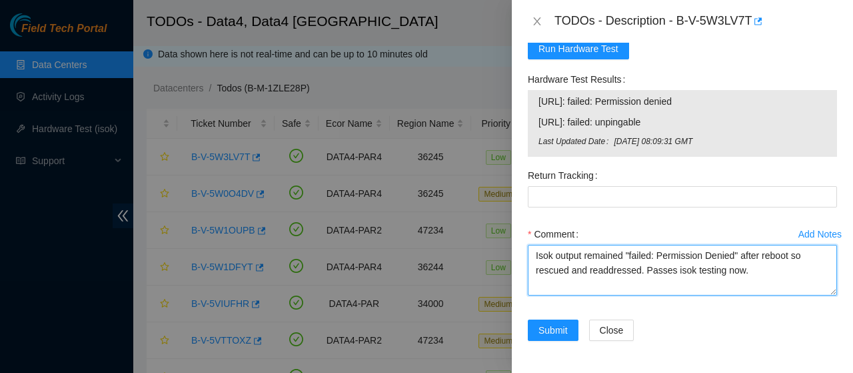
click at [635, 262] on textarea "Isok output remained "failed: Permission Denied" after reboot so rescued and re…" at bounding box center [682, 270] width 309 height 51
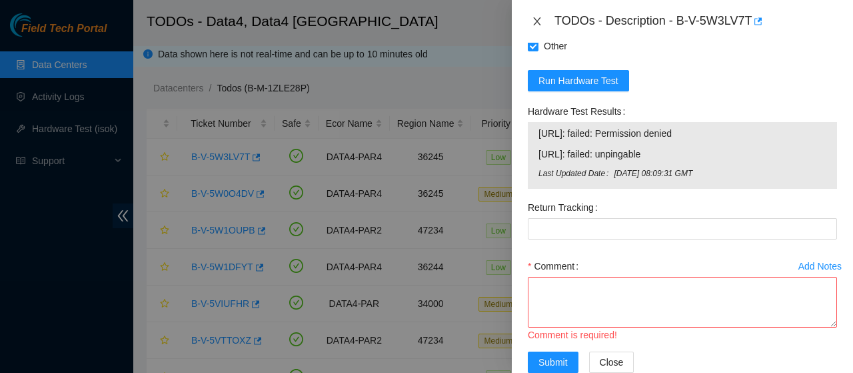
click at [542, 19] on button "Close" at bounding box center [537, 21] width 19 height 13
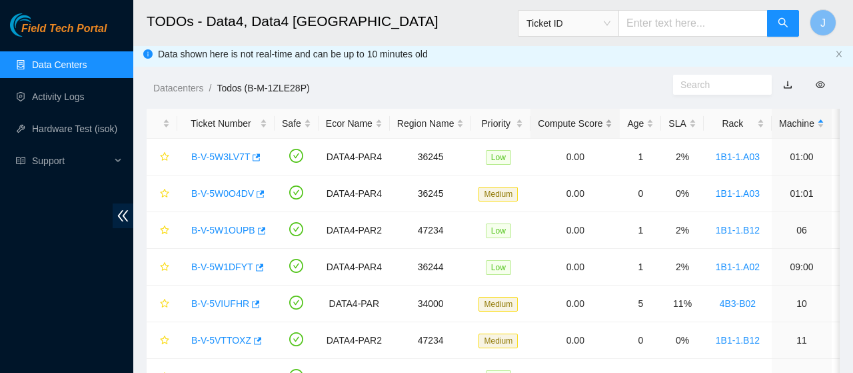
scroll to position [310, 0]
click at [225, 193] on link "B-V-5W0O4DV" at bounding box center [222, 193] width 63 height 11
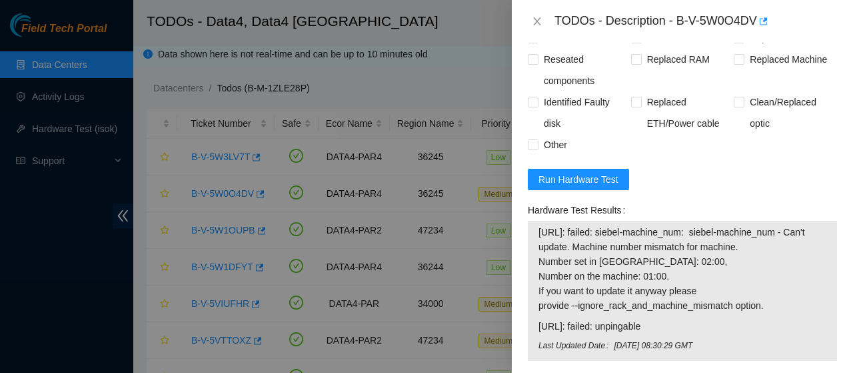
scroll to position [931, 0]
click at [533, 43] on input "Rebooted" at bounding box center [532, 37] width 9 height 9
checkbox input "true"
click at [639, 44] on span at bounding box center [636, 38] width 11 height 11
click at [637, 43] on input "Rescued" at bounding box center [635, 37] width 9 height 9
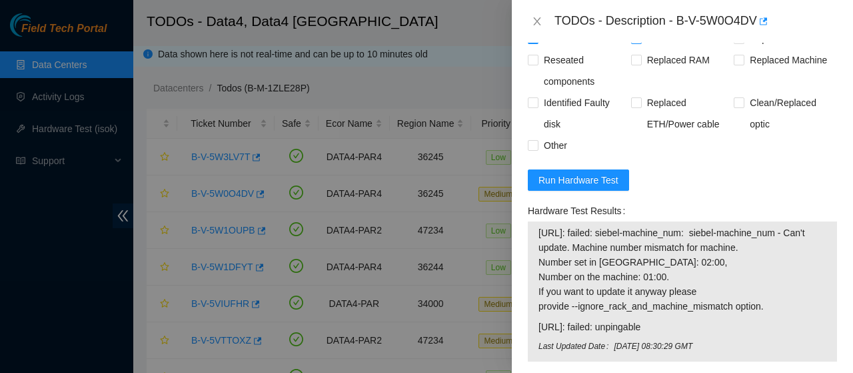
checkbox input "true"
click at [530, 149] on input "Other" at bounding box center [532, 144] width 9 height 9
checkbox input "true"
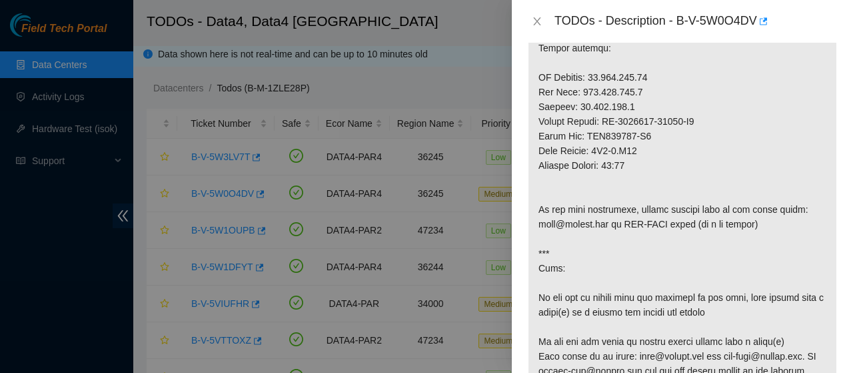
scroll to position [0, 0]
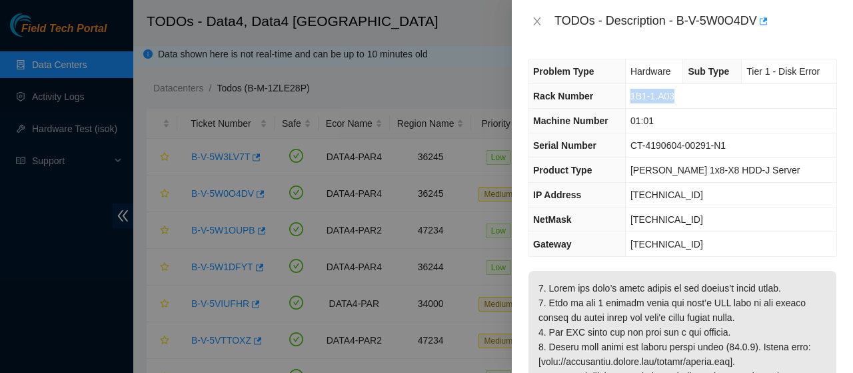
drag, startPoint x: 680, startPoint y: 97, endPoint x: 634, endPoint y: 95, distance: 46.0
click at [634, 95] on td "1B1-1.A03" at bounding box center [730, 96] width 211 height 25
copy span "1B1-1.A03"
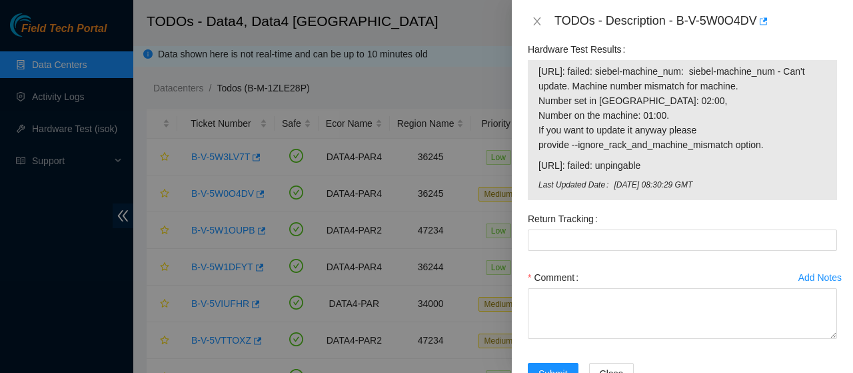
scroll to position [1090, 0]
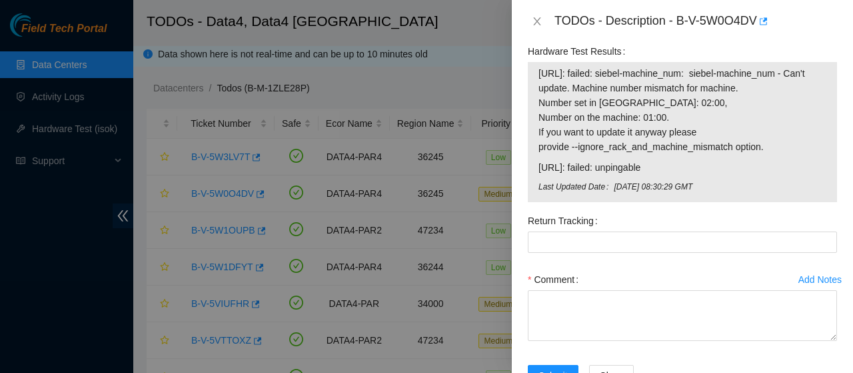
click at [586, 28] on span "Run Hardware Test" at bounding box center [578, 20] width 80 height 15
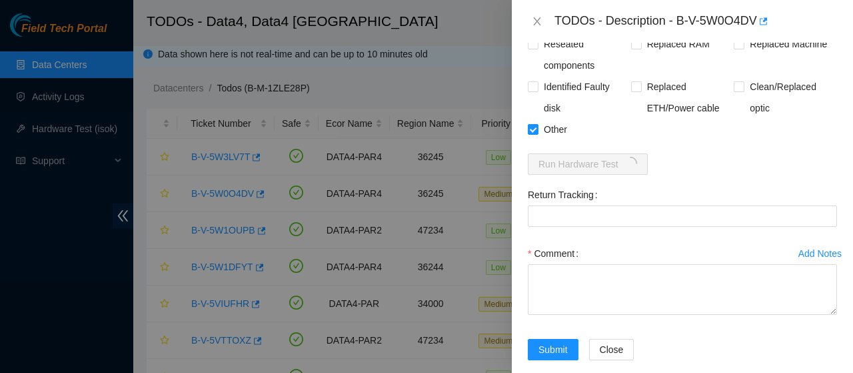
scroll to position [1037, 0]
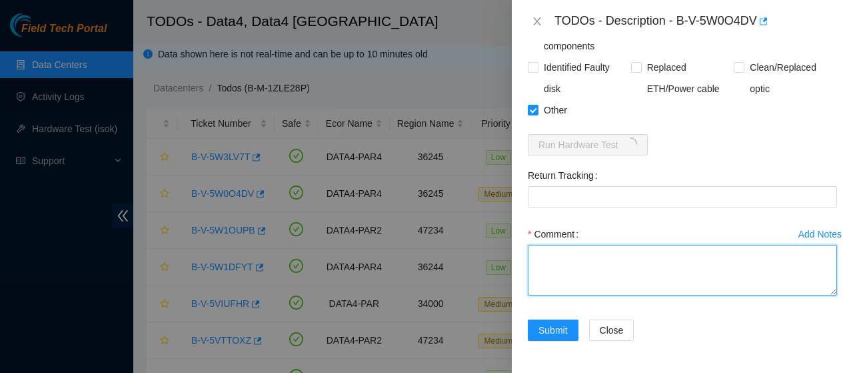
click at [573, 266] on textarea "Comment" at bounding box center [682, 270] width 309 height 51
paste textarea "Isok output remained "failed: Permission Denied" after reboot so rescued and re…"
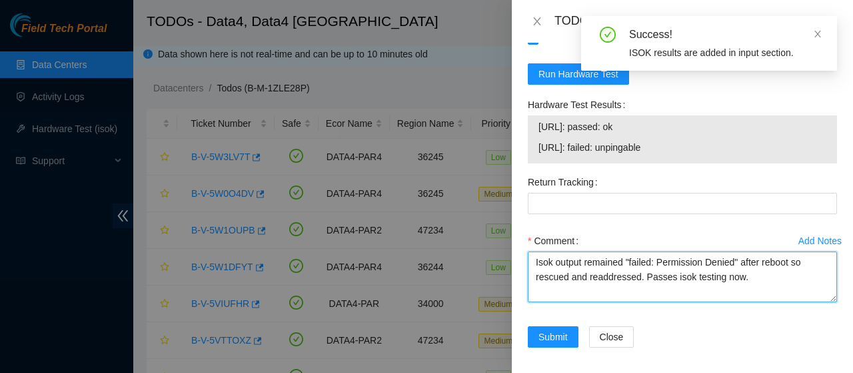
scroll to position [1036, 0]
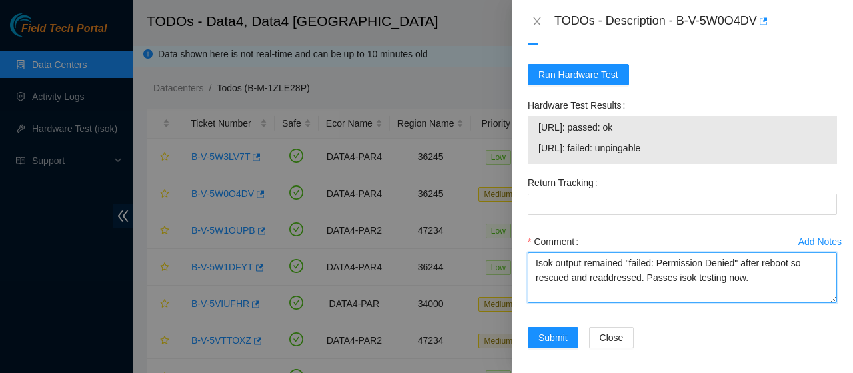
click at [536, 303] on textarea "Isok output remained "failed: Permission Denied" after reboot so rescued and re…" at bounding box center [682, 277] width 309 height 51
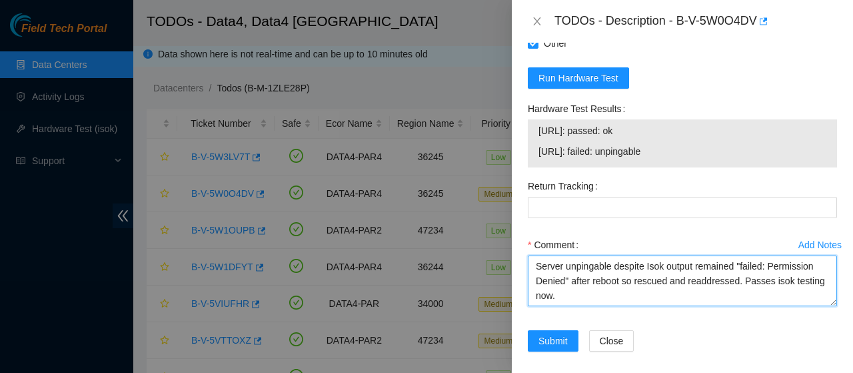
scroll to position [1114, 0]
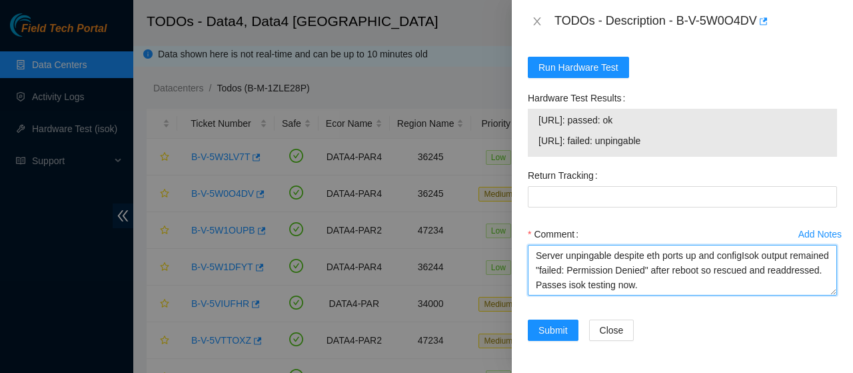
drag, startPoint x: 612, startPoint y: 257, endPoint x: 742, endPoint y: 257, distance: 129.3
click at [742, 257] on textarea "Server unpingable despite eth ports up and configIsok output remained "failed: …" at bounding box center [682, 270] width 309 height 51
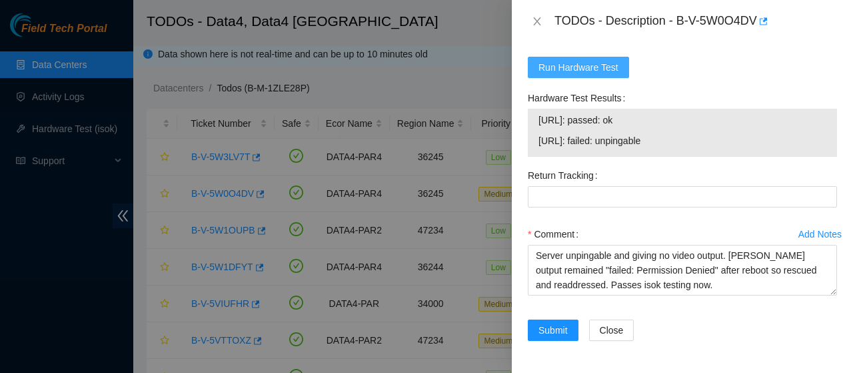
click at [609, 66] on span "Run Hardware Test" at bounding box center [578, 67] width 80 height 15
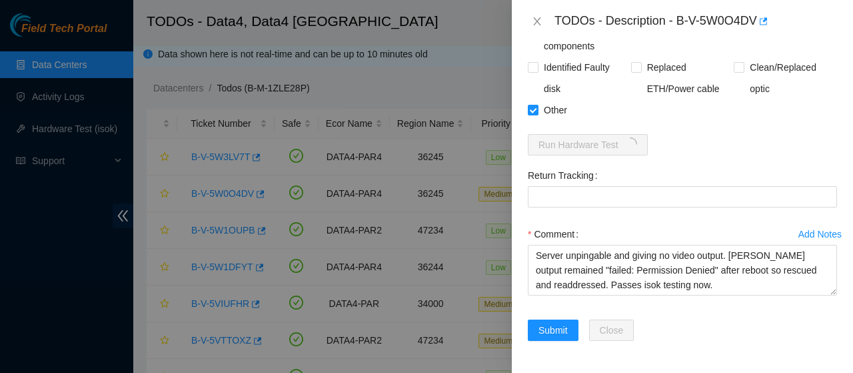
scroll to position [1037, 0]
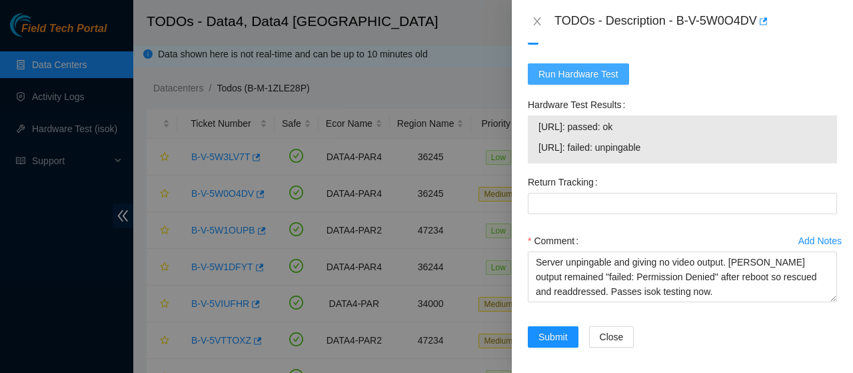
click at [588, 81] on span "Run Hardware Test" at bounding box center [578, 74] width 80 height 15
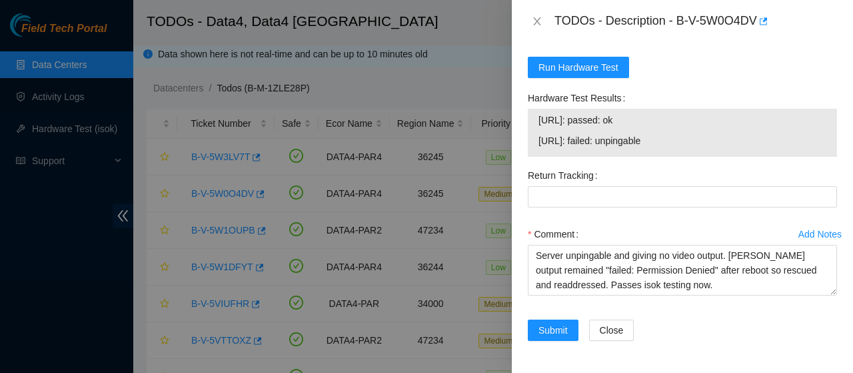
scroll to position [1114, 0]
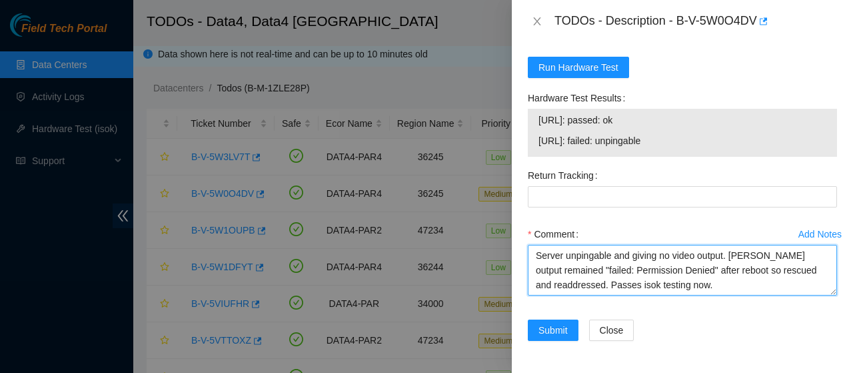
click at [730, 255] on textarea "Server unpingable and giving no video output. Isok output remained "failed: Per…" at bounding box center [682, 270] width 309 height 51
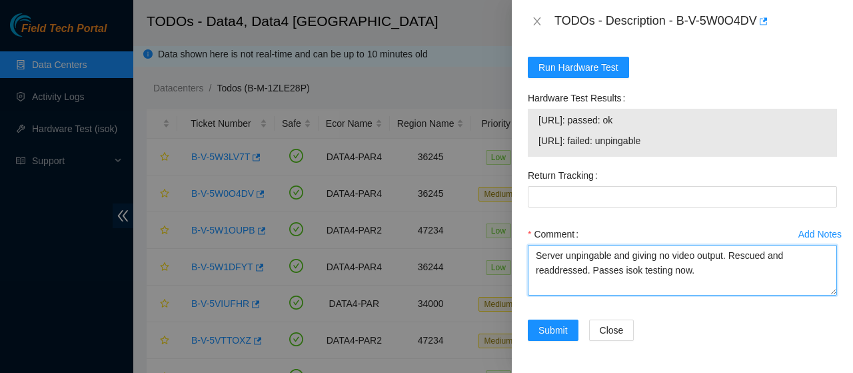
click at [586, 271] on textarea "Server unpingable and giving no video output. Rescued and readdressed. Passes i…" at bounding box center [682, 270] width 309 height 51
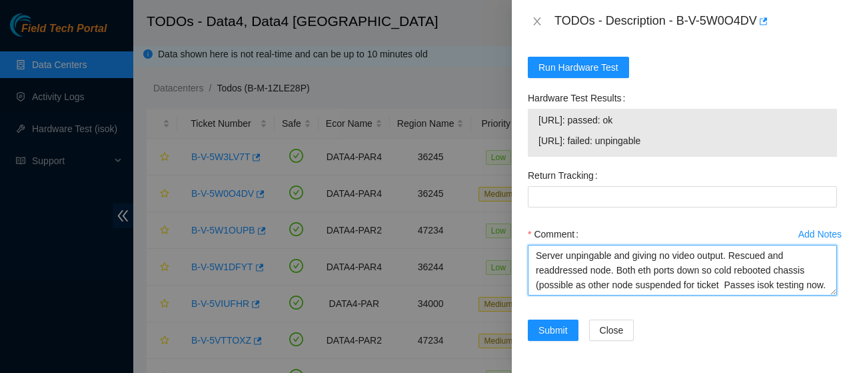
paste textarea "B-V-5W3LV7T"
click at [571, 284] on textarea "Server unpingable and giving no video output. Rescued and readdressed node. Bot…" at bounding box center [682, 270] width 309 height 51
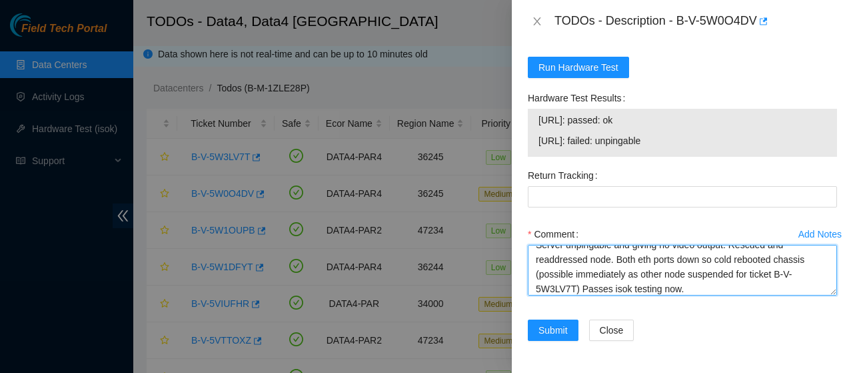
click at [588, 289] on textarea "Server unpingable and giving no video output. Rescued and readdressed node. Bot…" at bounding box center [682, 270] width 309 height 51
type textarea "Server unpingable and giving no video output. Rescued and readdressed node. Bot…"
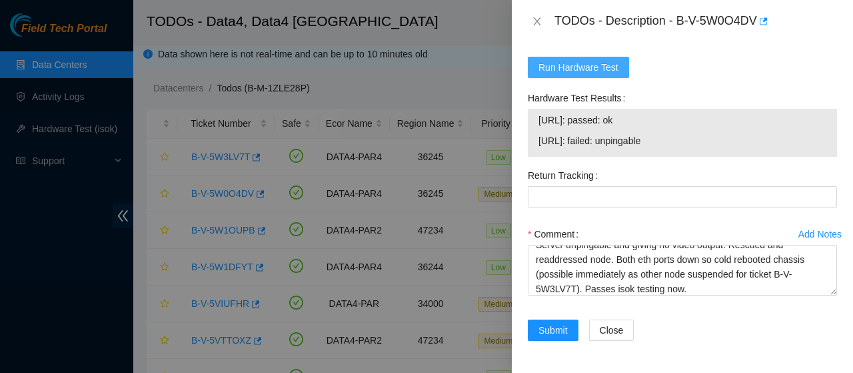
click at [602, 65] on span "Run Hardware Test" at bounding box center [578, 67] width 80 height 15
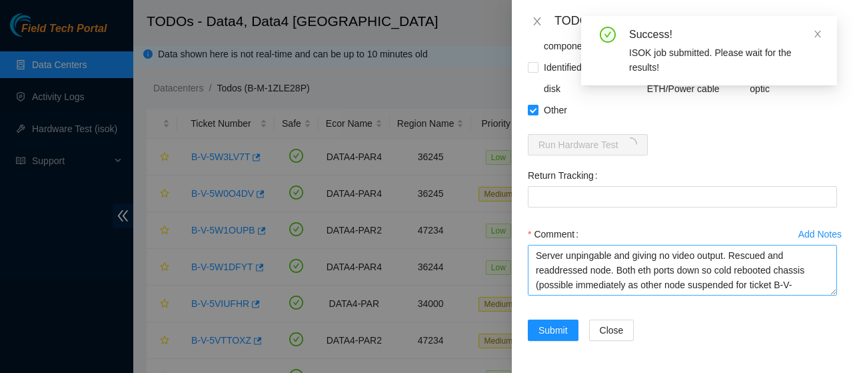
scroll to position [15, 0]
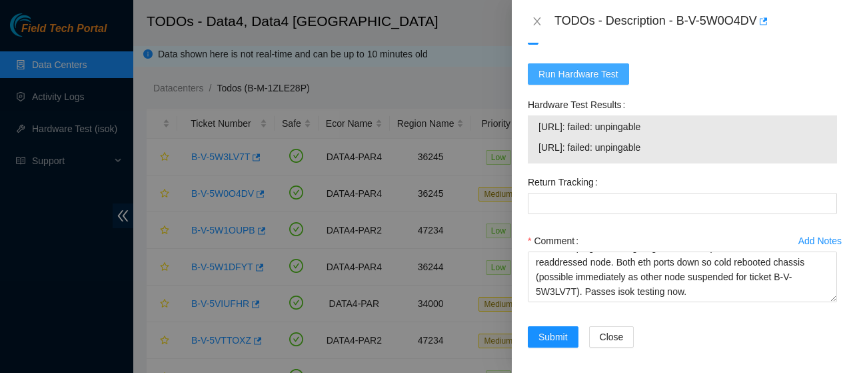
click at [588, 81] on span "Run Hardware Test" at bounding box center [578, 74] width 80 height 15
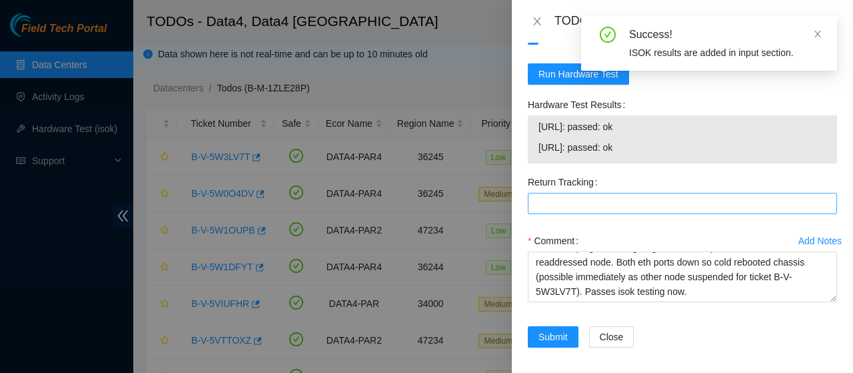
scroll to position [1114, 0]
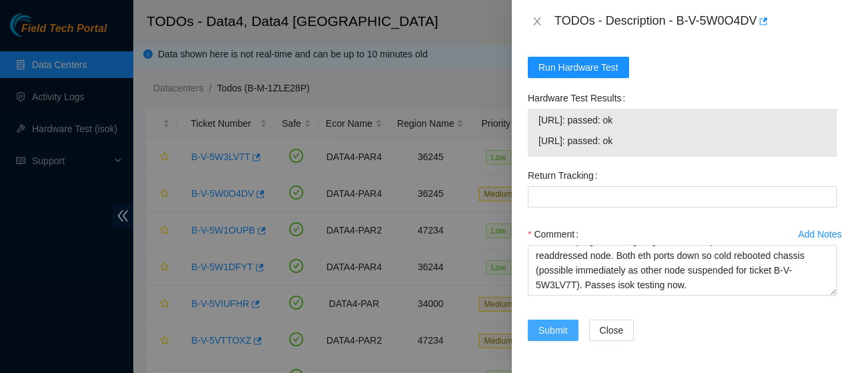
click at [552, 326] on span "Submit" at bounding box center [552, 330] width 29 height 15
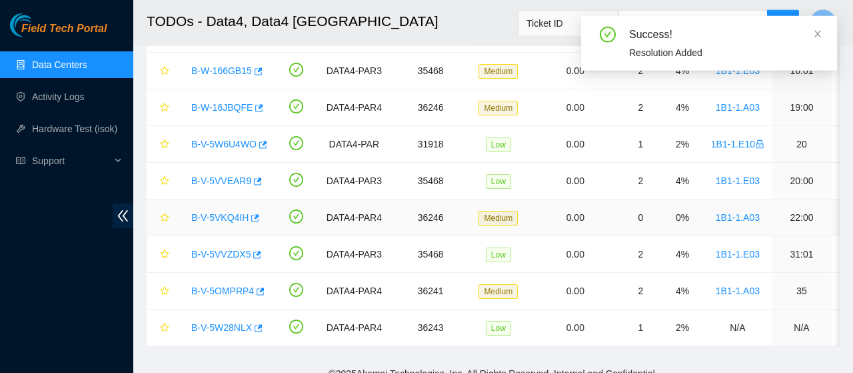
scroll to position [313, 0]
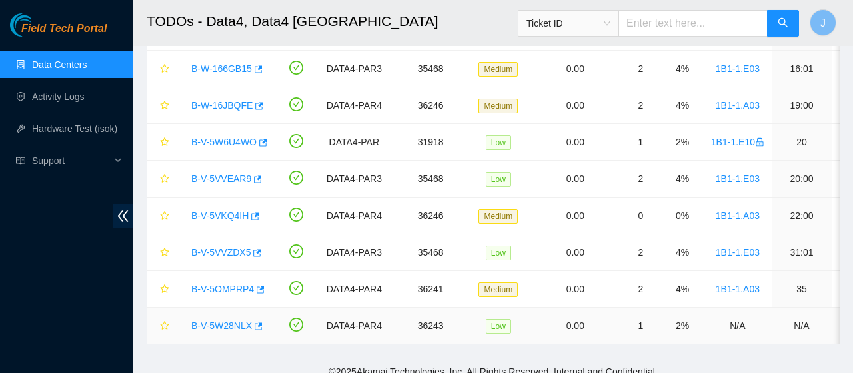
click at [210, 326] on link "B-V-5W28NLX" at bounding box center [221, 325] width 61 height 11
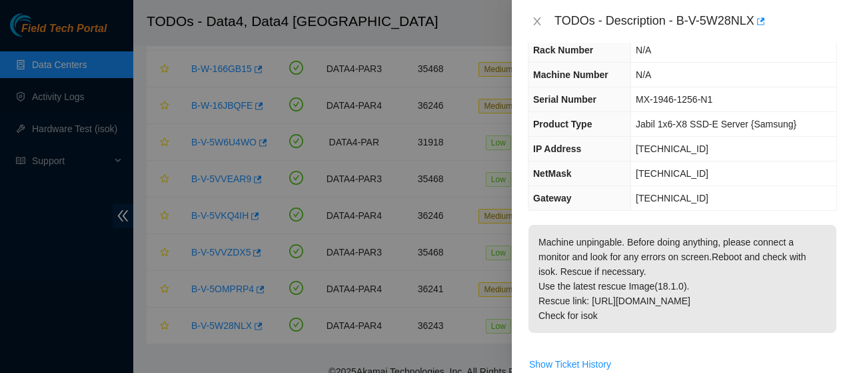
scroll to position [47, 0]
click at [533, 26] on icon "close" at bounding box center [537, 21] width 11 height 11
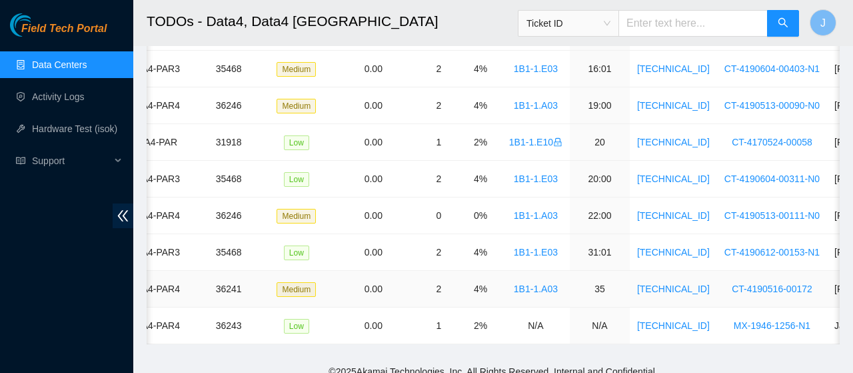
scroll to position [0, 201]
drag, startPoint x: 696, startPoint y: 321, endPoint x: 622, endPoint y: 330, distance: 74.5
click at [630, 330] on td "[TECHNICAL_ID]" at bounding box center [673, 325] width 87 height 37
copy link "[TECHNICAL_ID]"
click at [700, 18] on input "text" at bounding box center [692, 23] width 149 height 27
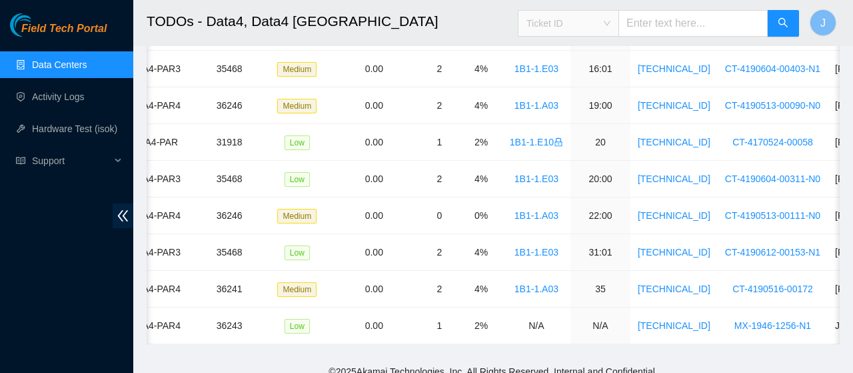
click at [610, 22] on span "Ticket ID" at bounding box center [568, 23] width 84 height 20
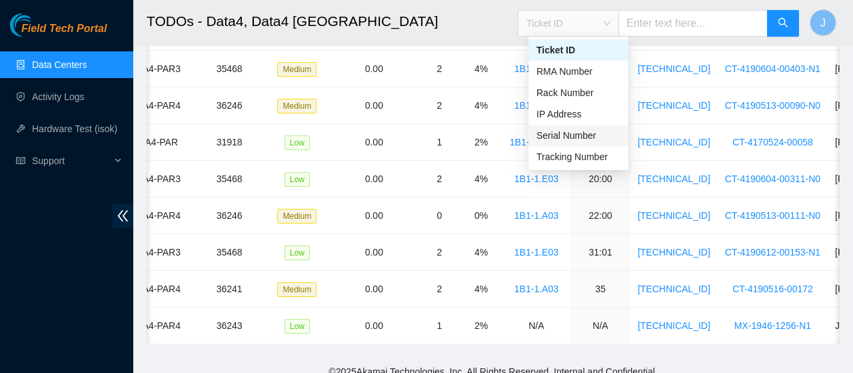
click at [599, 132] on div "Serial Number" at bounding box center [578, 135] width 84 height 15
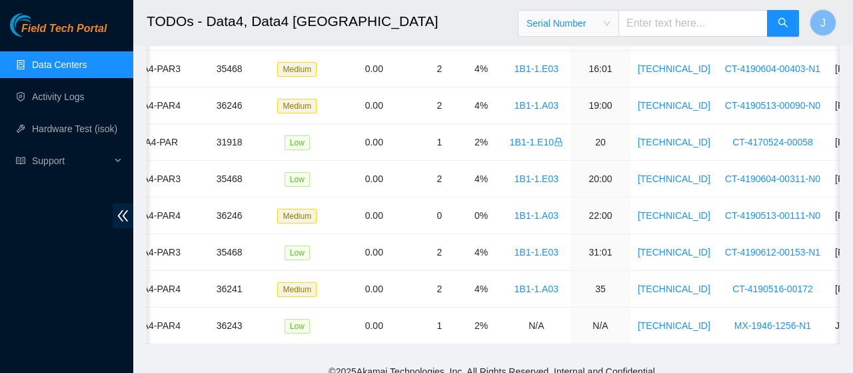
click at [686, 19] on input "text" at bounding box center [692, 23] width 149 height 27
paste input "[TECHNICAL_ID]"
type input "95.100.203.206"
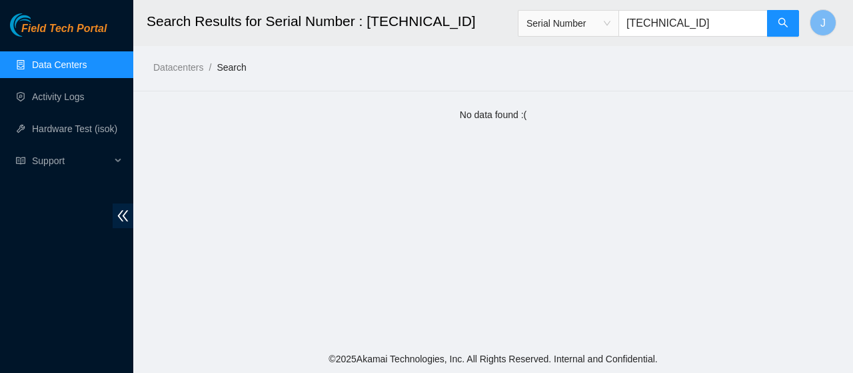
click at [710, 27] on input "95.100.203.206" at bounding box center [692, 23] width 149 height 27
click at [610, 20] on span "Serial Number" at bounding box center [568, 23] width 84 height 20
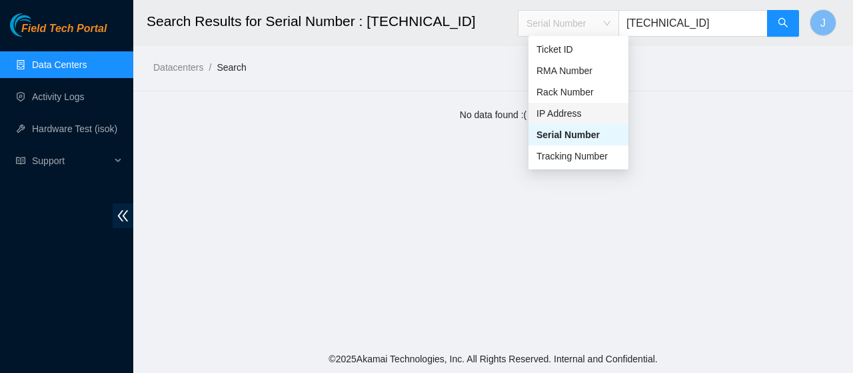
click at [576, 113] on div "IP Address" at bounding box center [578, 113] width 84 height 15
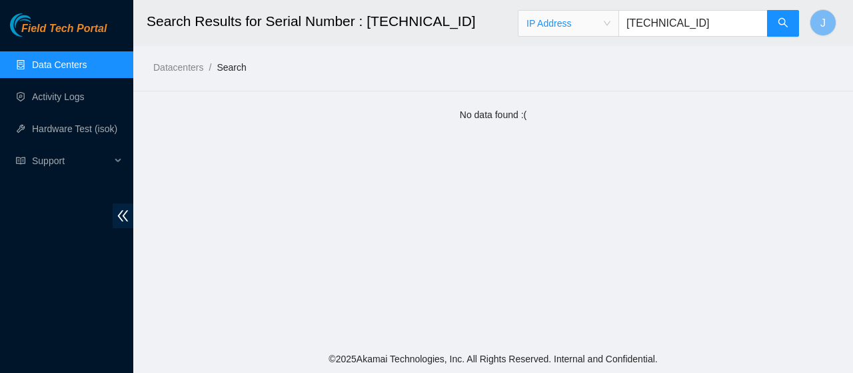
click at [751, 22] on input "[TECHNICAL_ID]" at bounding box center [692, 23] width 149 height 27
type input "95.100.203.206"
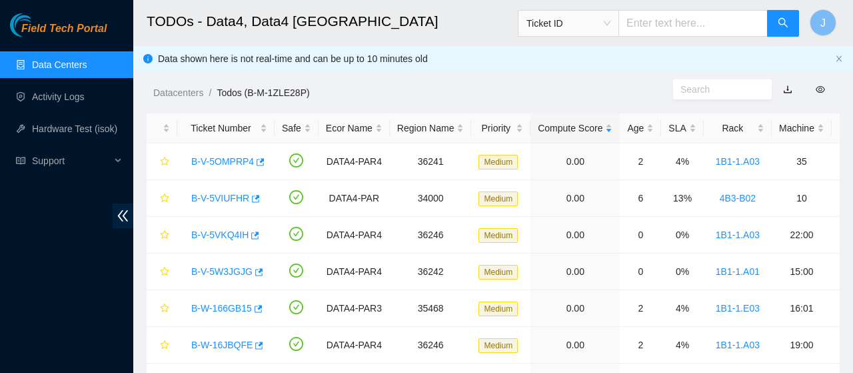
scroll to position [313, 0]
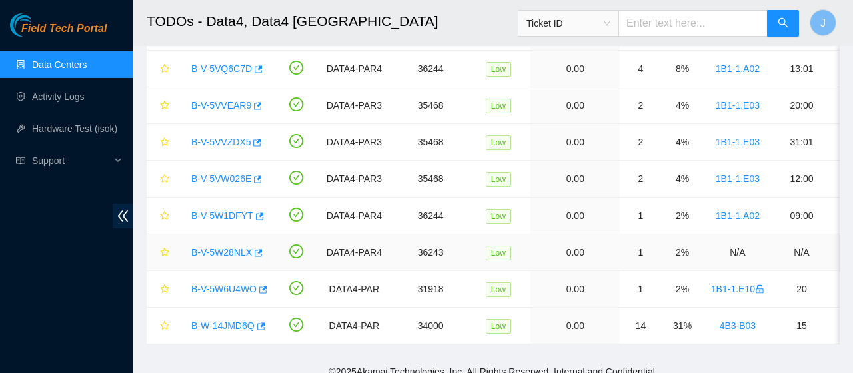
click at [226, 247] on link "B-V-5W28NLX" at bounding box center [221, 252] width 61 height 11
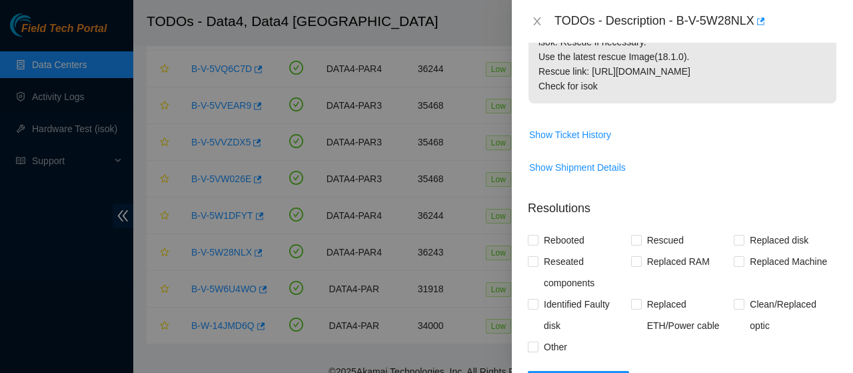
scroll to position [509, 0]
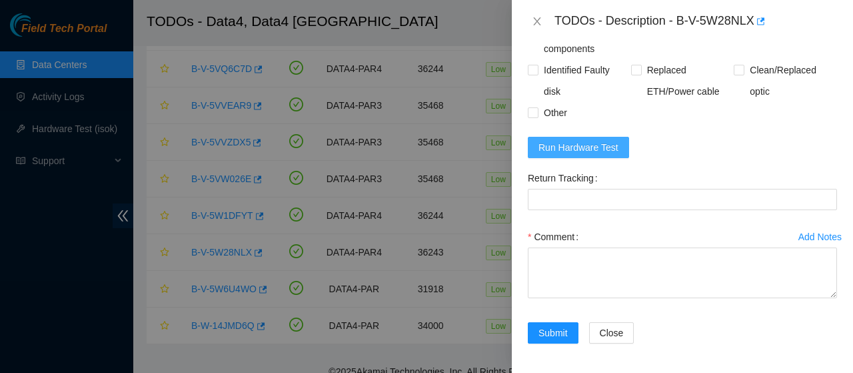
click at [584, 141] on span "Run Hardware Test" at bounding box center [578, 147] width 80 height 15
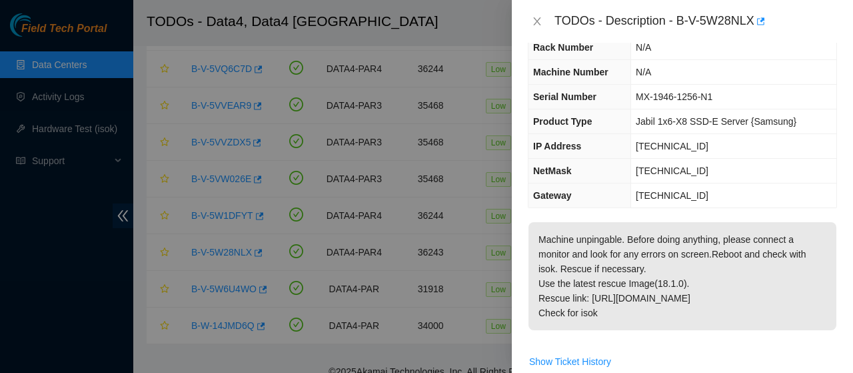
scroll to position [46, 0]
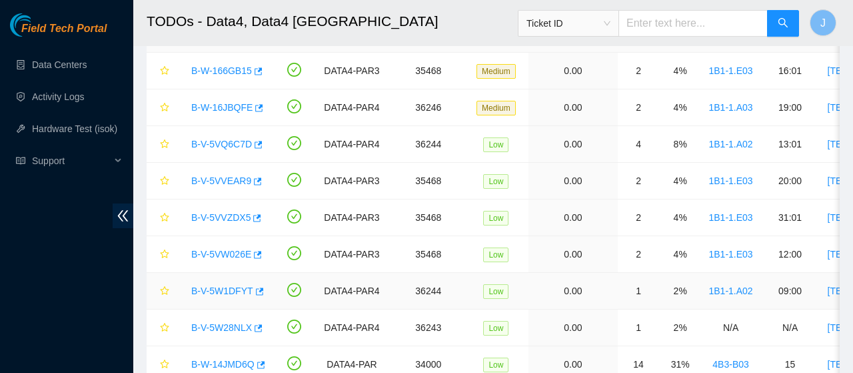
scroll to position [285, 0]
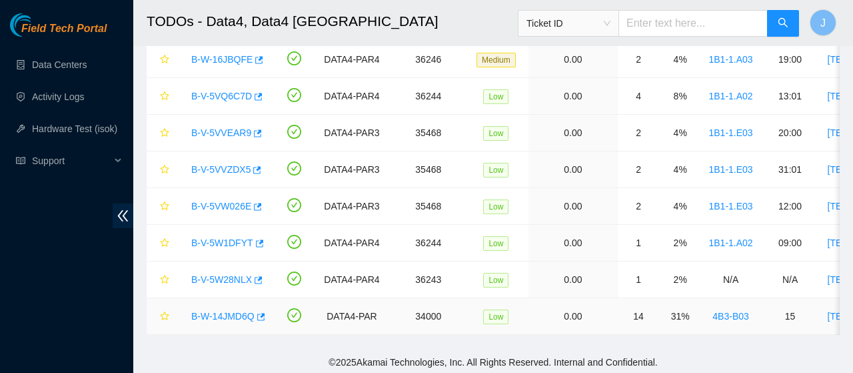
click at [243, 311] on link "B-W-14JMD6Q" at bounding box center [222, 316] width 63 height 11
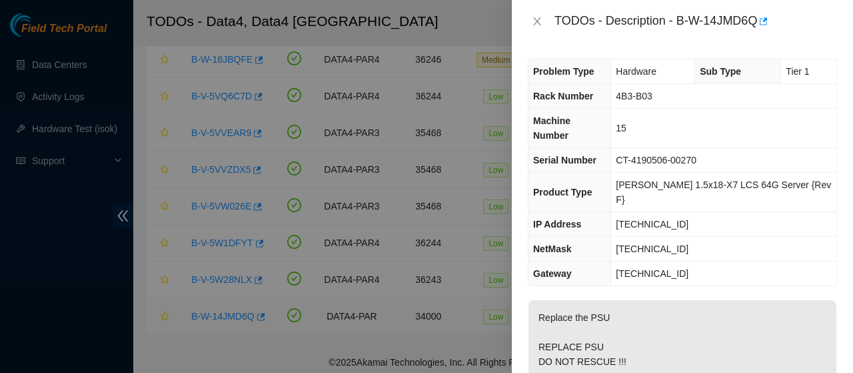
scroll to position [398, 0]
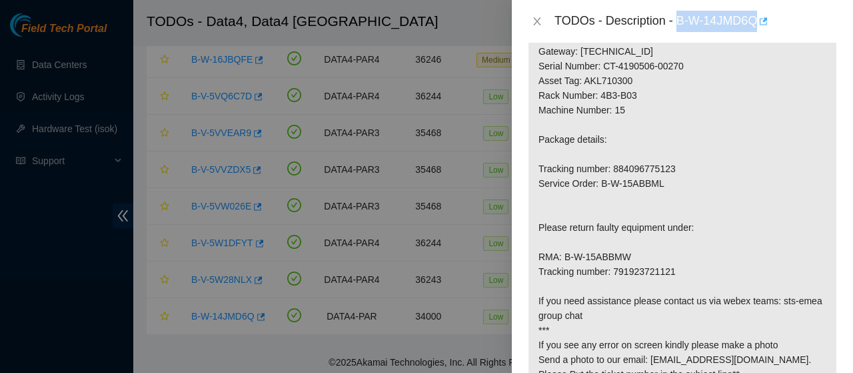
drag, startPoint x: 674, startPoint y: 19, endPoint x: 754, endPoint y: 25, distance: 80.2
click at [754, 25] on div "TODOs - Description - B-W-14JMD6Q" at bounding box center [695, 21] width 283 height 21
copy div "B-W-14JMD6Q"
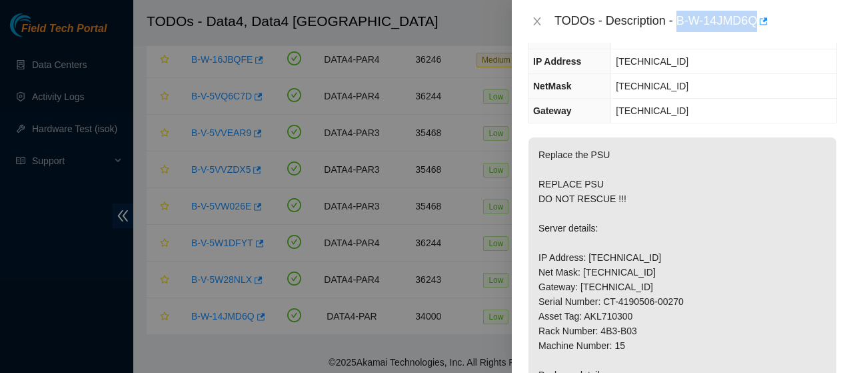
scroll to position [0, 0]
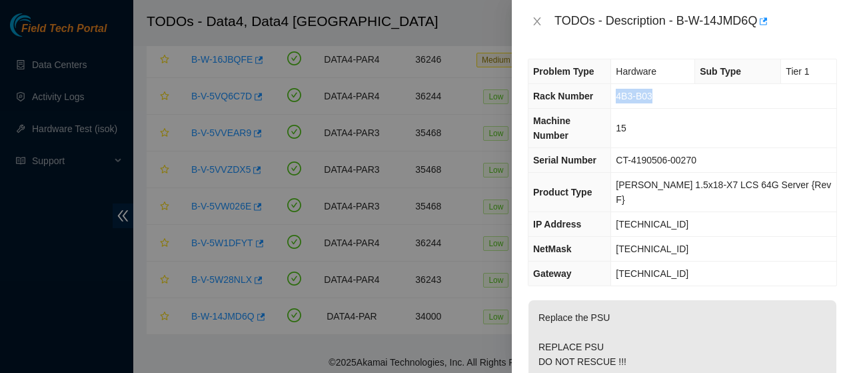
drag, startPoint x: 674, startPoint y: 96, endPoint x: 622, endPoint y: 101, distance: 52.2
click at [622, 101] on tr "Rack Number 4B3-B03" at bounding box center [682, 96] width 308 height 25
copy tr "4B3-B03"
